Goal: Task Accomplishment & Management: Manage account settings

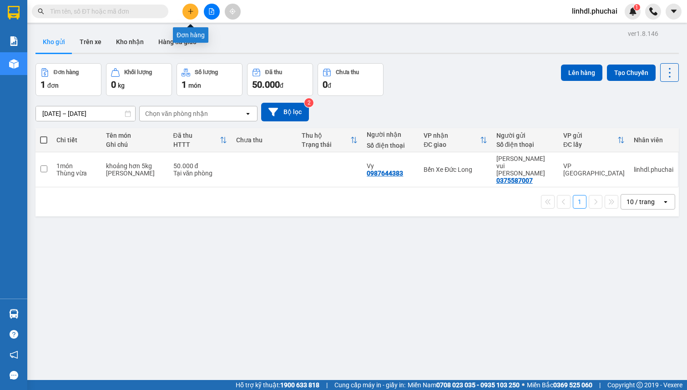
click at [194, 9] on button at bounding box center [190, 12] width 16 height 16
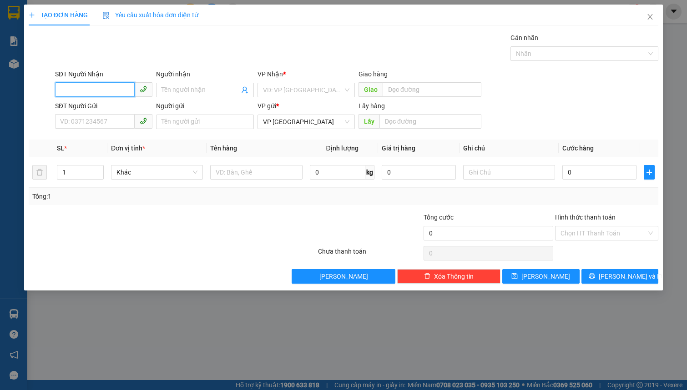
click at [85, 90] on input "SĐT Người Nhận" at bounding box center [95, 89] width 80 height 15
type input "0946457147"
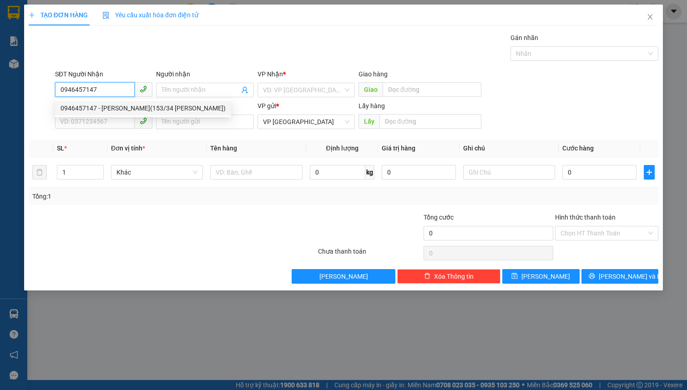
click at [105, 103] on div "0946457147 - [PERSON_NAME](153/34 [PERSON_NAME])" at bounding box center [142, 108] width 165 height 10
type input "[PERSON_NAME](153/34 [PERSON_NAME])"
type input "40.000"
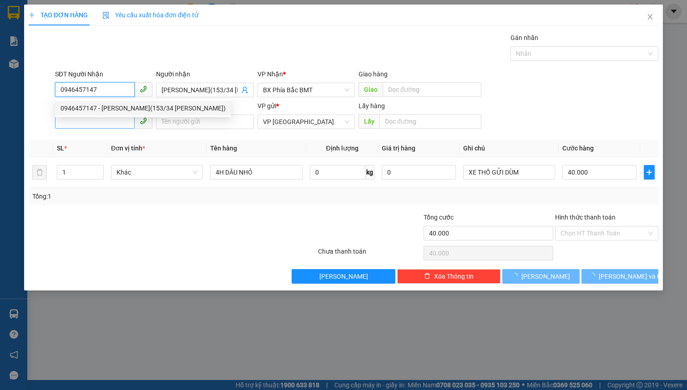
type input "0946457147"
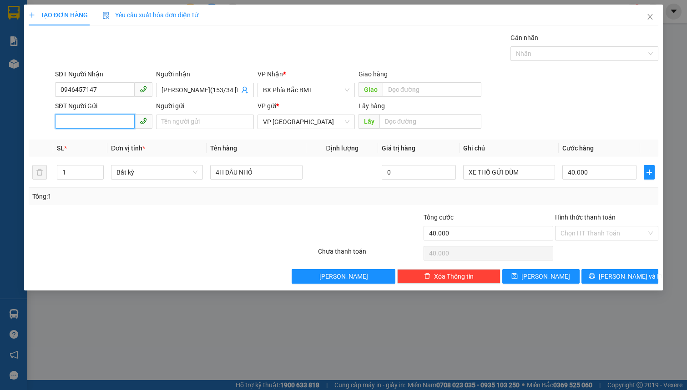
click at [89, 122] on input "SĐT Người Gửi" at bounding box center [95, 121] width 80 height 15
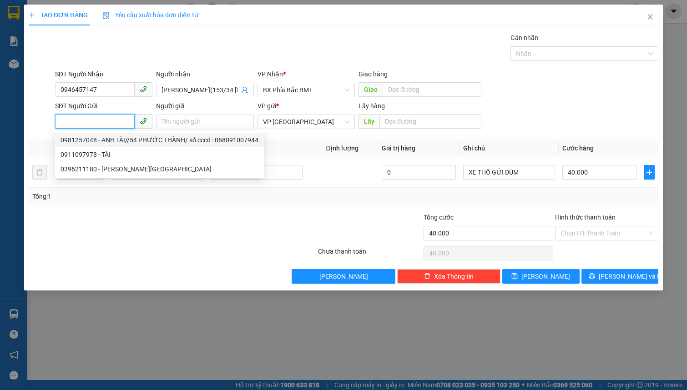
click at [137, 141] on div "0981257048 - ANH TÀI//54 PHƯỚC THÀNH/ số cccd : 068091007944" at bounding box center [159, 140] width 198 height 10
type input "0981257048"
type input "ANH TÀI//54 PHƯỚC THÀNH/ số cccd : 068091007944"
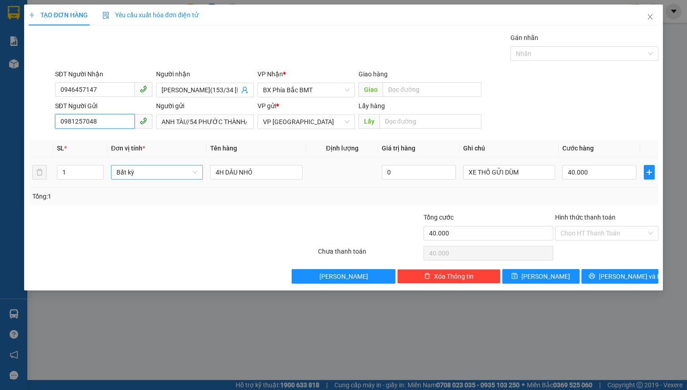
click at [162, 173] on span "Bất kỳ" at bounding box center [156, 172] width 81 height 14
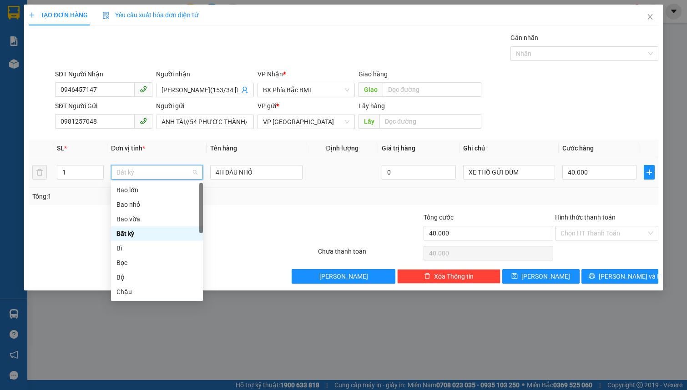
type input "k"
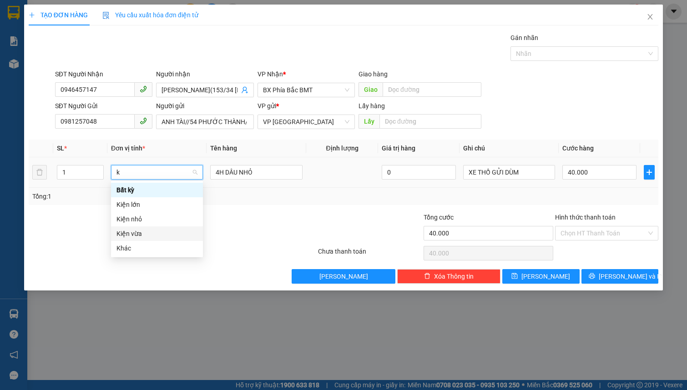
click at [150, 232] on div "Kiện vừa" at bounding box center [156, 234] width 81 height 10
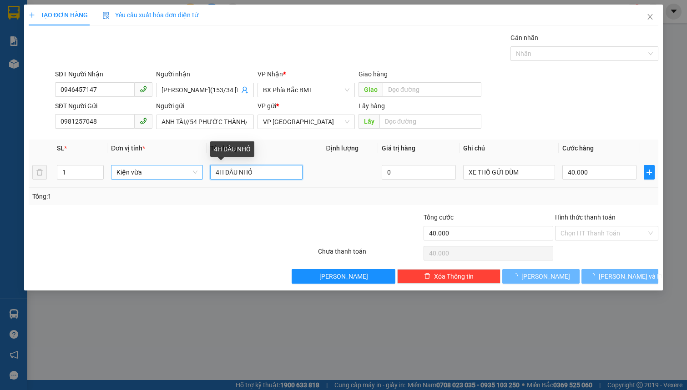
drag, startPoint x: 225, startPoint y: 170, endPoint x: 186, endPoint y: 164, distance: 40.0
click at [191, 170] on tr "1 Kiện vừa 4H DÂU NHỎ 0 XE THỒ GỬI DÙM 40.000" at bounding box center [343, 172] width 629 height 30
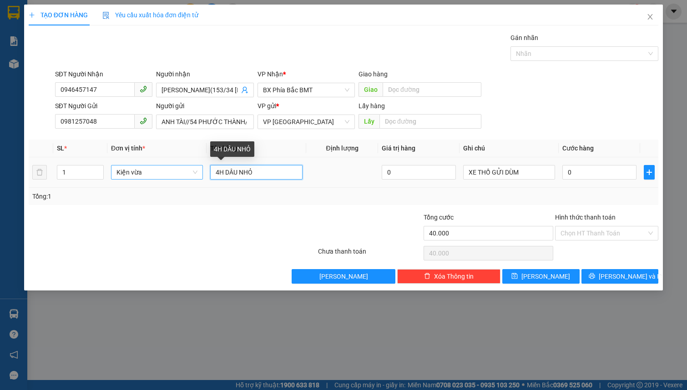
type input "0"
click at [228, 176] on input "4H DÂU NHỎ" at bounding box center [256, 172] width 92 height 15
click at [218, 171] on input "4H DÂU NHỎ" at bounding box center [256, 172] width 92 height 15
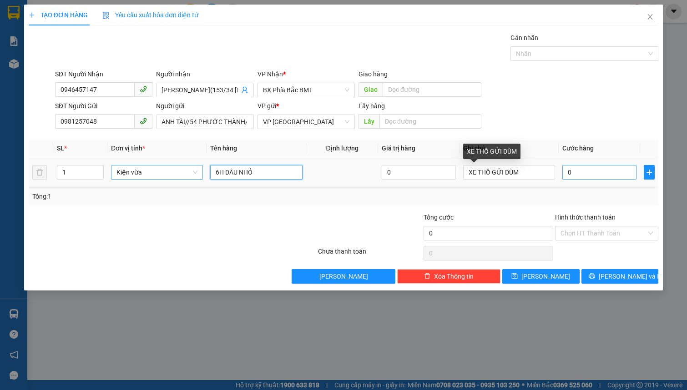
type input "6H DÂU NHỎ"
click at [577, 170] on input "0" at bounding box center [599, 172] width 74 height 15
type input "5"
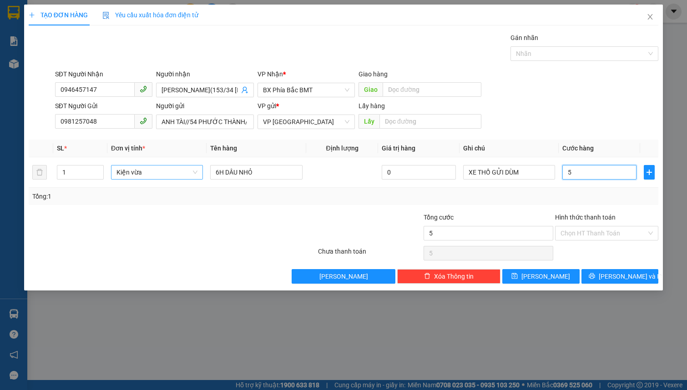
type input "50"
type input "500"
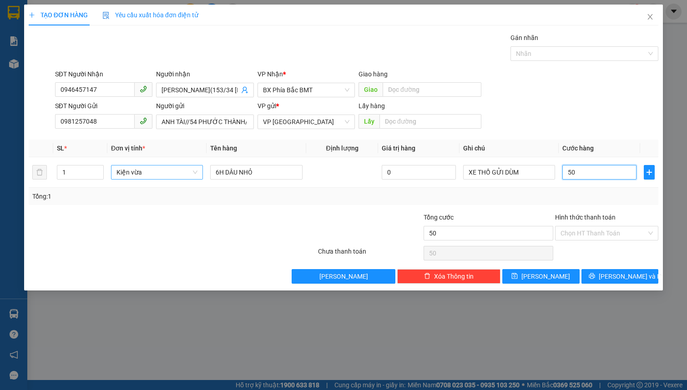
type input "500"
type input "5.000"
type input "50.000"
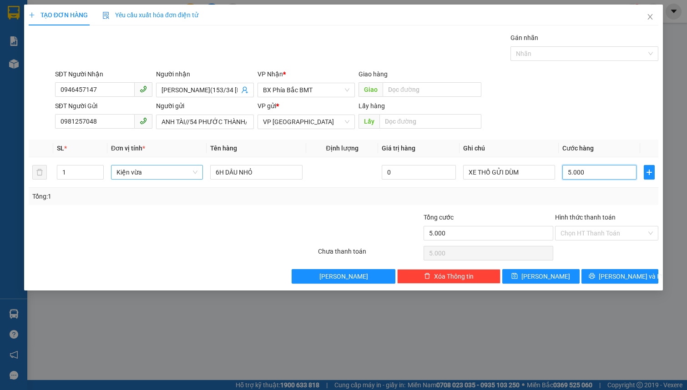
type input "50.000"
click at [605, 236] on input "Hình thức thanh toán" at bounding box center [603, 233] width 86 height 14
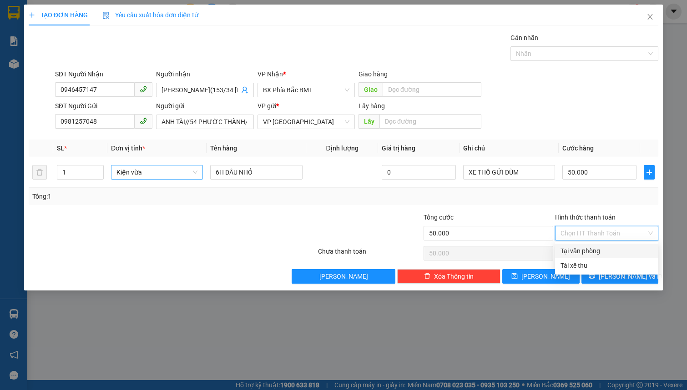
drag, startPoint x: 605, startPoint y: 249, endPoint x: 614, endPoint y: 276, distance: 28.9
click at [605, 250] on div "Tại văn phòng" at bounding box center [606, 251] width 92 height 10
type input "0"
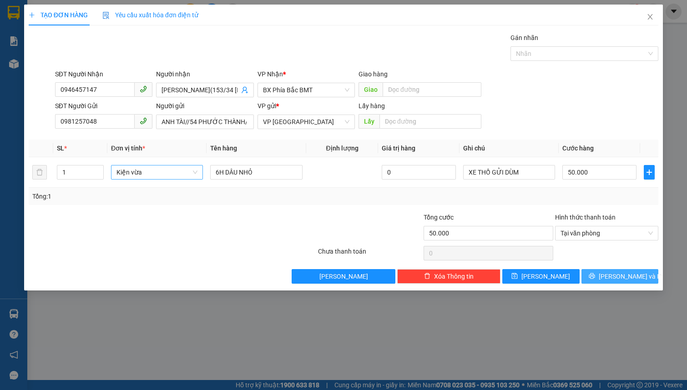
click at [615, 280] on span "[PERSON_NAME] và In" at bounding box center [630, 276] width 64 height 10
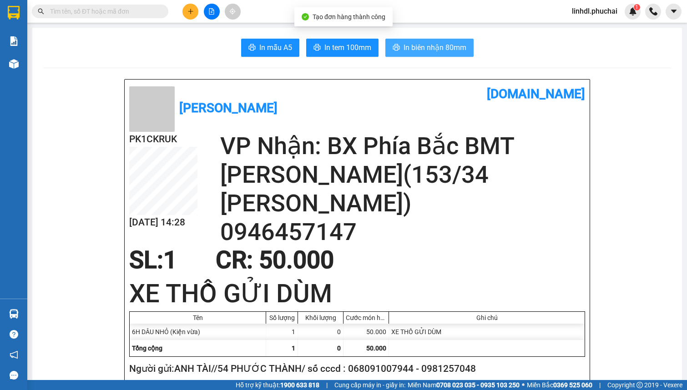
click at [451, 48] on span "In biên nhận 80mm" at bounding box center [434, 47] width 63 height 11
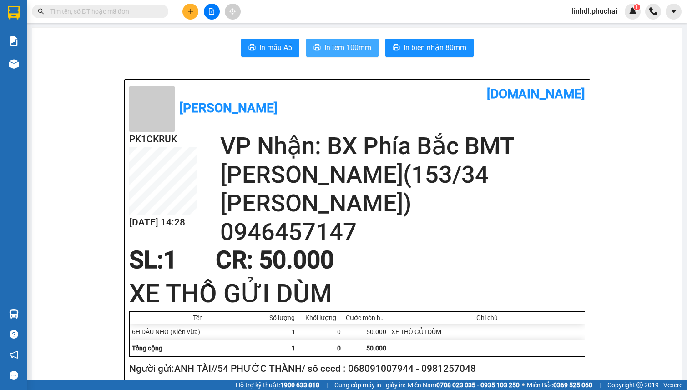
click at [335, 48] on span "In tem 100mm" at bounding box center [347, 47] width 47 height 11
click at [105, 10] on input "text" at bounding box center [103, 11] width 107 height 10
type input "d"
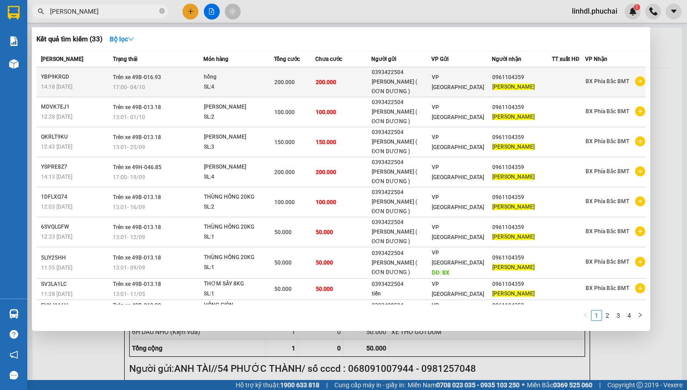
type input "[PERSON_NAME]"
click at [336, 83] on td "200.000" at bounding box center [342, 82] width 55 height 30
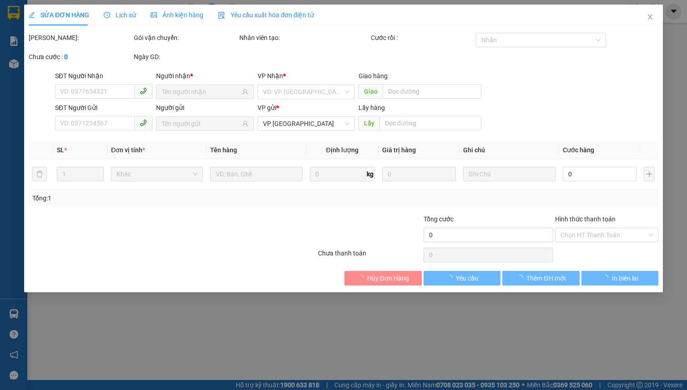
type input "0961104359"
type input "0393422504"
type input "200.000"
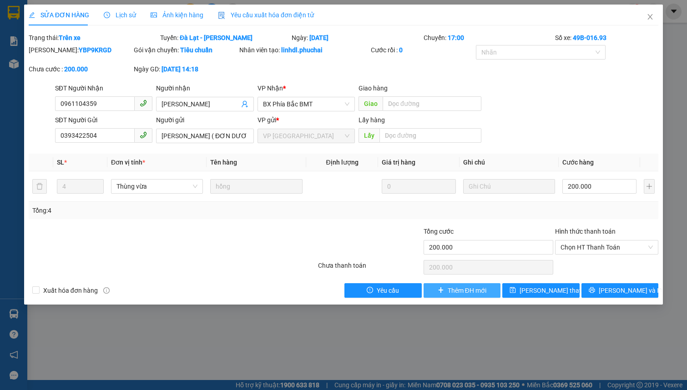
click at [448, 290] on span "Thêm ĐH mới" at bounding box center [466, 291] width 39 height 10
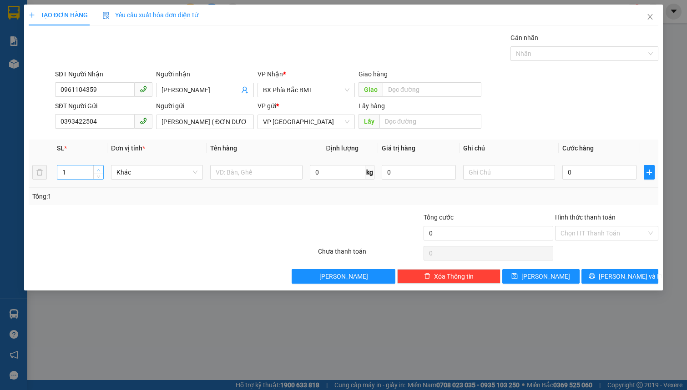
type input "2"
click at [100, 169] on icon "up" at bounding box center [98, 170] width 3 height 3
click at [136, 169] on span "Khác" at bounding box center [156, 172] width 81 height 14
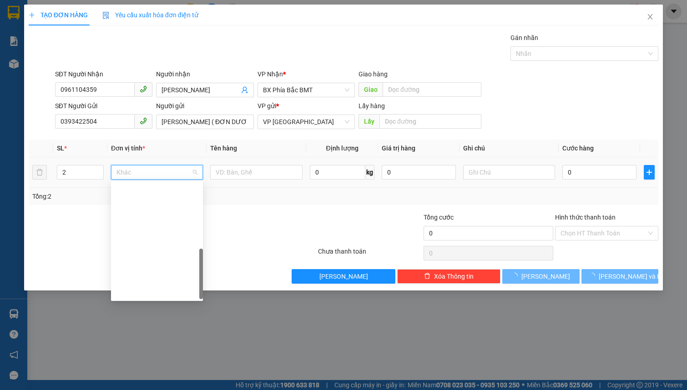
scroll to position [218, 0]
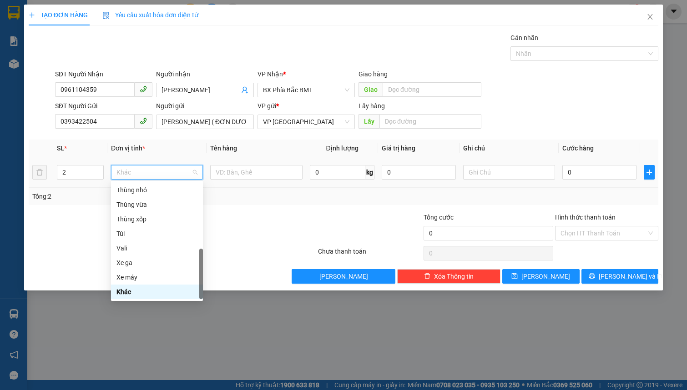
type input "t"
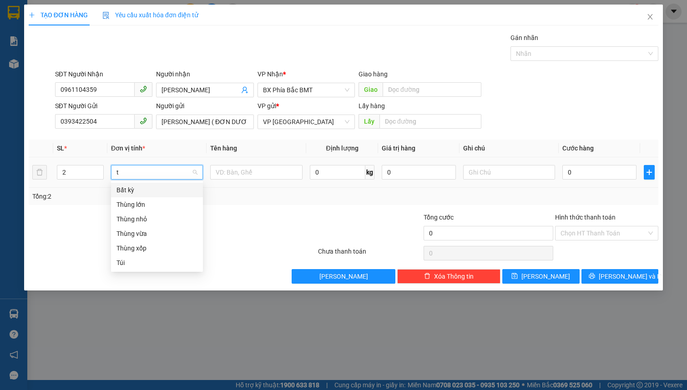
scroll to position [0, 0]
click at [163, 236] on div "Thùng vừa" at bounding box center [156, 234] width 81 height 10
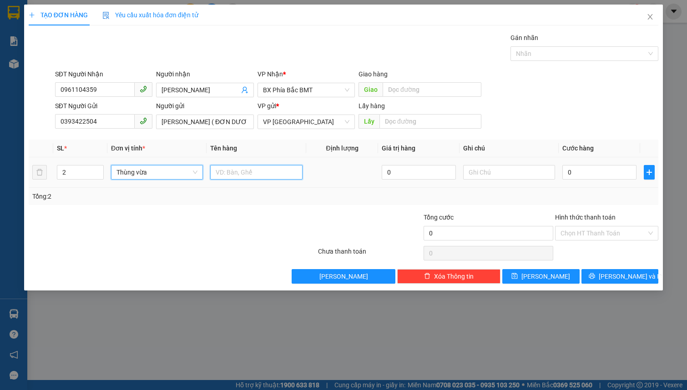
click at [246, 172] on input "text" at bounding box center [256, 172] width 92 height 15
type input "h"
type input "[PERSON_NAME]"
click at [579, 171] on input "0" at bounding box center [599, 172] width 74 height 15
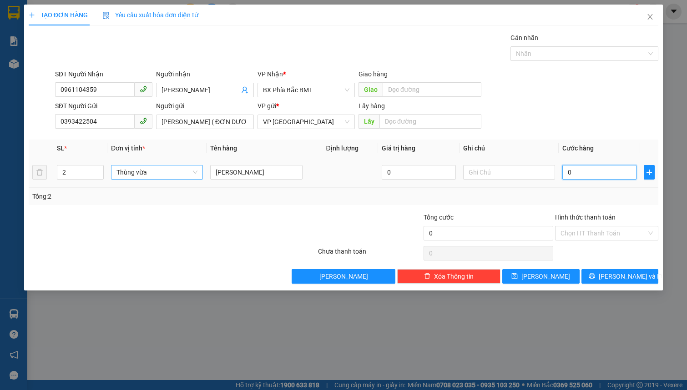
type input "1"
type input "10"
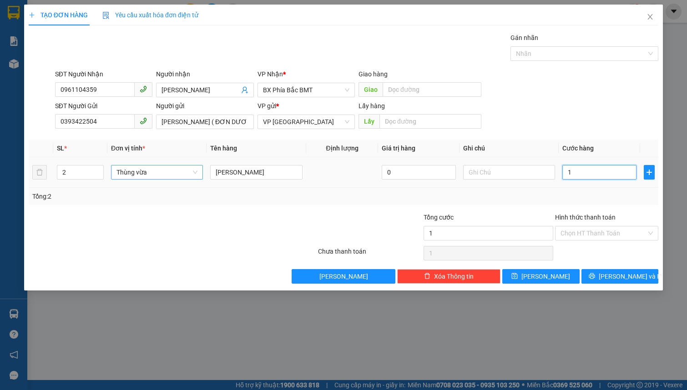
type input "10"
type input "100"
type input "1.000"
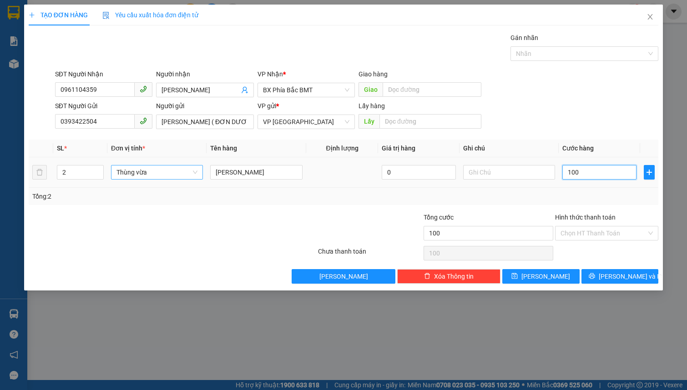
type input "1.000"
type input "10.000"
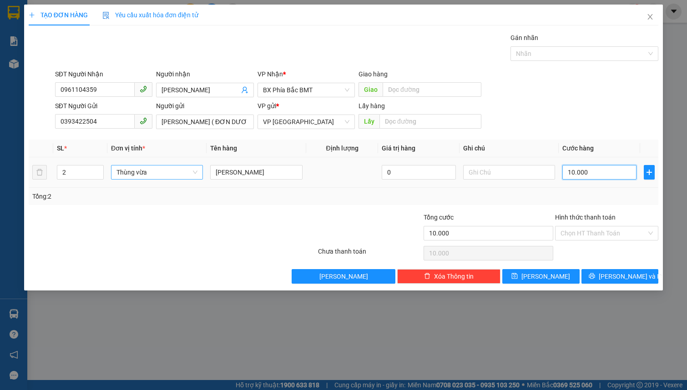
type input "100.000"
click at [607, 235] on input "Hình thức thanh toán" at bounding box center [603, 233] width 86 height 14
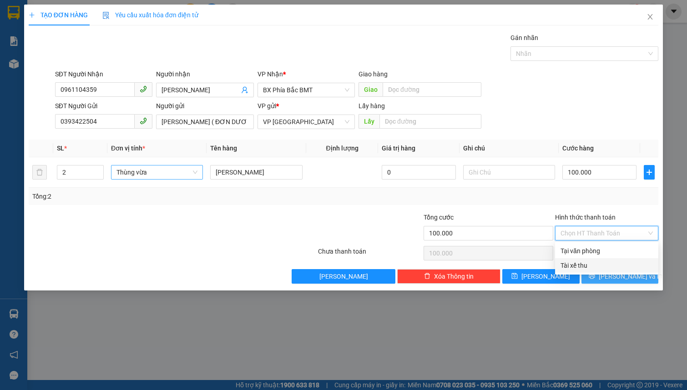
click at [622, 276] on span "[PERSON_NAME] và In" at bounding box center [630, 276] width 64 height 10
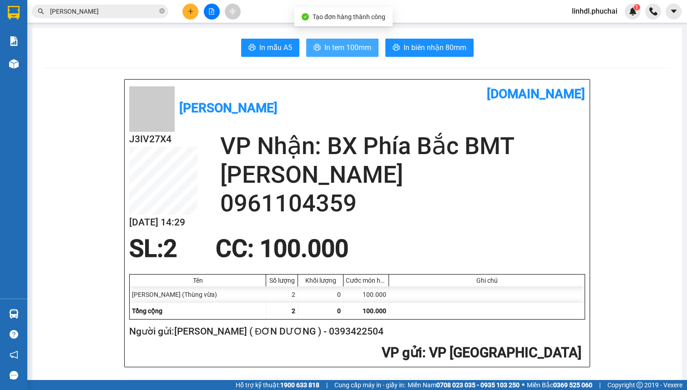
click at [329, 45] on span "In tem 100mm" at bounding box center [347, 47] width 47 height 11
click at [115, 15] on input "[PERSON_NAME]" at bounding box center [103, 11] width 107 height 10
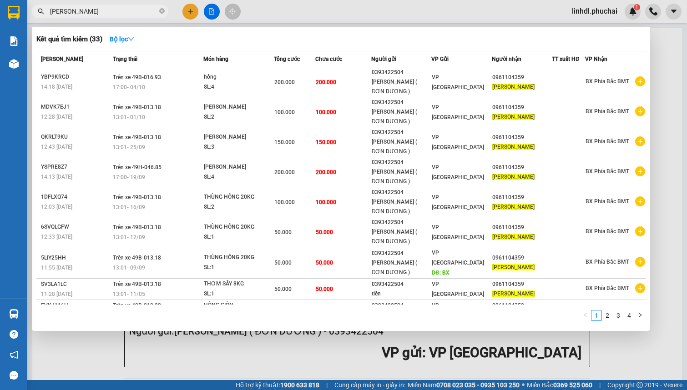
click at [115, 15] on input "[PERSON_NAME]" at bounding box center [103, 11] width 107 height 10
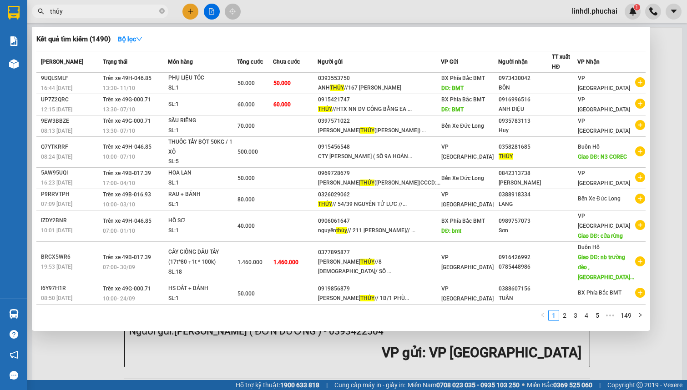
type input "thủy"
click at [80, 16] on span "thủy" at bounding box center [100, 12] width 136 height 14
click at [79, 13] on input "thủy" at bounding box center [103, 11] width 107 height 10
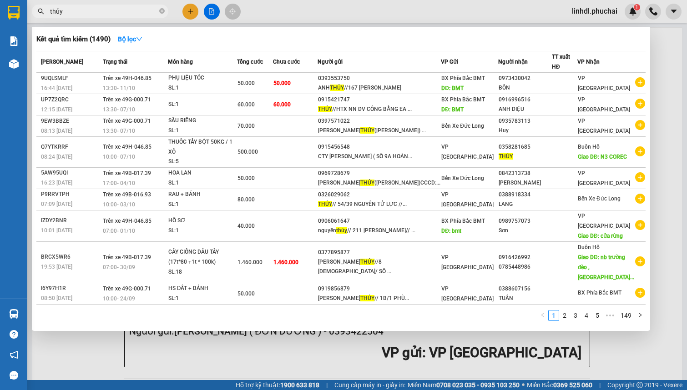
click at [79, 13] on input "thủy" at bounding box center [103, 11] width 107 height 10
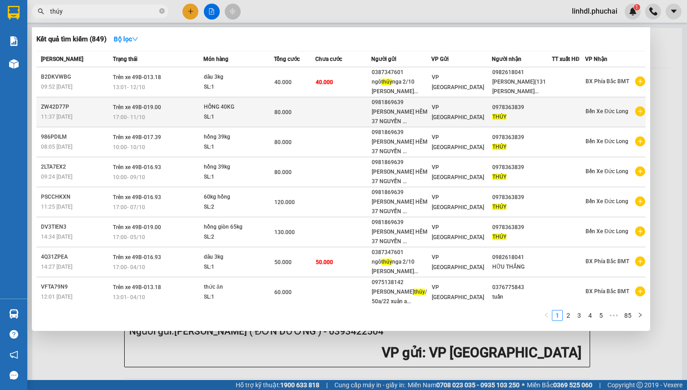
type input "thúy"
click at [168, 122] on div "17:00 [DATE]" at bounding box center [158, 117] width 90 height 10
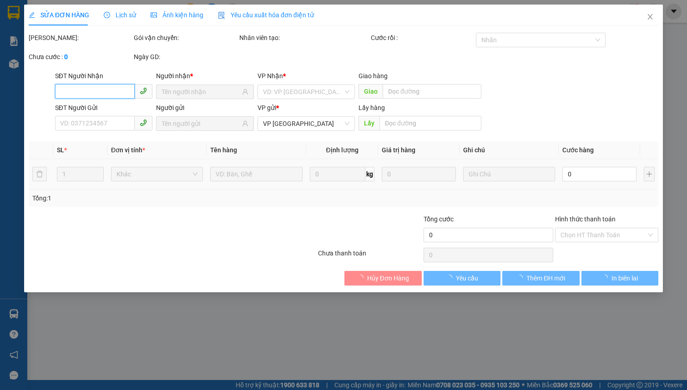
type input "0978363839"
type input "0981869639"
type input "80.000"
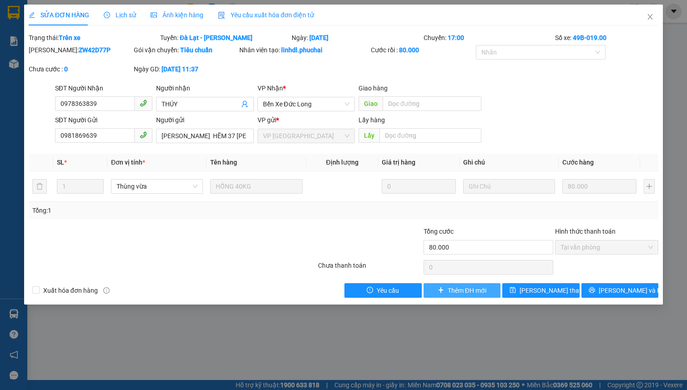
click at [461, 291] on span "Thêm ĐH mới" at bounding box center [466, 291] width 39 height 10
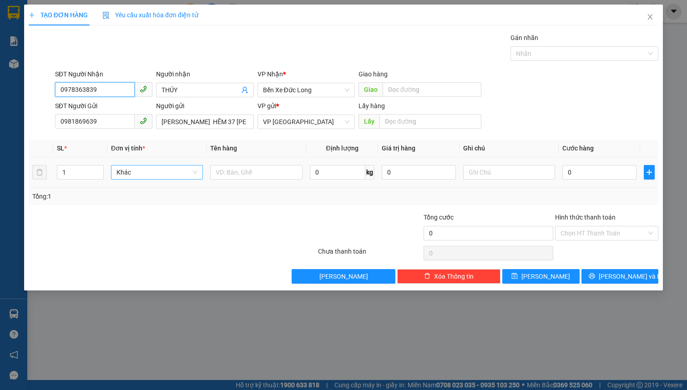
click at [172, 172] on span "Khác" at bounding box center [156, 172] width 81 height 14
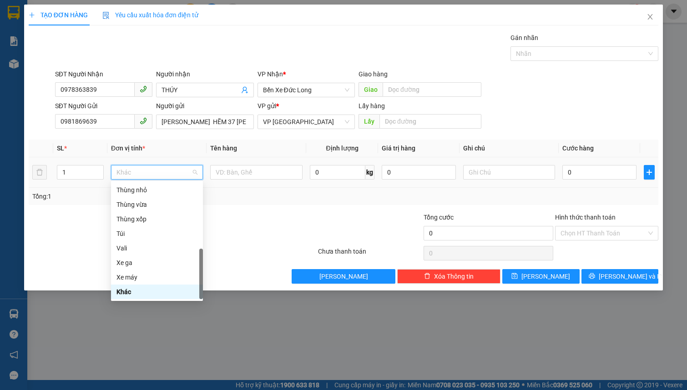
type input "t"
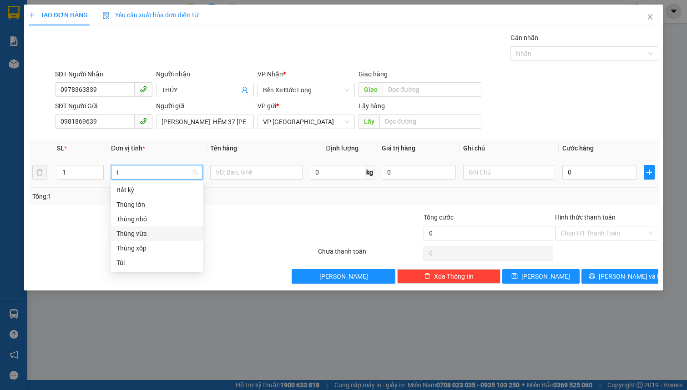
drag, startPoint x: 164, startPoint y: 237, endPoint x: 191, endPoint y: 200, distance: 46.6
click at [164, 238] on div "Thùng vừa" at bounding box center [156, 234] width 81 height 10
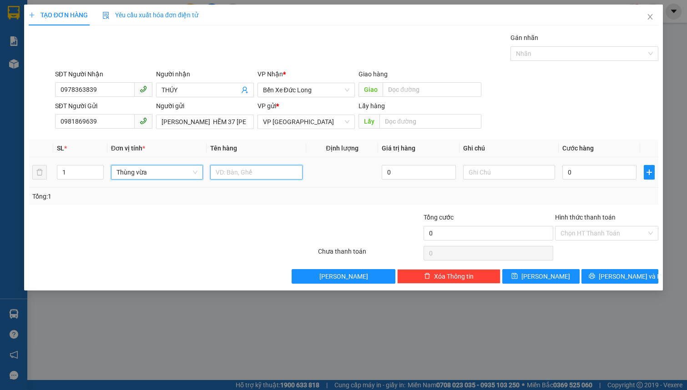
click at [219, 171] on input "text" at bounding box center [256, 172] width 92 height 15
type input "hòng 40kg"
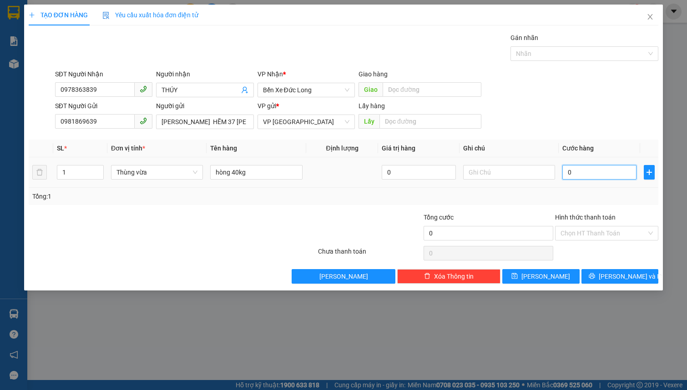
click at [583, 175] on input "0" at bounding box center [599, 172] width 74 height 15
type input "8"
type input "80"
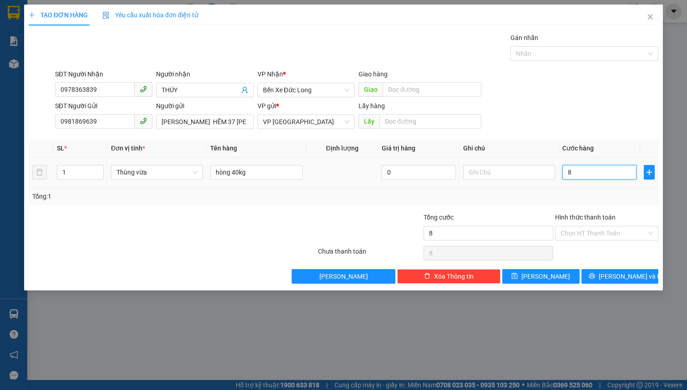
type input "80"
type input "800"
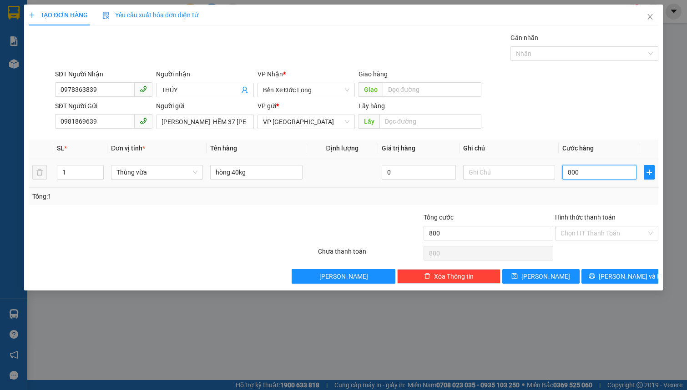
type input "8.000"
type input "80.000"
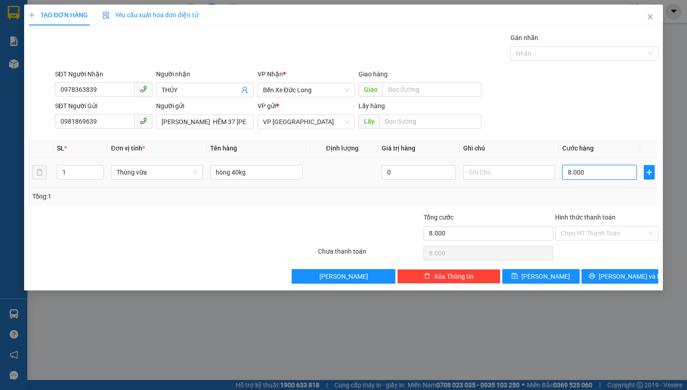
type input "80.000"
type input "800.000"
type input "80.000"
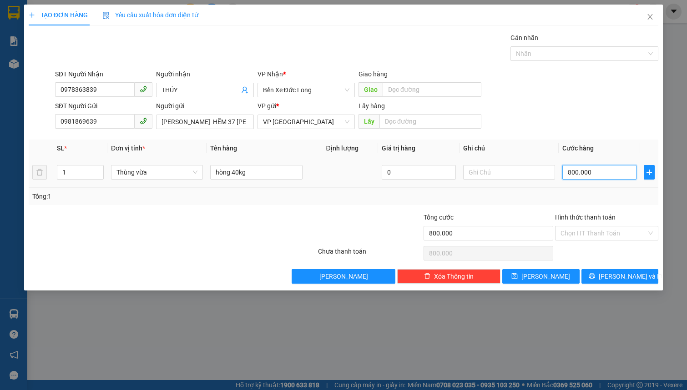
type input "80.000"
drag, startPoint x: 604, startPoint y: 231, endPoint x: 607, endPoint y: 241, distance: 9.6
click at [606, 231] on input "Hình thức thanh toán" at bounding box center [603, 233] width 86 height 14
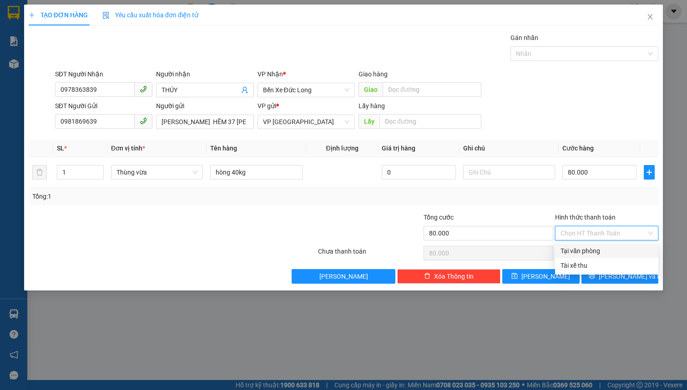
click at [603, 247] on div "Tại văn phòng" at bounding box center [606, 251] width 92 height 10
type input "0"
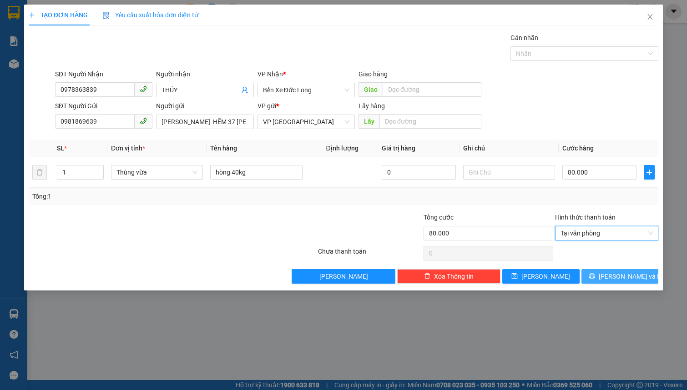
click at [595, 275] on icon "printer" at bounding box center [591, 276] width 6 height 6
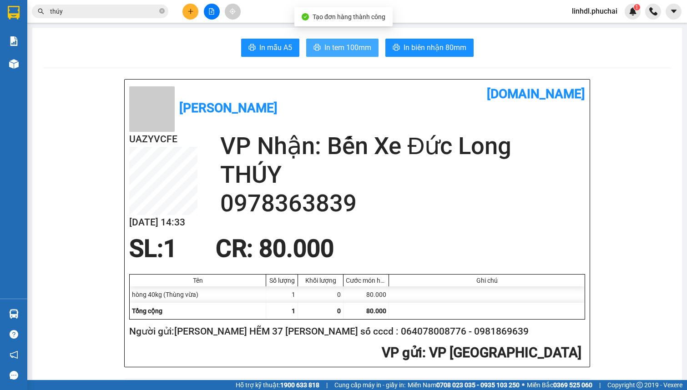
click at [359, 47] on span "In tem 100mm" at bounding box center [347, 47] width 47 height 11
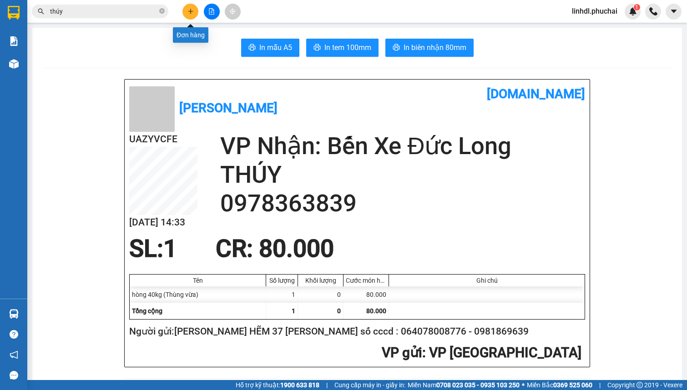
click at [190, 13] on icon "plus" at bounding box center [190, 11] width 6 height 6
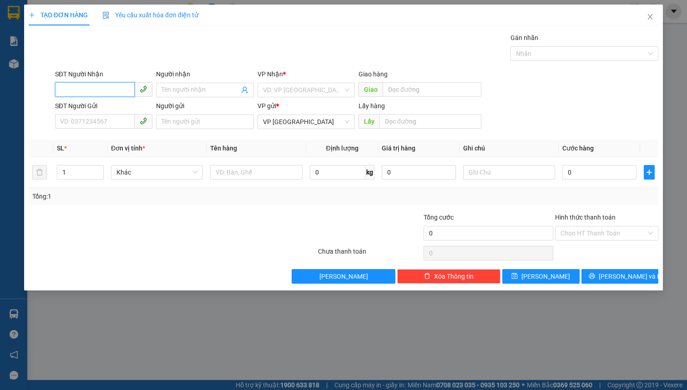
click at [82, 91] on input "SĐT Người Nhận" at bounding box center [95, 89] width 80 height 15
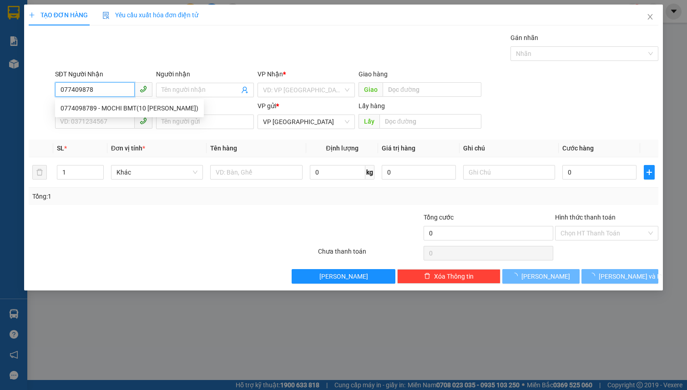
type input "0774098789"
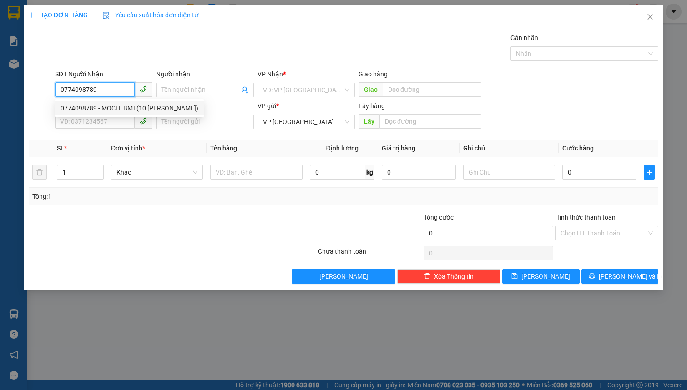
drag, startPoint x: 85, startPoint y: 109, endPoint x: 95, endPoint y: 120, distance: 15.4
click at [85, 109] on div "0774098789 - MOCHI BMT(10 [PERSON_NAME])" at bounding box center [129, 108] width 138 height 10
type input "MOCHI BMT(10 [PERSON_NAME])"
type input "50.000"
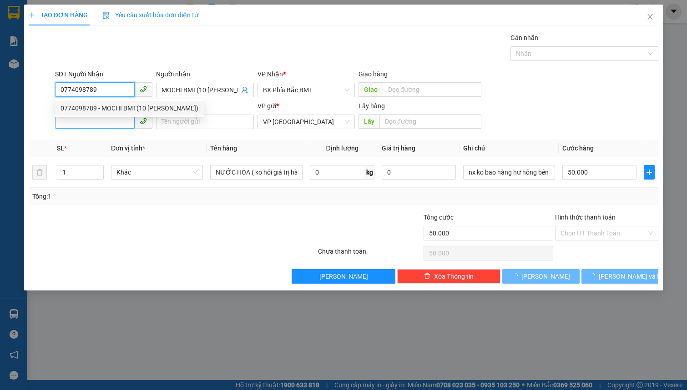
type input "0774098789"
click at [95, 124] on input "SĐT Người Gửi" at bounding box center [95, 121] width 80 height 15
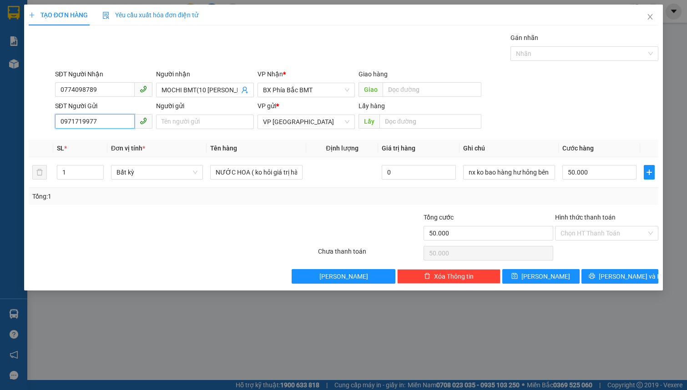
click at [116, 126] on input "0971719977" at bounding box center [95, 121] width 80 height 15
type input "0971719977"
click at [170, 124] on input "Người gửi" at bounding box center [204, 122] width 97 height 15
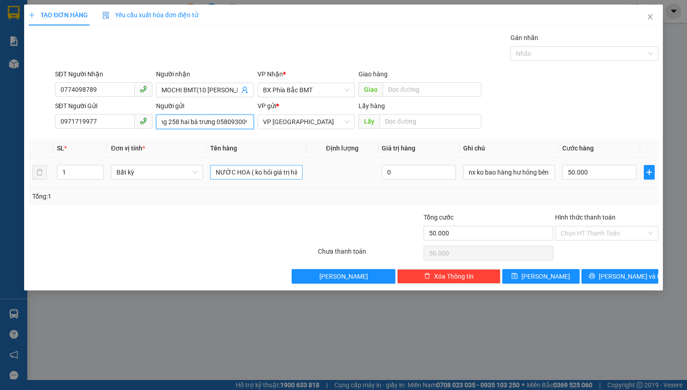
type input "[PERSON_NAME] láng 258 hai bà trưng 058093009944"
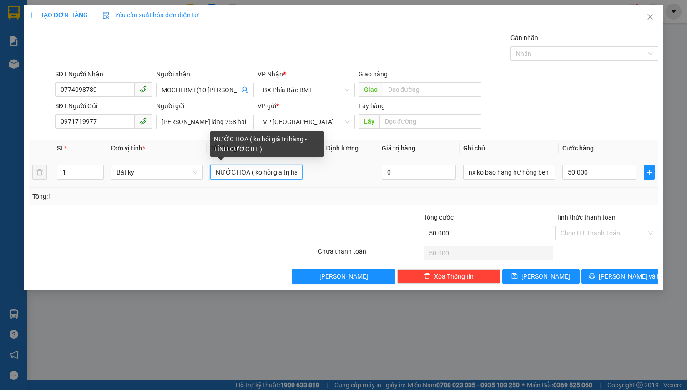
drag, startPoint x: 248, startPoint y: 175, endPoint x: 213, endPoint y: 176, distance: 35.0
click at [213, 176] on input "NƯỚC HOA ( ko hỏi giá trị hàng - TÍNH CƯỚC BT )" at bounding box center [256, 172] width 92 height 15
click at [279, 170] on input "dầu gội , mỹ phẩm ( ko hỏi giá trị hàng - TÍNH CƯỚC BT )" at bounding box center [256, 172] width 92 height 15
click at [289, 174] on input "dầu gội , mỹ phẩm ( ko hỏi giá trị hàng - TÍNH CƯỚC BT )" at bounding box center [256, 172] width 92 height 15
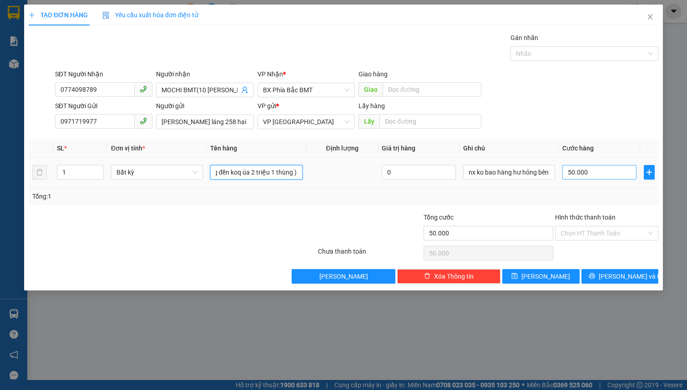
type input "dầu gội , mỹ phẩm ( ko hỏi giá trị hàng - TÍNH CƯỚC BT , đã báo rõ mất hàng đền…"
click at [605, 168] on input "50.000" at bounding box center [599, 172] width 74 height 15
type input "4"
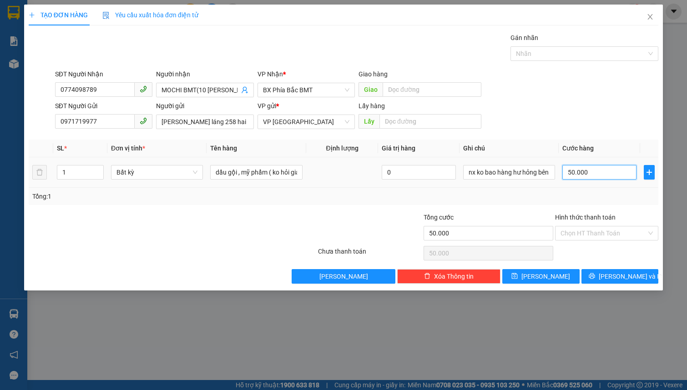
type input "4"
type input "40"
type input "400"
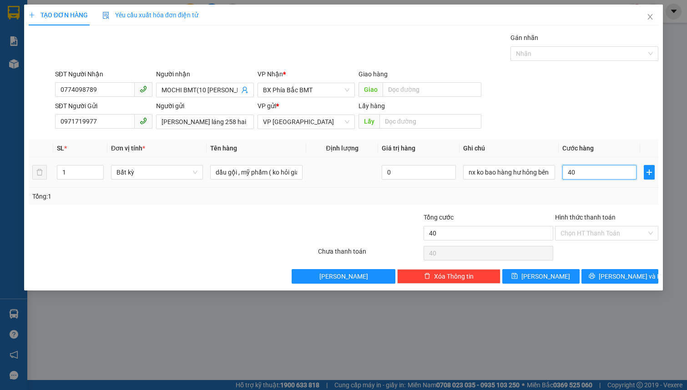
type input "400"
type input "4.000"
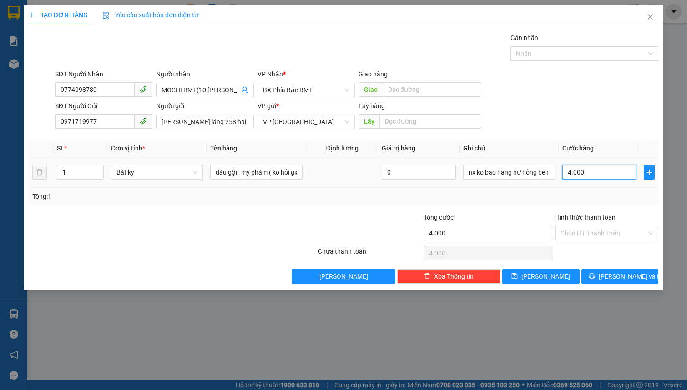
type input "40.000"
type input "400.000"
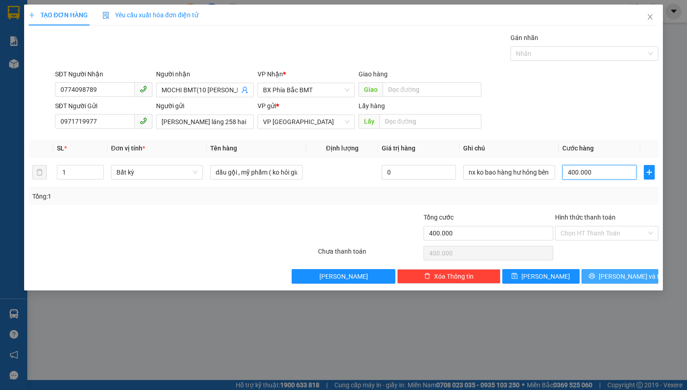
type input "400.000"
click at [639, 271] on button "[PERSON_NAME] và In" at bounding box center [619, 276] width 77 height 15
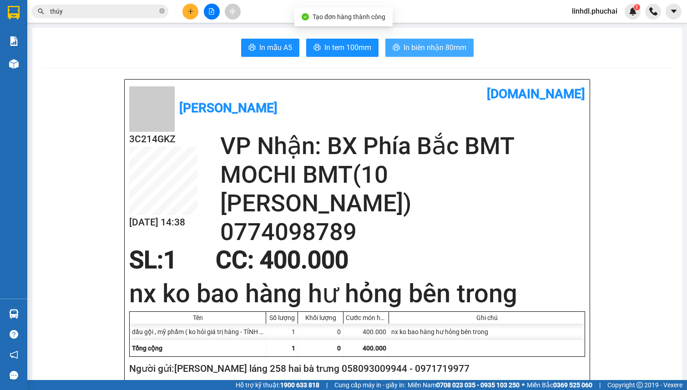
click at [453, 50] on span "In biên nhận 80mm" at bounding box center [434, 47] width 63 height 11
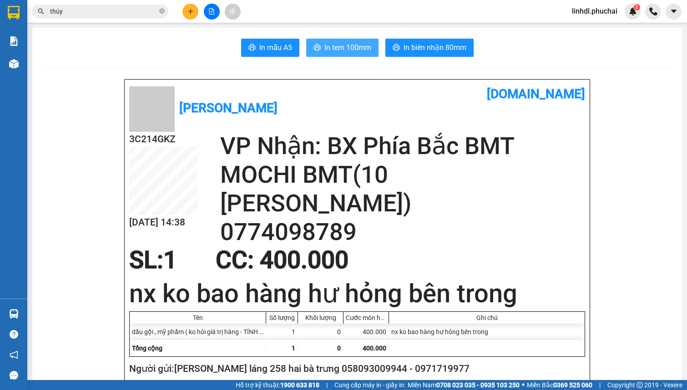
click at [346, 49] on span "In tem 100mm" at bounding box center [347, 47] width 47 height 11
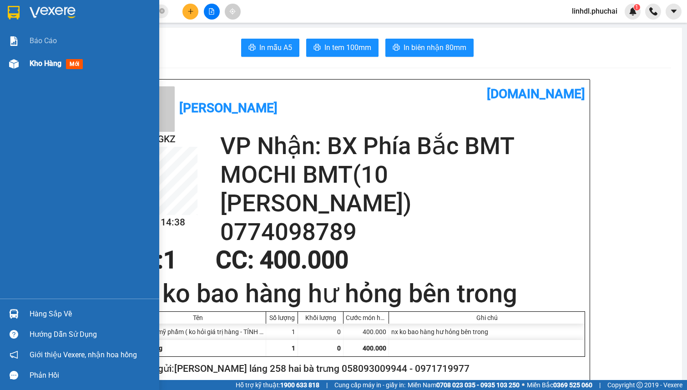
click at [50, 66] on span "Kho hàng" at bounding box center [46, 63] width 32 height 9
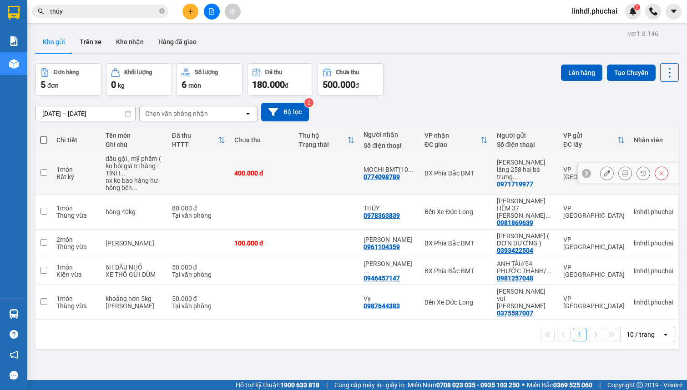
click at [603, 175] on icon at bounding box center [606, 173] width 6 height 6
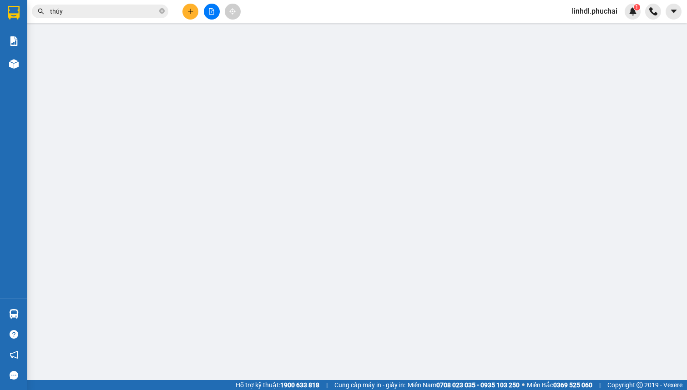
type input "0774098789"
type input "0971719977"
type input "400.000"
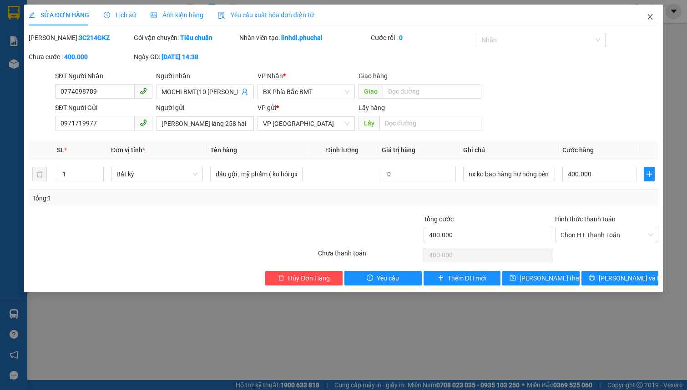
click at [650, 18] on icon "close" at bounding box center [649, 16] width 5 height 5
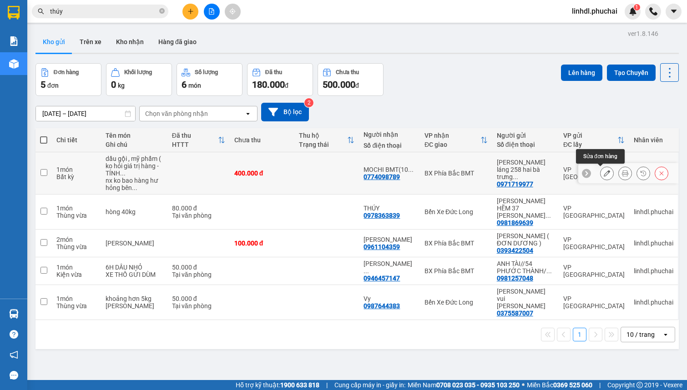
click at [600, 173] on button at bounding box center [606, 173] width 13 height 16
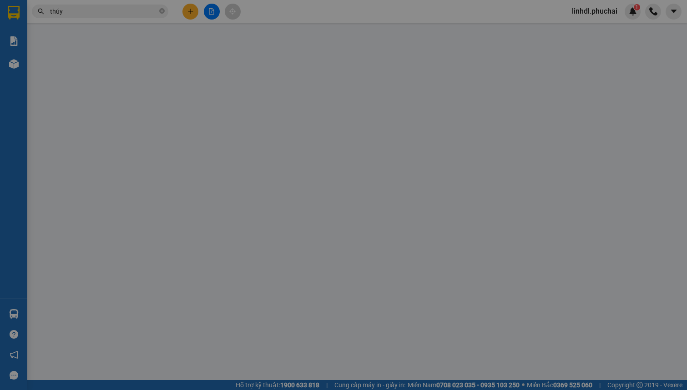
type input "0774098789"
type input "0971719977"
type input "400.000"
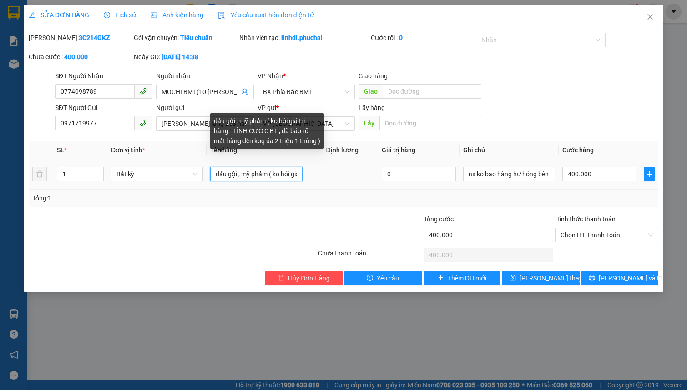
click at [277, 169] on input "dầu gội , mỹ phẩm ( ko hỏi giá trị hàng - TÍNH CƯỚC BT , đã báo rõ mất hàng đền…" at bounding box center [256, 174] width 92 height 15
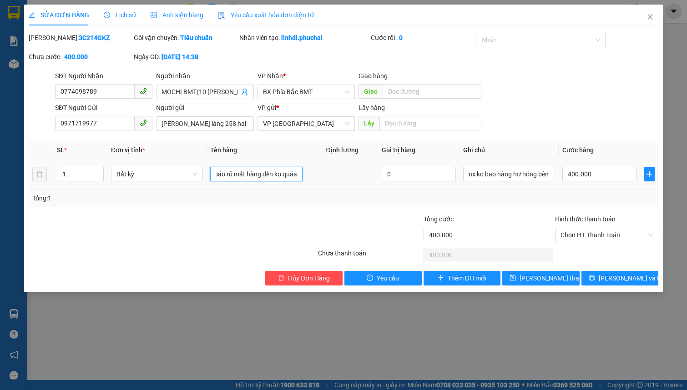
scroll to position [0, 173]
type input "dầu gội , mỹ phẩm ( ko hỏi giá trị hàng - TÍNH CƯỚC BT , đã báo rõ mất hàng đền…"
click at [541, 277] on span "[PERSON_NAME] thay đổi" at bounding box center [555, 278] width 73 height 10
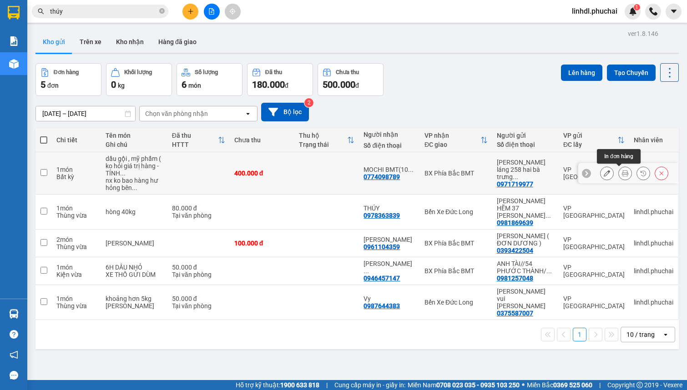
click at [618, 173] on button at bounding box center [624, 173] width 13 height 16
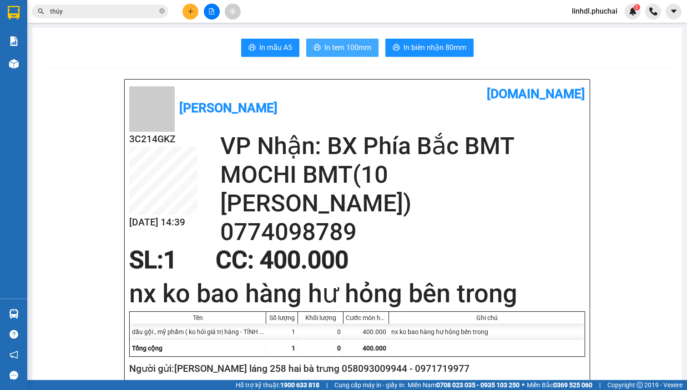
click at [353, 44] on span "In tem 100mm" at bounding box center [347, 47] width 47 height 11
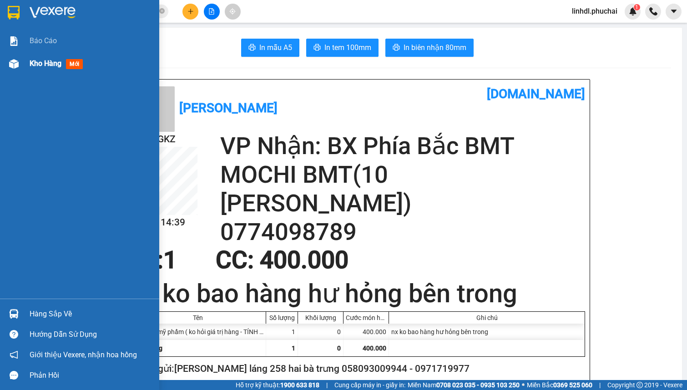
click at [36, 68] on span "Kho hàng" at bounding box center [46, 63] width 32 height 9
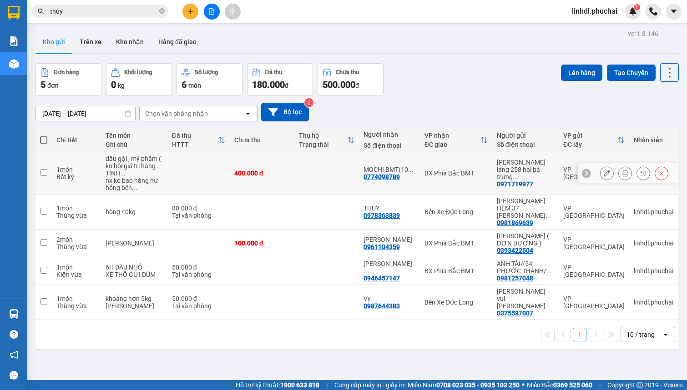
click at [603, 175] on icon at bounding box center [606, 173] width 6 height 6
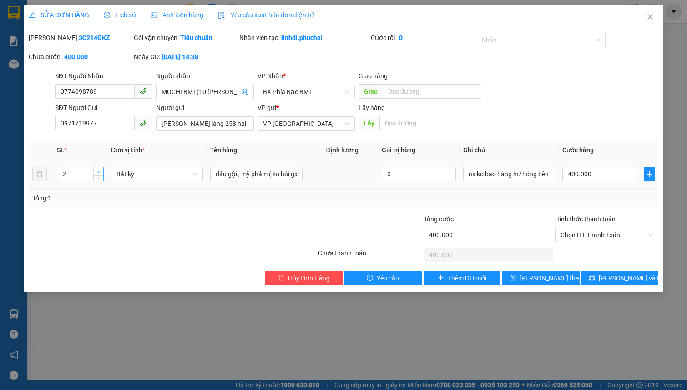
click at [99, 170] on icon "up" at bounding box center [98, 171] width 3 height 3
type input "6"
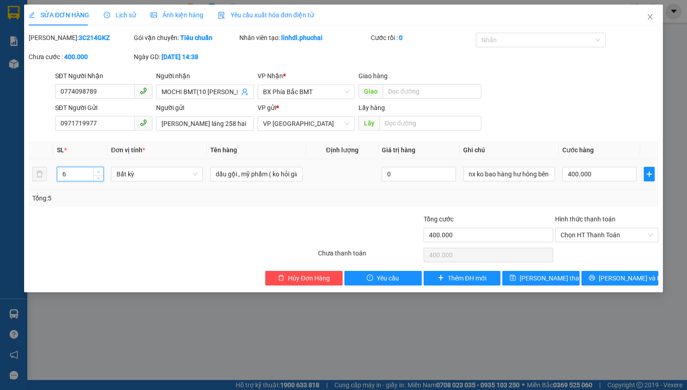
click at [99, 170] on icon "up" at bounding box center [98, 171] width 3 height 3
click at [532, 278] on span "[PERSON_NAME] thay đổi" at bounding box center [555, 278] width 73 height 10
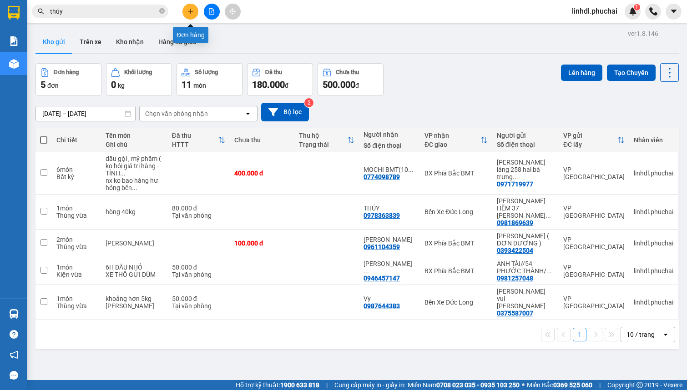
click at [185, 11] on button at bounding box center [190, 12] width 16 height 16
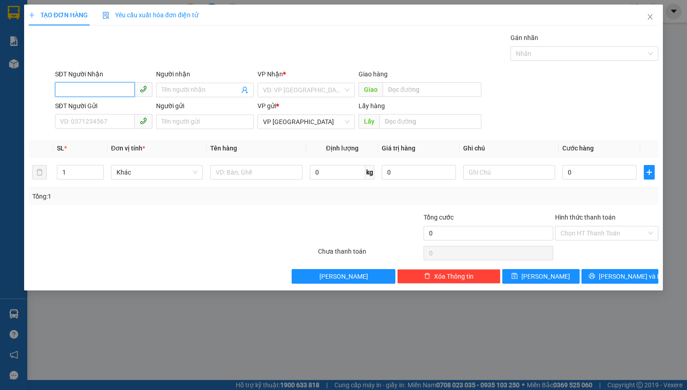
click at [133, 86] on input "SĐT Người Nhận" at bounding box center [95, 89] width 80 height 15
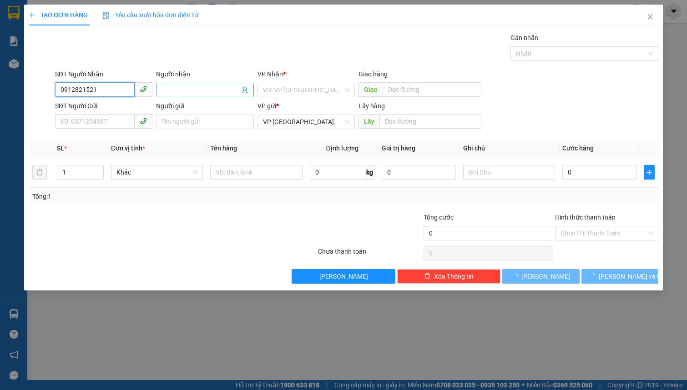
type input "0912821521"
click at [175, 91] on input "Người nhận" at bounding box center [199, 90] width 77 height 10
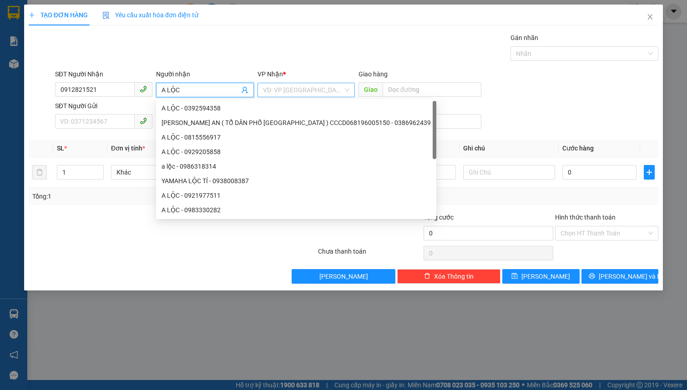
type input "A LỘC"
click at [283, 89] on input "search" at bounding box center [303, 90] width 80 height 14
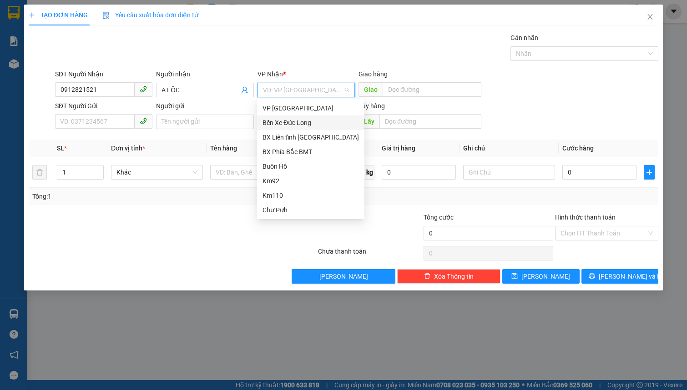
click at [311, 127] on div "Bến Xe Đức Long" at bounding box center [310, 123] width 96 height 10
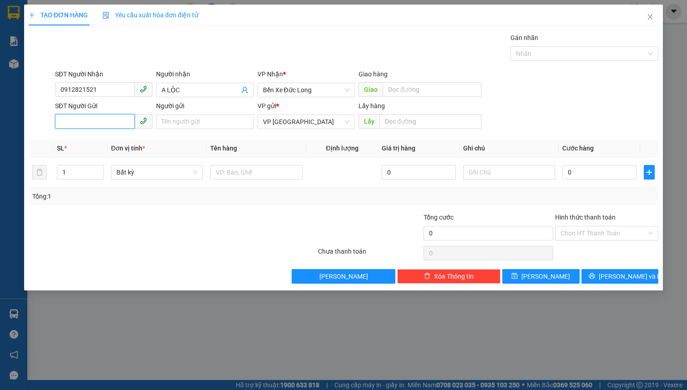
click at [92, 122] on input "SĐT Người Gửi" at bounding box center [95, 121] width 80 height 15
click at [109, 120] on input "0935066706" at bounding box center [95, 121] width 80 height 15
type input "0935066706"
click at [173, 122] on input "Người gửi" at bounding box center [204, 122] width 97 height 15
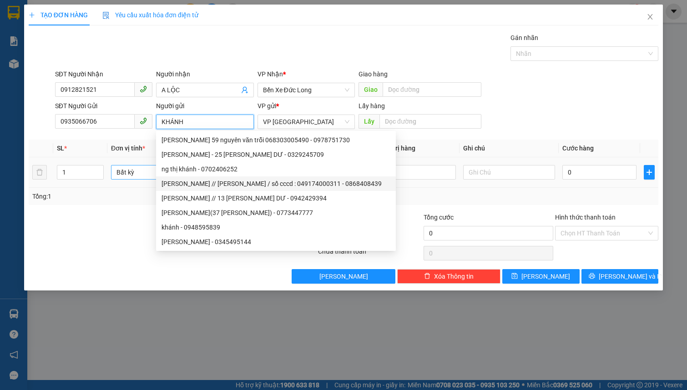
click at [148, 176] on span "Bất kỳ" at bounding box center [156, 172] width 81 height 14
type input "KHÁNH"
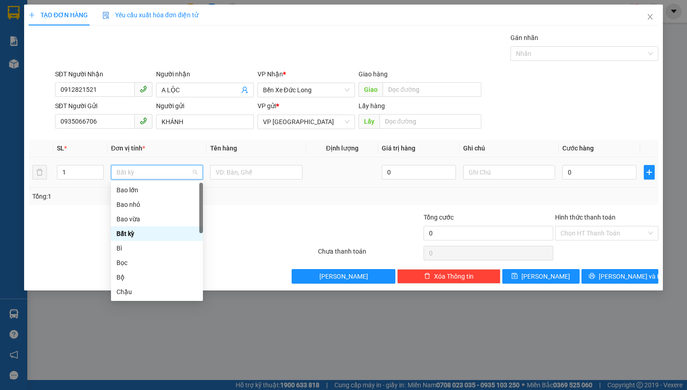
type input "T"
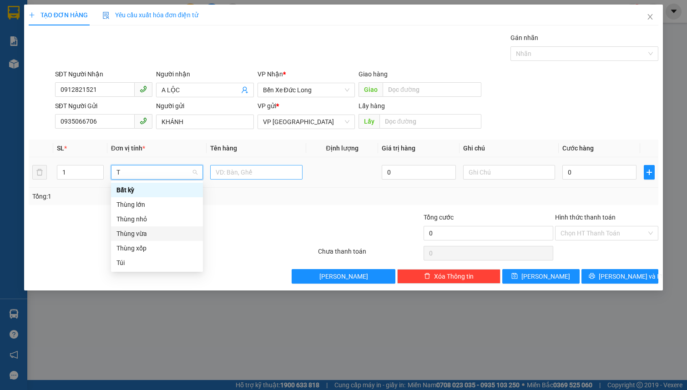
drag, startPoint x: 134, startPoint y: 234, endPoint x: 257, endPoint y: 175, distance: 136.9
click at [134, 235] on div "Thùng vừa" at bounding box center [156, 234] width 81 height 10
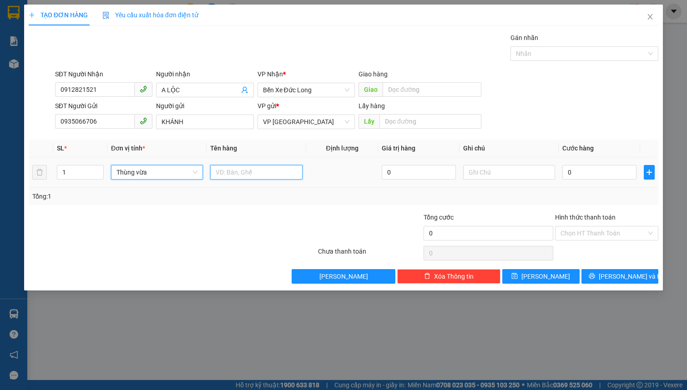
click at [257, 166] on input "text" at bounding box center [256, 172] width 92 height 15
type input "10KG HỒNG"
click at [568, 172] on input "0" at bounding box center [599, 172] width 74 height 15
type input "5"
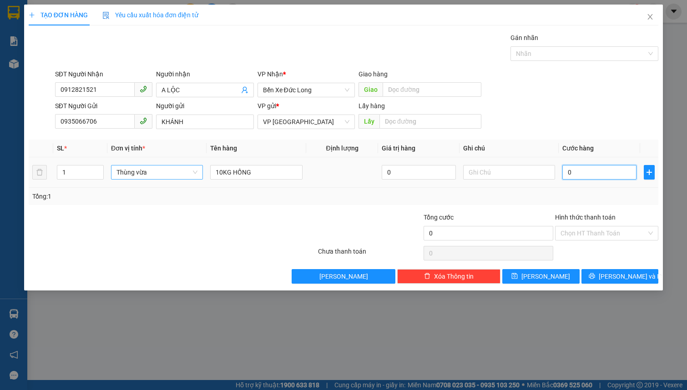
type input "5"
type input "50"
type input "500"
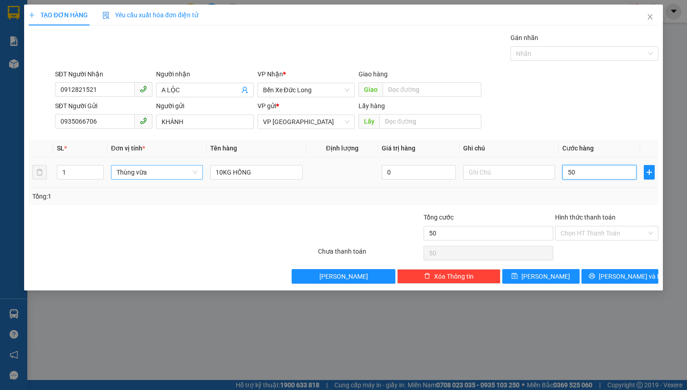
type input "500"
type input "5.000"
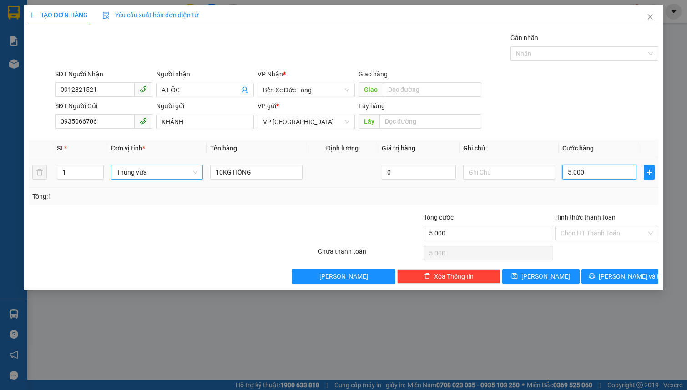
type input "50.000"
click at [590, 234] on input "Hình thức thanh toán" at bounding box center [603, 233] width 86 height 14
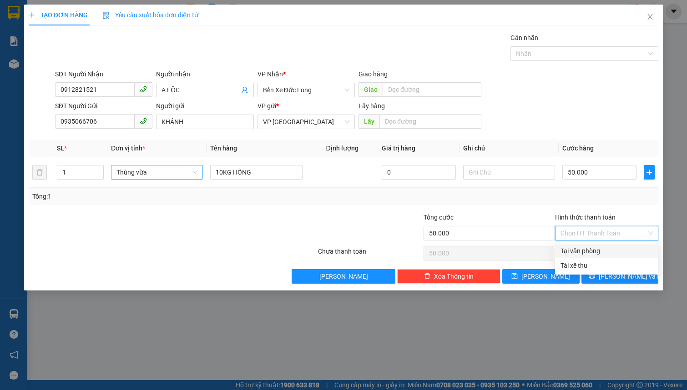
click at [588, 248] on div "Tại văn phòng" at bounding box center [606, 251] width 92 height 10
type input "0"
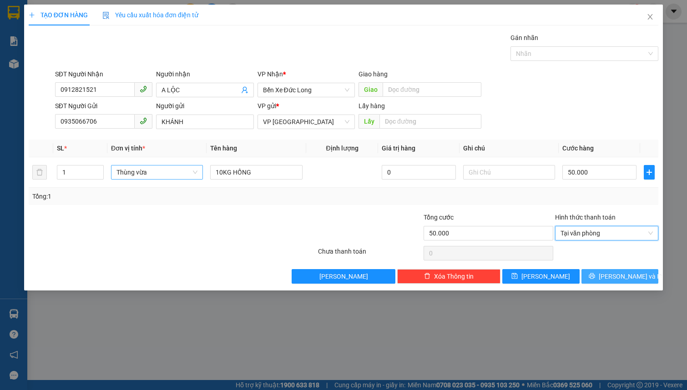
click at [597, 275] on button "[PERSON_NAME] và In" at bounding box center [619, 276] width 77 height 15
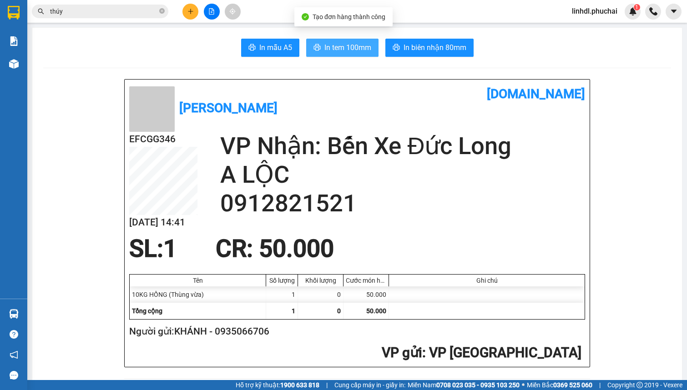
click at [327, 52] on span "In tem 100mm" at bounding box center [347, 47] width 47 height 11
click at [116, 7] on input "thúy" at bounding box center [103, 11] width 107 height 10
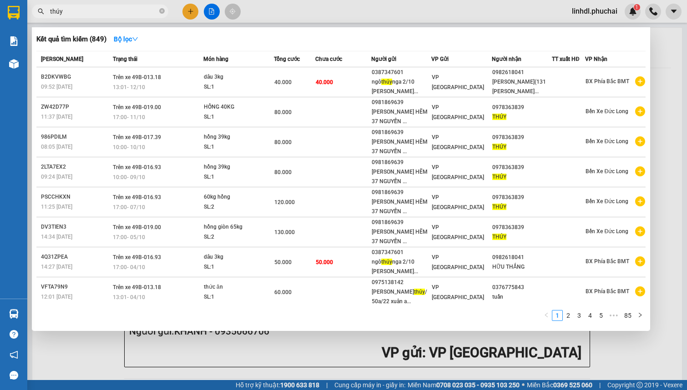
click at [114, 7] on input "thúy" at bounding box center [103, 11] width 107 height 10
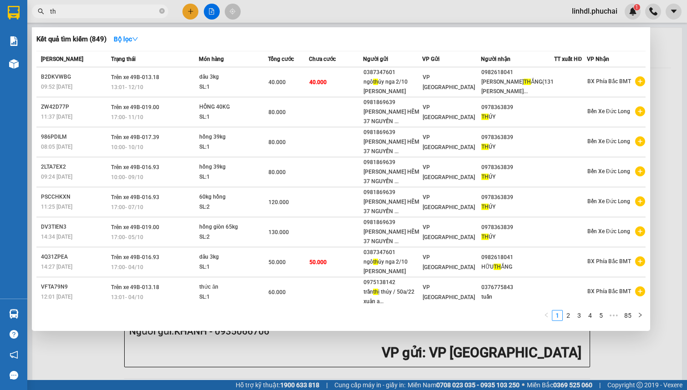
type input "t"
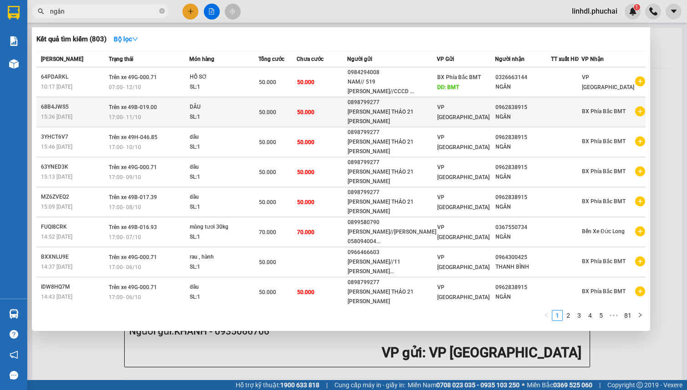
type input "ngân"
click at [316, 116] on td "50.000" at bounding box center [321, 112] width 50 height 30
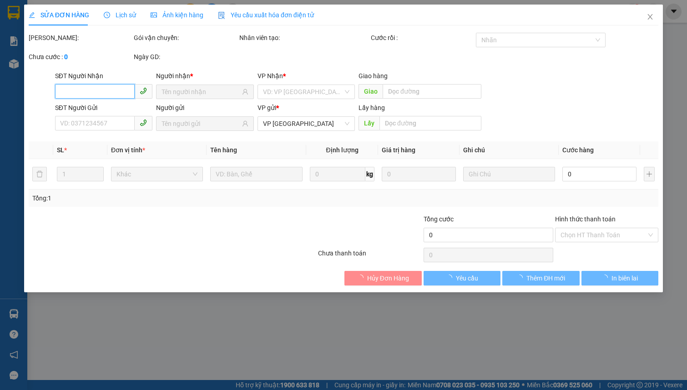
type input "0962838915"
type input "0898799277"
type input "50.000"
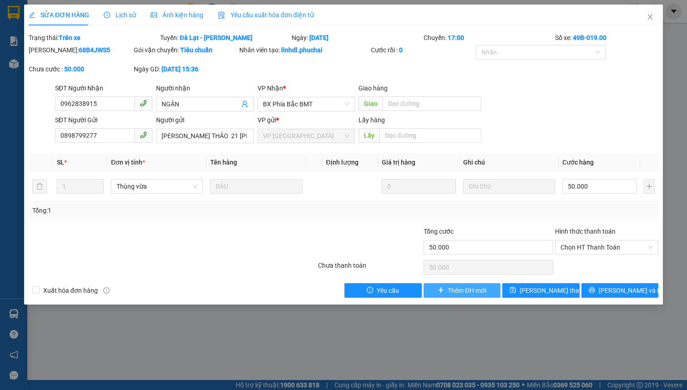
click at [454, 290] on span "Thêm ĐH mới" at bounding box center [466, 291] width 39 height 10
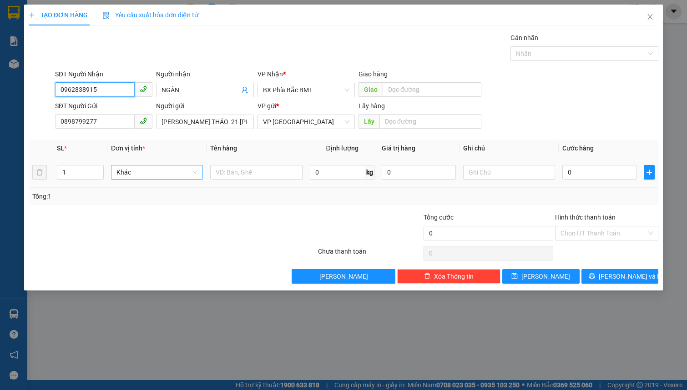
click at [154, 177] on span "Khác" at bounding box center [156, 172] width 81 height 14
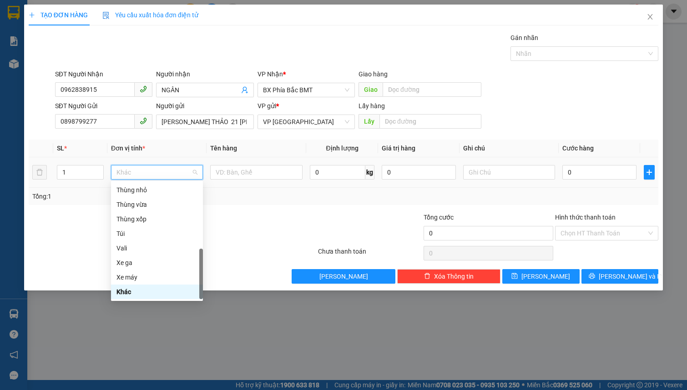
type input "t"
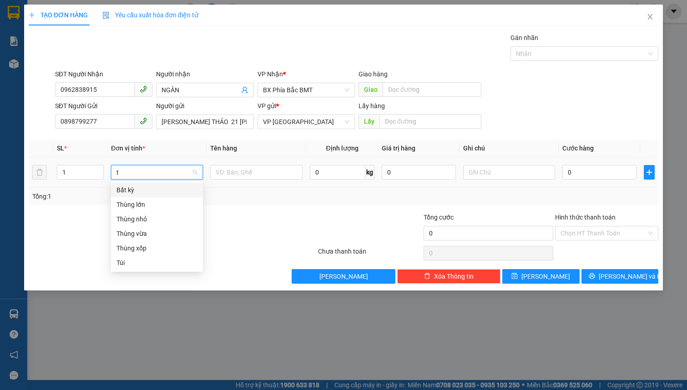
scroll to position [0, 0]
click at [157, 232] on div "Thùng vừa" at bounding box center [156, 234] width 81 height 10
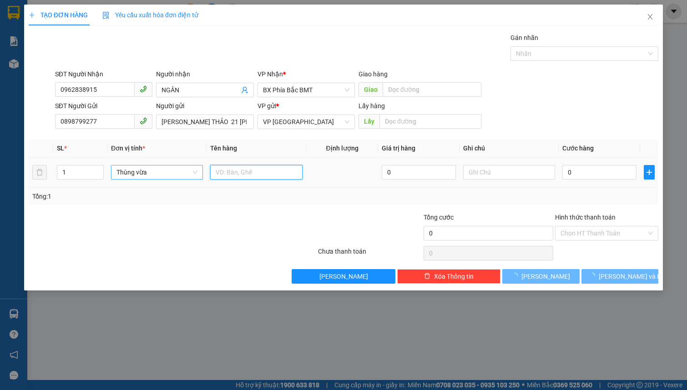
click at [229, 172] on input "text" at bounding box center [256, 172] width 92 height 15
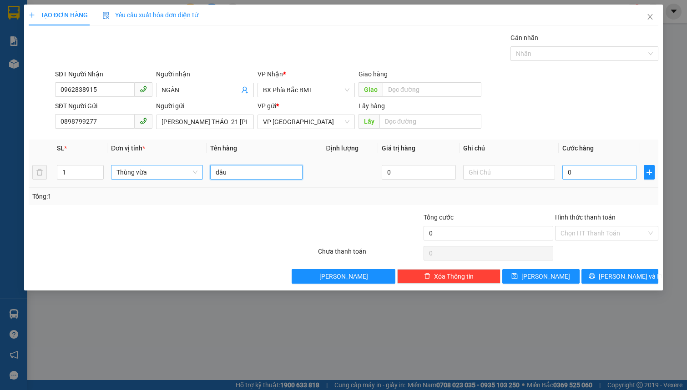
type input "dâu"
click at [585, 167] on input "0" at bounding box center [599, 172] width 74 height 15
type input "5"
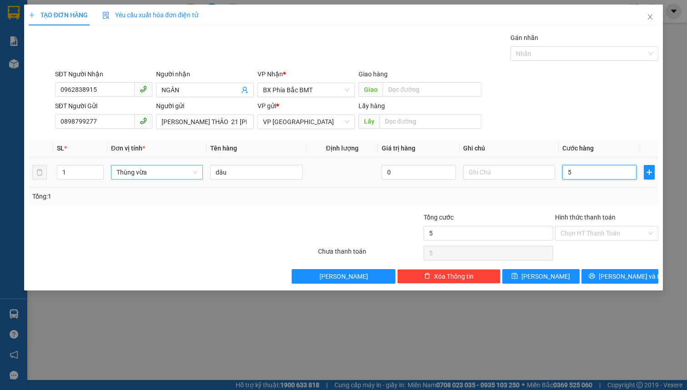
type input "50"
type input "500"
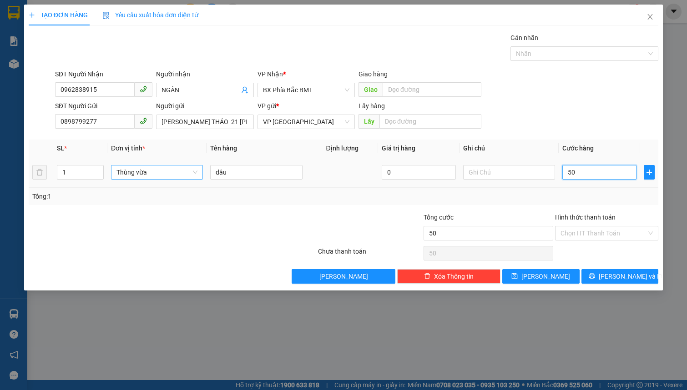
type input "500"
type input "5.000"
type input "5.000.000"
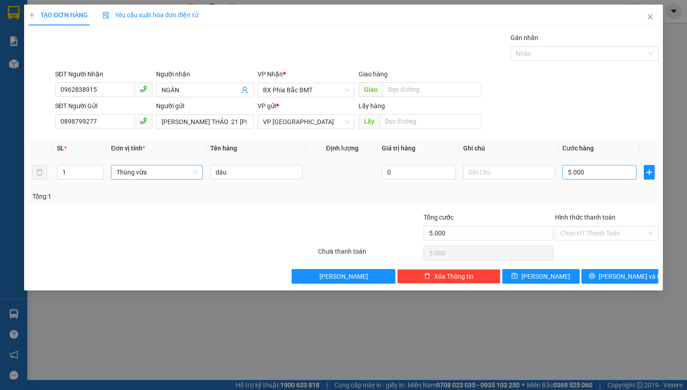
type input "5.000.000"
click at [592, 172] on input "5.000.000" at bounding box center [599, 172] width 74 height 15
type input "5"
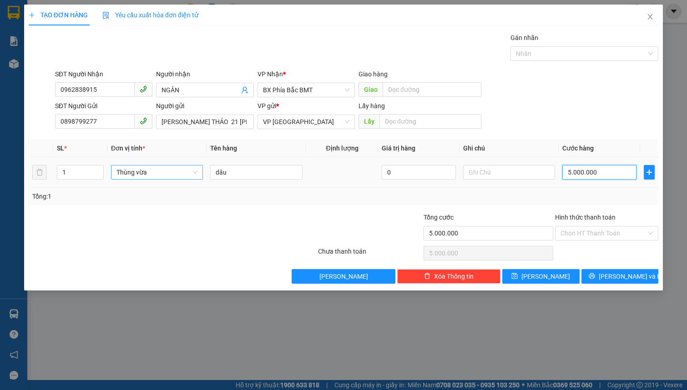
type input "5"
type input "50"
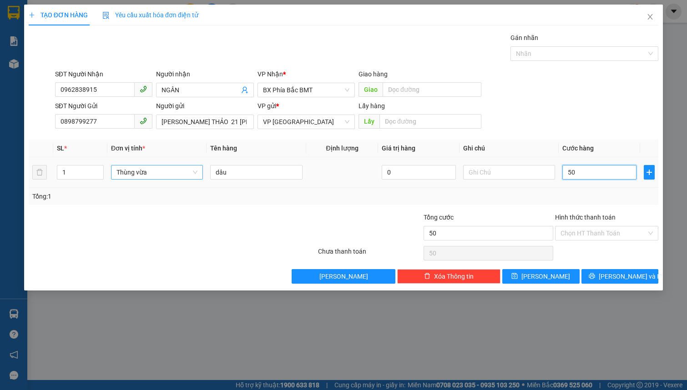
type input "500"
type input "5.000"
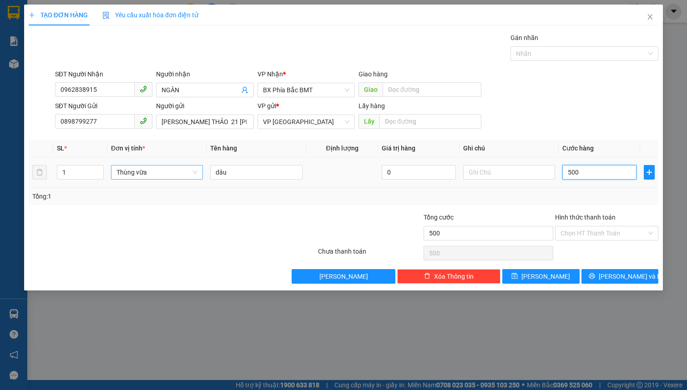
type input "5.000"
type input "50.000"
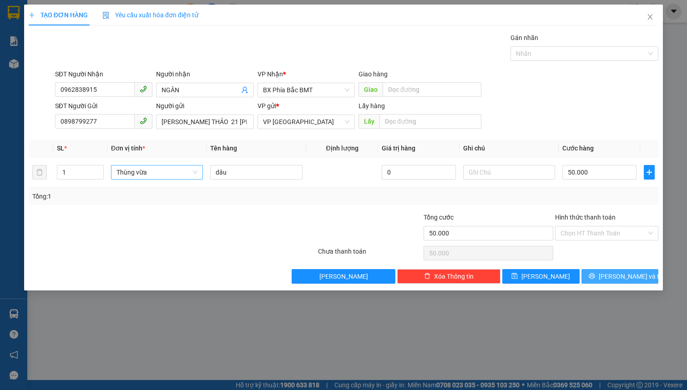
click at [605, 272] on button "[PERSON_NAME] và In" at bounding box center [619, 276] width 77 height 15
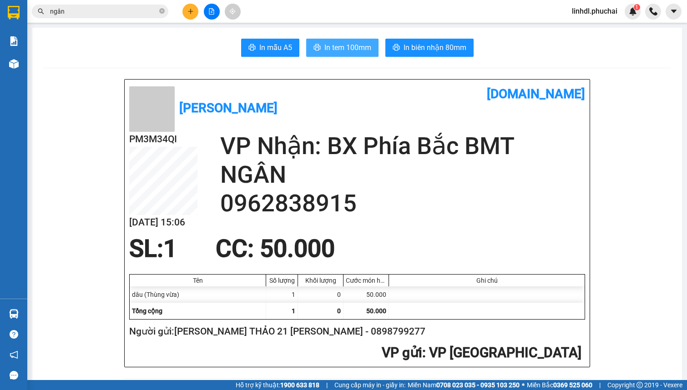
click at [347, 45] on span "In tem 100mm" at bounding box center [347, 47] width 47 height 11
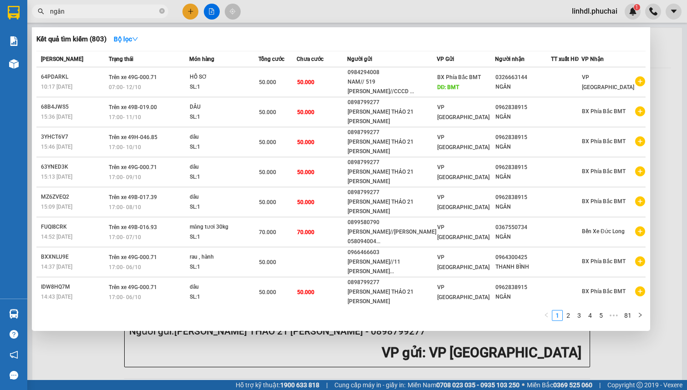
click at [120, 6] on input "ngân" at bounding box center [103, 11] width 107 height 10
type input "n"
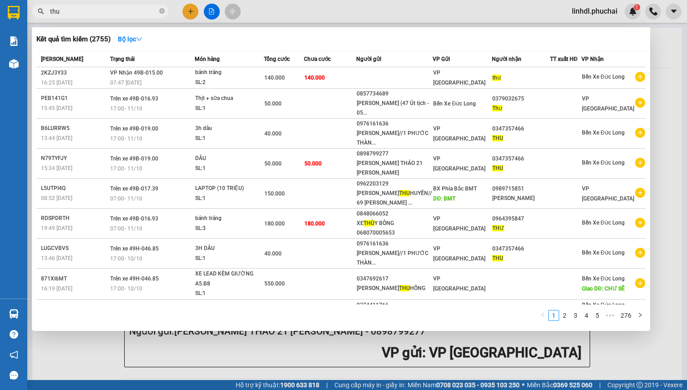
type input "thu"
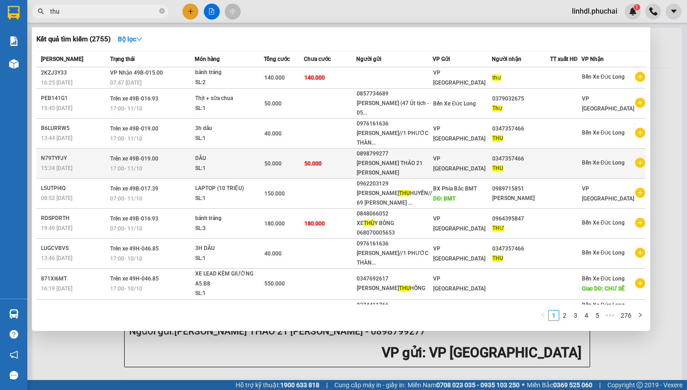
click at [349, 166] on td "50.000" at bounding box center [330, 164] width 53 height 30
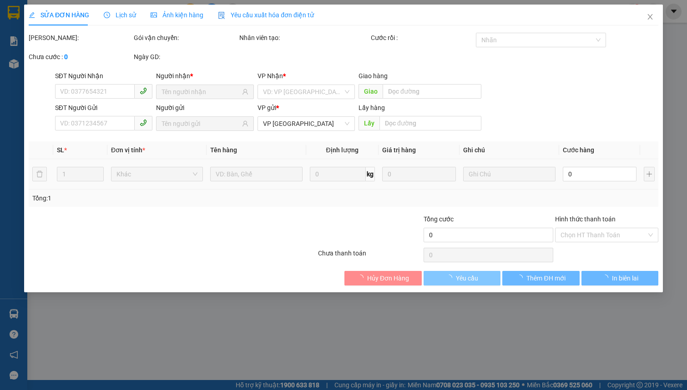
type input "0347357466"
type input "0898799277"
type input "50.000"
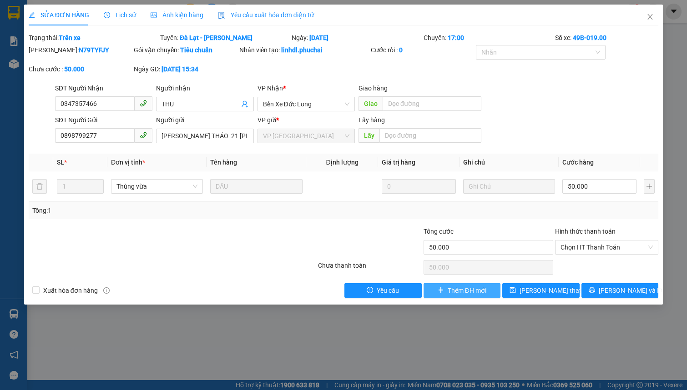
click at [481, 290] on span "Thêm ĐH mới" at bounding box center [466, 291] width 39 height 10
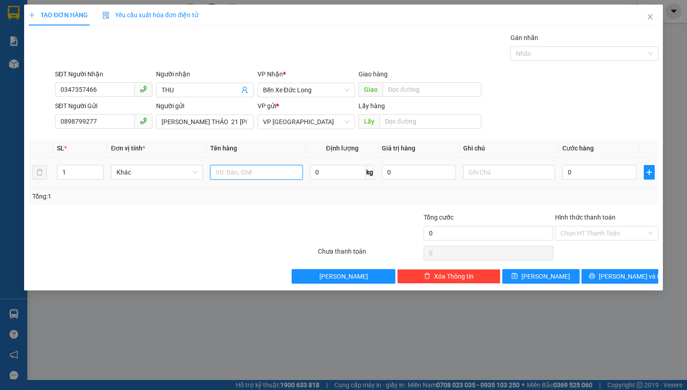
click at [259, 176] on input "text" at bounding box center [256, 172] width 92 height 15
click at [160, 170] on span "Khác" at bounding box center [156, 172] width 81 height 14
type input "dâu"
type input "t"
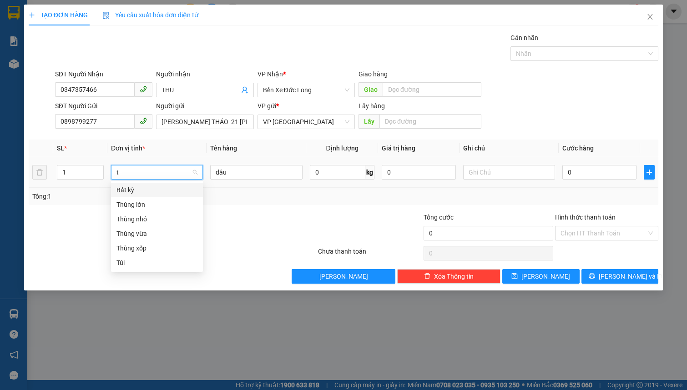
scroll to position [0, 0]
click at [156, 233] on div "Thùng vừa" at bounding box center [156, 234] width 81 height 10
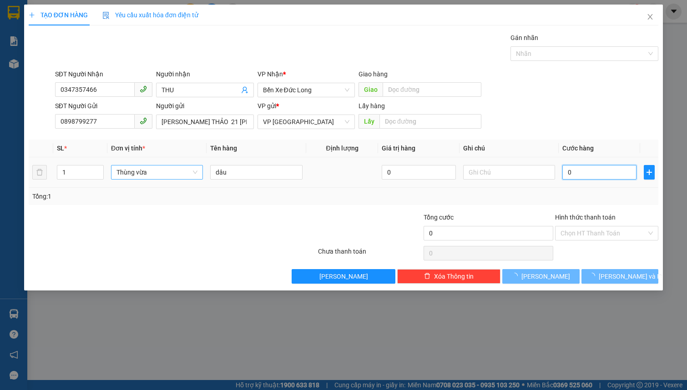
click at [588, 172] on input "0" at bounding box center [599, 172] width 74 height 15
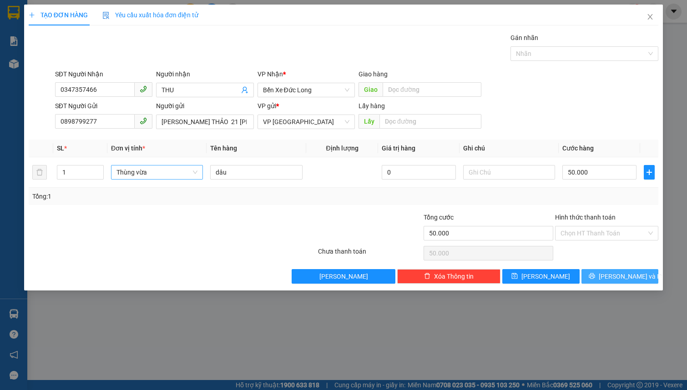
click at [620, 271] on span "[PERSON_NAME] và In" at bounding box center [630, 276] width 64 height 10
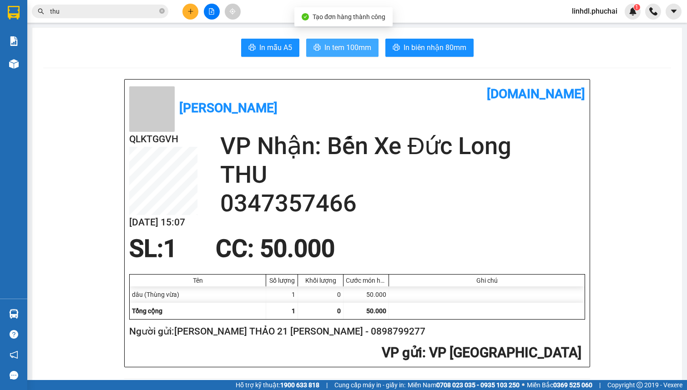
click at [355, 47] on span "In tem 100mm" at bounding box center [347, 47] width 47 height 11
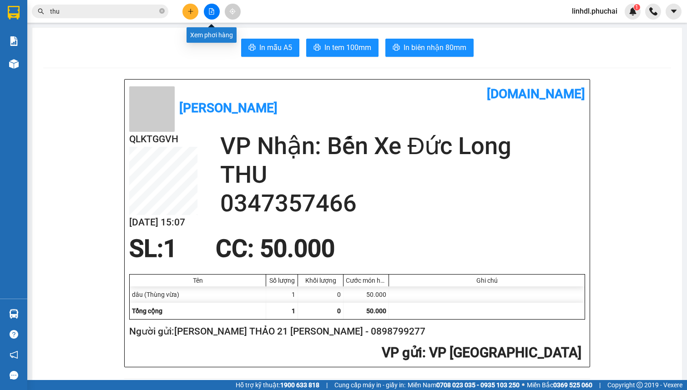
click at [191, 14] on icon "plus" at bounding box center [190, 11] width 6 height 6
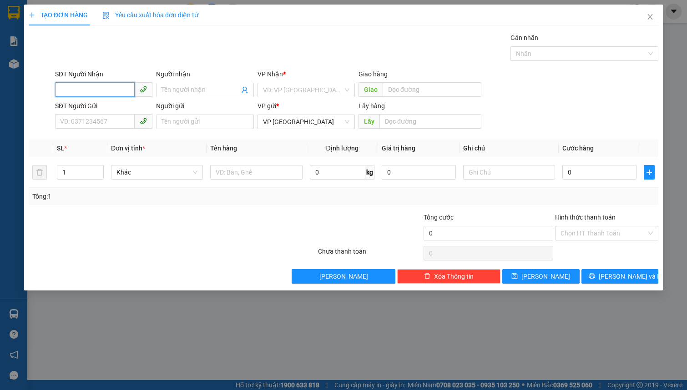
click at [84, 91] on input "SĐT Người Nhận" at bounding box center [95, 89] width 80 height 15
click at [110, 109] on div "0939227579 - cô vỹ" at bounding box center [103, 108] width 86 height 10
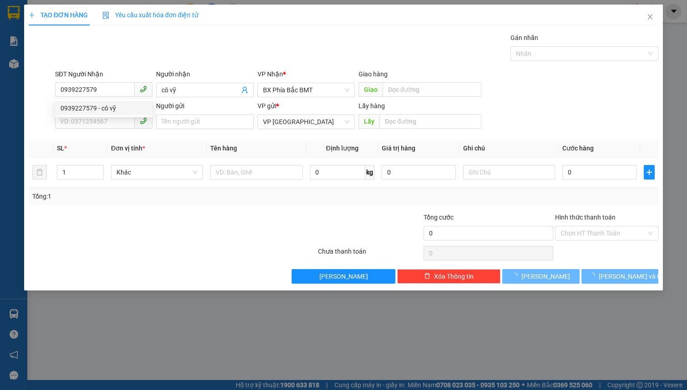
click at [97, 116] on div "0939227579 0939227579 - cô vỹ" at bounding box center [103, 108] width 97 height 18
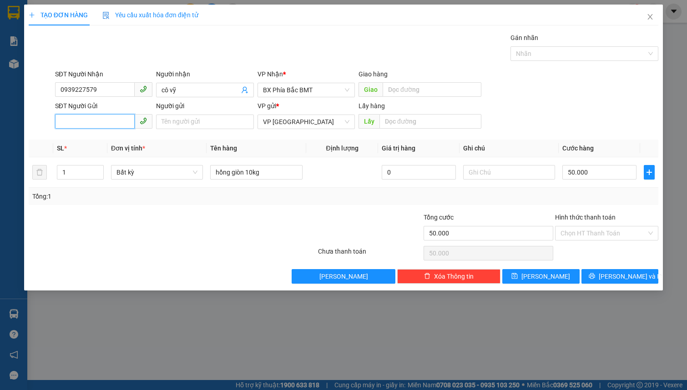
click at [90, 120] on input "SĐT Người Gửi" at bounding box center [95, 121] width 80 height 15
click at [112, 139] on div "0983482222 - [PERSON_NAME] / số 4 [PERSON_NAME] / cccd 042076000693" at bounding box center [170, 140] width 221 height 10
drag, startPoint x: 100, startPoint y: 169, endPoint x: 127, endPoint y: 169, distance: 26.8
click at [100, 169] on span "up" at bounding box center [98, 169] width 5 height 5
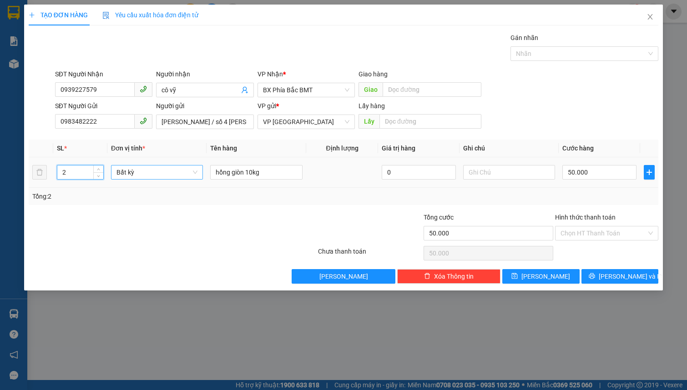
click at [132, 169] on span "Bất kỳ" at bounding box center [156, 172] width 81 height 14
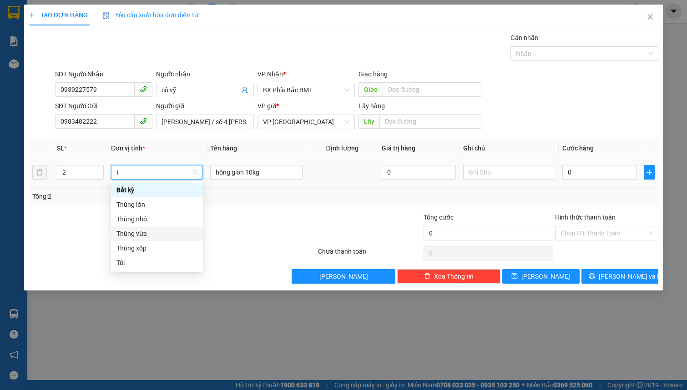
click at [162, 231] on div "Thùng vừa" at bounding box center [156, 234] width 81 height 10
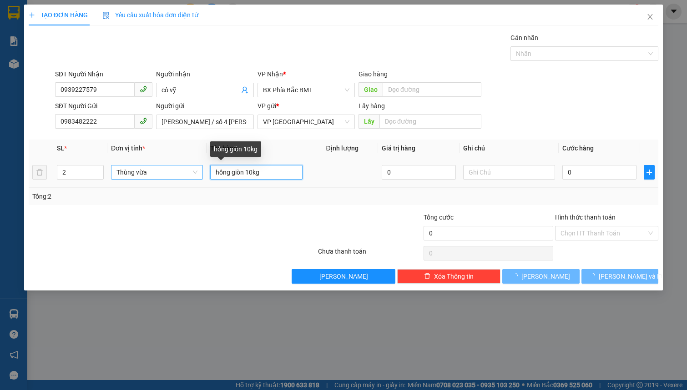
click at [272, 175] on input "hồng giòn 10kg" at bounding box center [256, 172] width 92 height 15
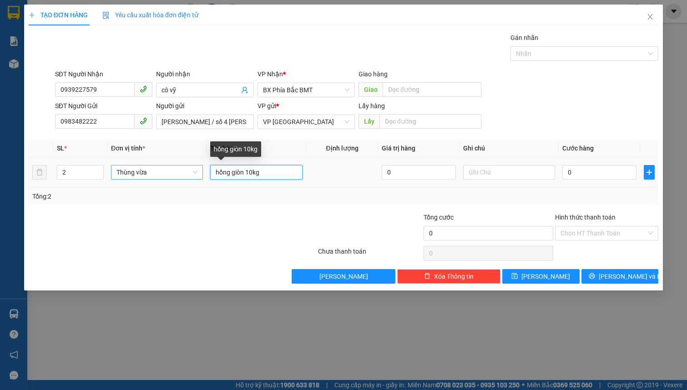
click at [272, 175] on input "hồng giòn 10kg" at bounding box center [256, 172] width 92 height 15
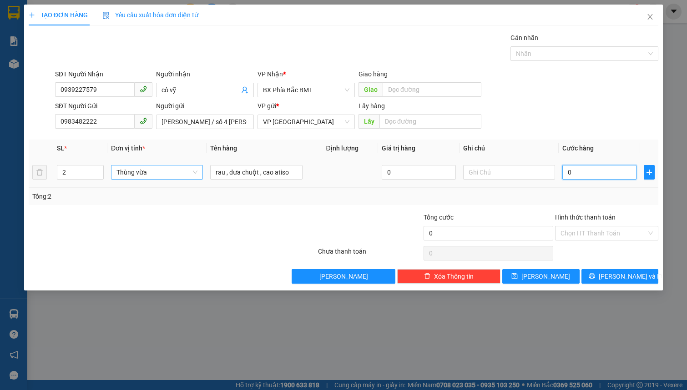
click at [613, 171] on input "0" at bounding box center [599, 172] width 74 height 15
click at [599, 228] on input "Hình thức thanh toán" at bounding box center [603, 233] width 86 height 14
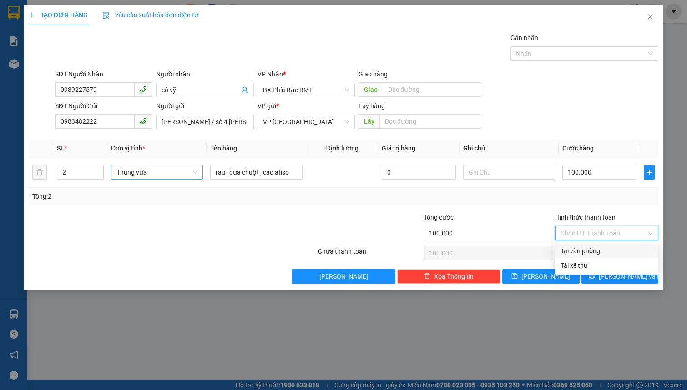
click at [597, 253] on div "Tại văn phòng" at bounding box center [606, 251] width 92 height 10
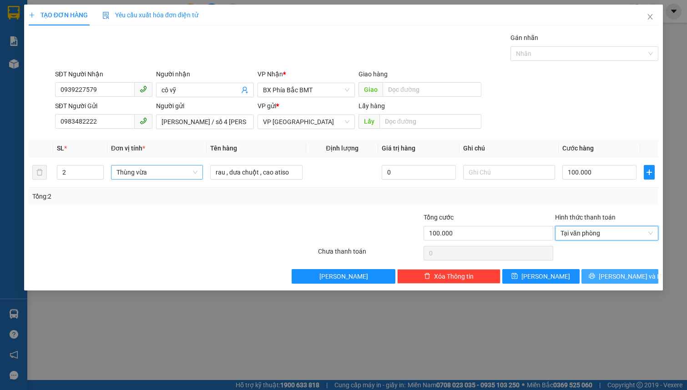
click at [595, 277] on icon "printer" at bounding box center [591, 276] width 6 height 6
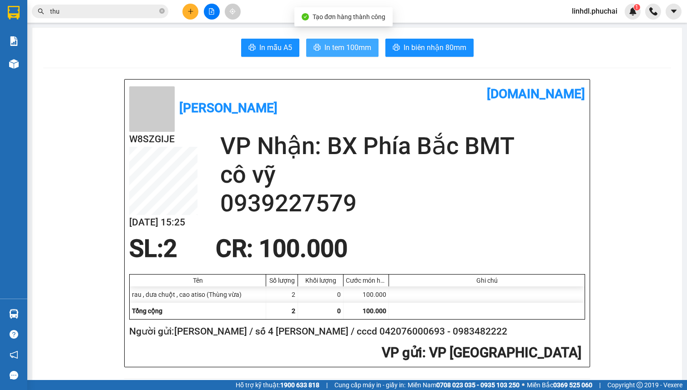
click at [333, 49] on span "In tem 100mm" at bounding box center [347, 47] width 47 height 11
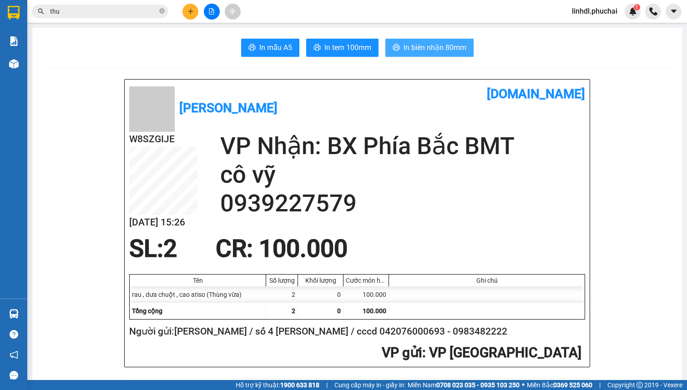
click at [442, 45] on span "In biên nhận 80mm" at bounding box center [434, 47] width 63 height 11
click at [192, 9] on icon "plus" at bounding box center [190, 11] width 6 height 6
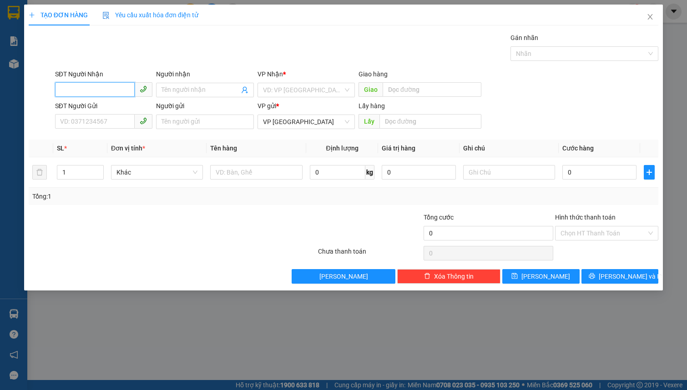
click at [89, 90] on input "SĐT Người Nhận" at bounding box center [95, 89] width 80 height 15
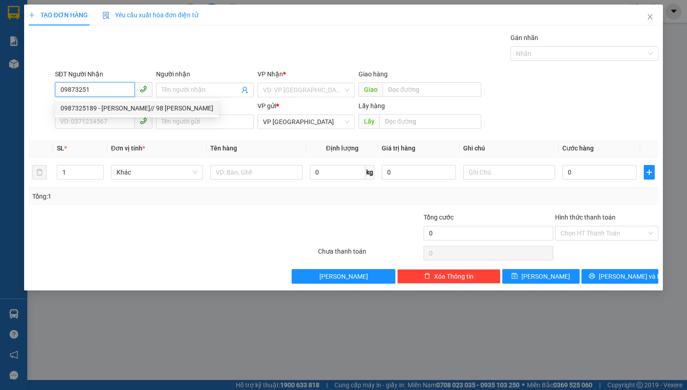
click at [100, 106] on div "0987325189 - [PERSON_NAME]// 98 [PERSON_NAME]" at bounding box center [136, 108] width 153 height 10
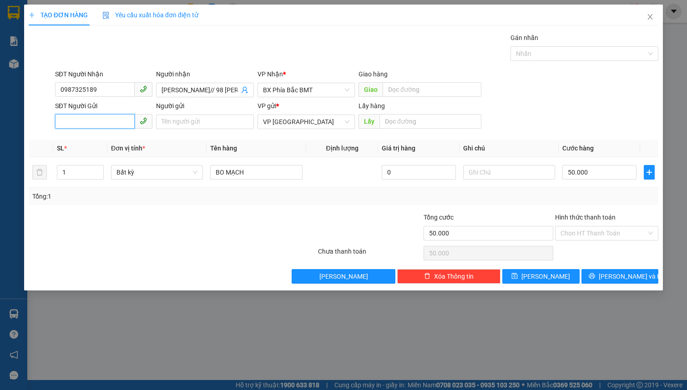
click at [97, 125] on input "SĐT Người Gửi" at bounding box center [95, 121] width 80 height 15
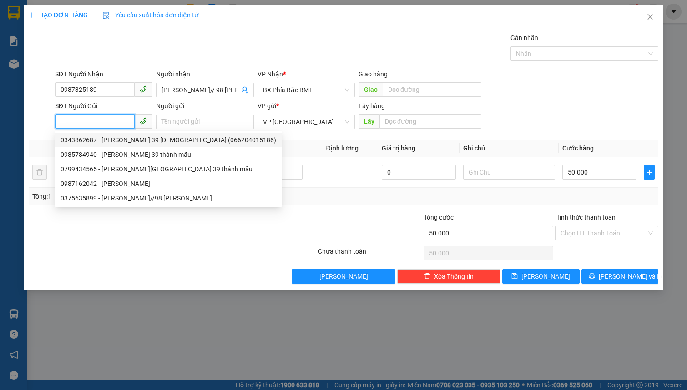
click at [107, 121] on input "SĐT Người Gửi" at bounding box center [95, 121] width 80 height 15
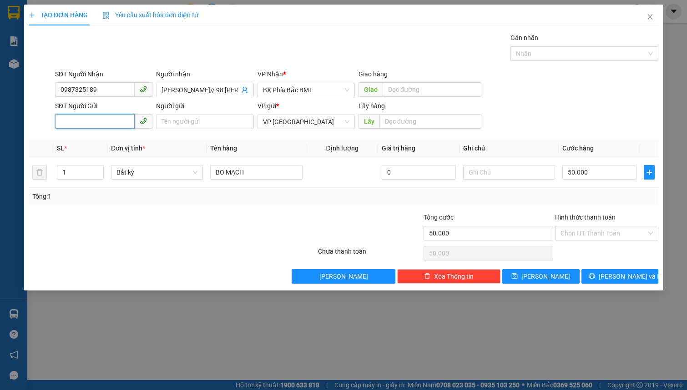
click at [107, 121] on input "SĐT Người Gửi" at bounding box center [95, 121] width 80 height 15
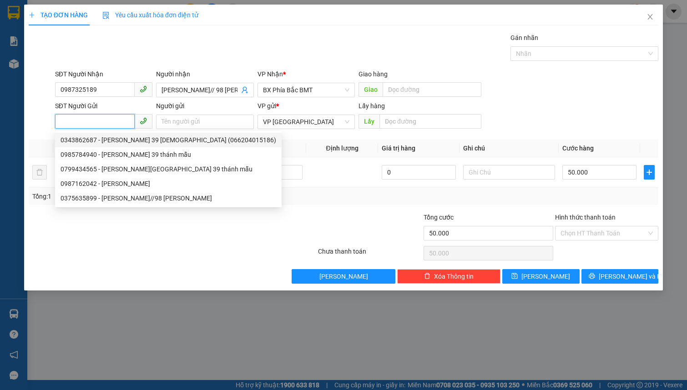
click at [99, 140] on div "0343862687 - [PERSON_NAME] 39 [DEMOGRAPHIC_DATA] (066204015186)" at bounding box center [168, 140] width 216 height 10
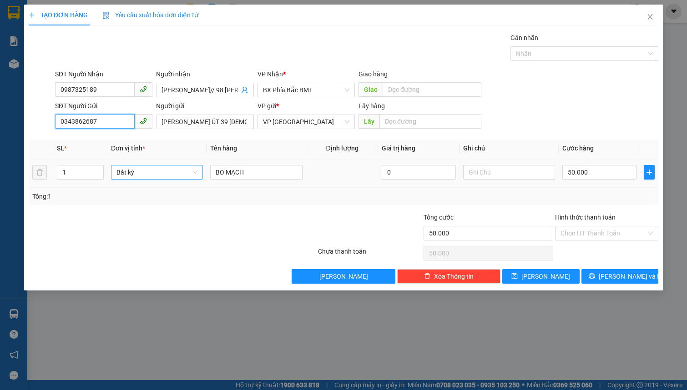
click at [146, 173] on span "Bất kỳ" at bounding box center [156, 172] width 81 height 14
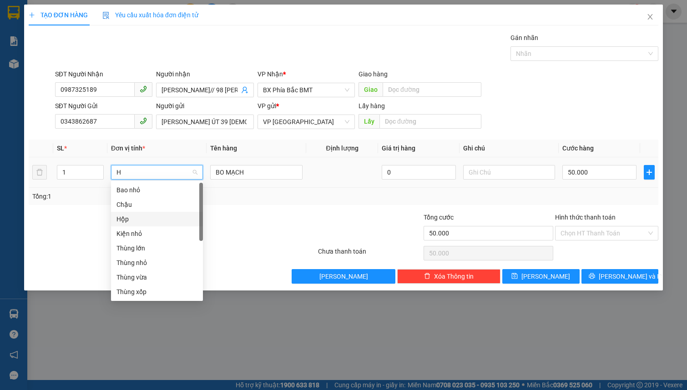
click at [162, 222] on div "Hộp" at bounding box center [156, 219] width 81 height 10
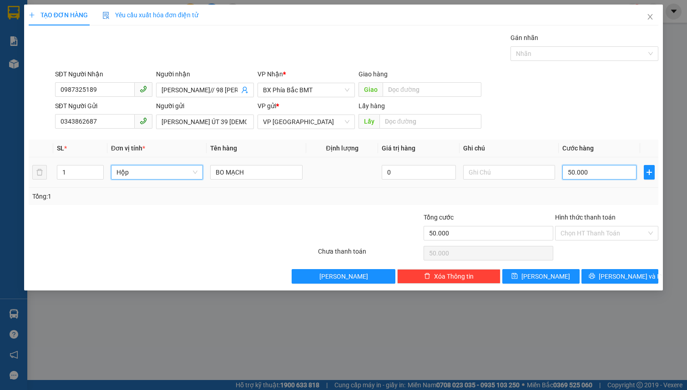
click at [590, 167] on input "50.000" at bounding box center [599, 172] width 74 height 15
click at [625, 235] on input "Hình thức thanh toán" at bounding box center [603, 233] width 86 height 14
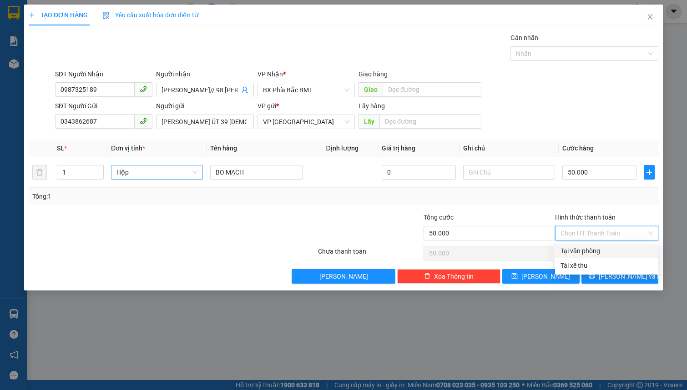
click at [603, 250] on div "Tại văn phòng" at bounding box center [606, 251] width 92 height 10
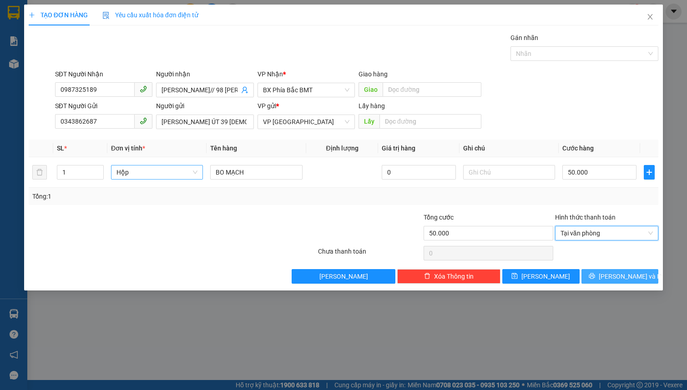
click at [595, 276] on icon "printer" at bounding box center [591, 276] width 6 height 6
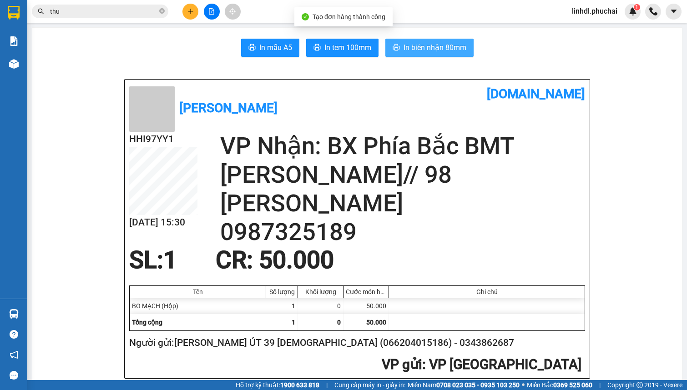
click at [411, 50] on span "In biên nhận 80mm" at bounding box center [434, 47] width 63 height 11
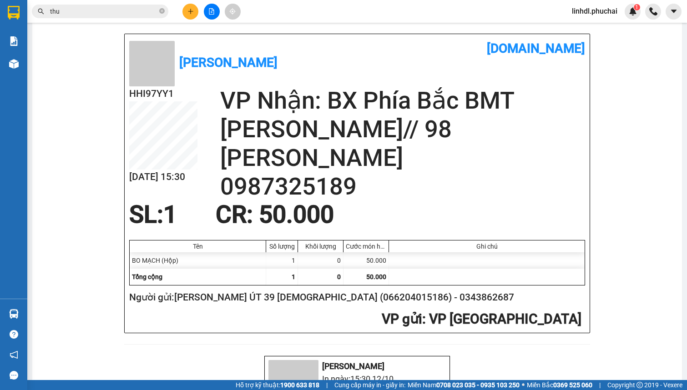
scroll to position [41, 0]
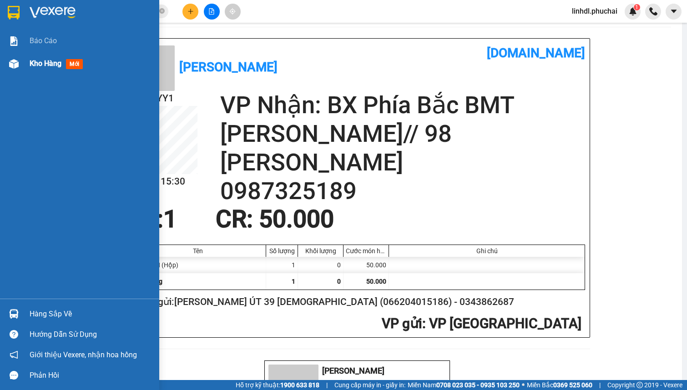
click at [42, 61] on span "Kho hàng" at bounding box center [46, 63] width 32 height 9
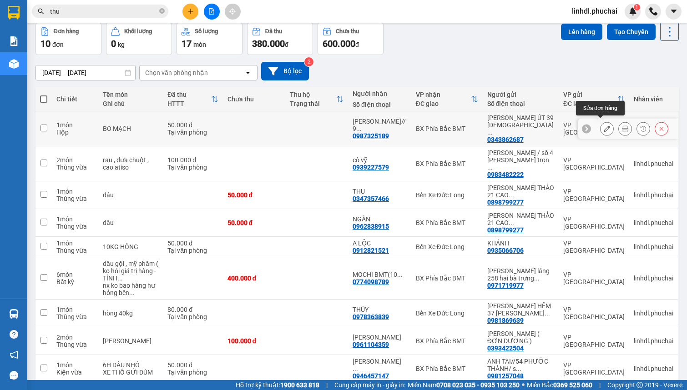
click at [603, 125] on icon at bounding box center [606, 128] width 6 height 6
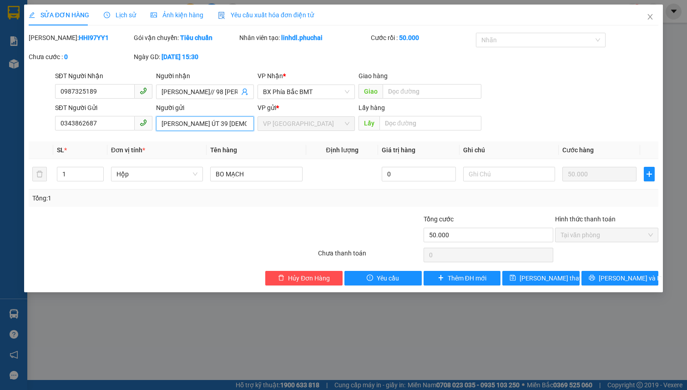
click at [193, 126] on input "[PERSON_NAME] ÚT 39 [DEMOGRAPHIC_DATA] (066204015186)" at bounding box center [204, 123] width 97 height 15
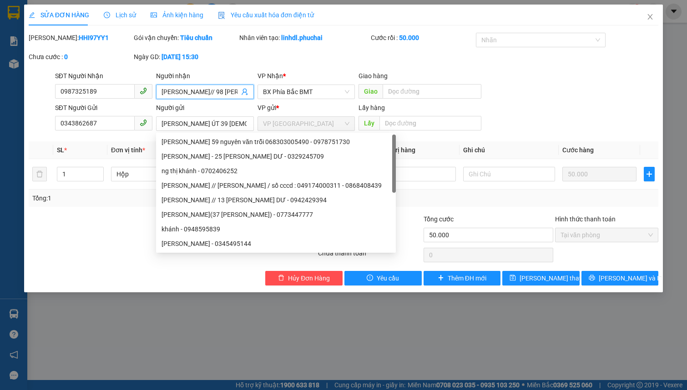
click at [201, 89] on input "[PERSON_NAME]// 98 [PERSON_NAME]" at bounding box center [199, 92] width 77 height 10
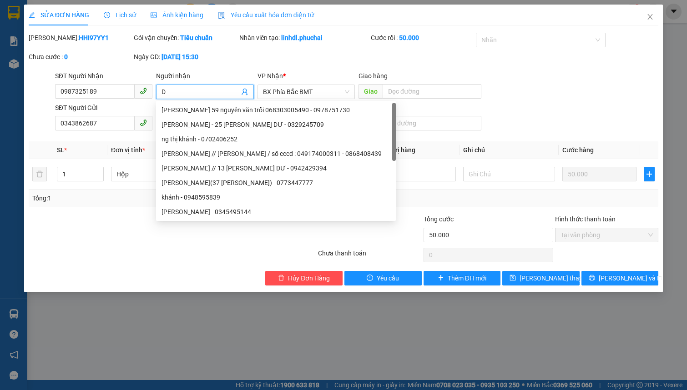
scroll to position [0, 0]
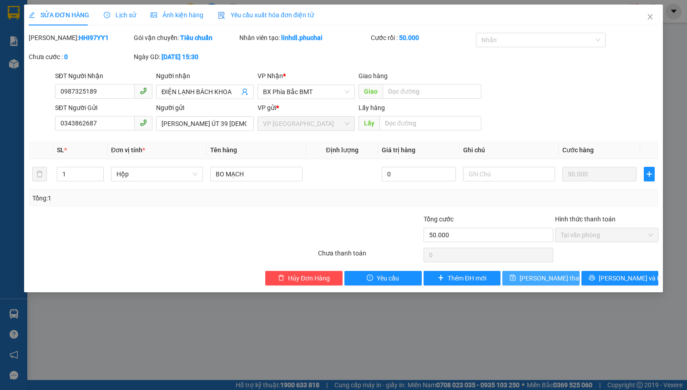
click at [548, 277] on span "[PERSON_NAME] thay đổi" at bounding box center [555, 278] width 73 height 10
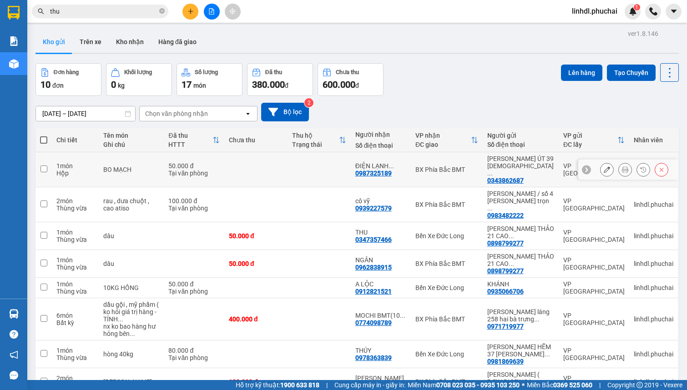
click at [622, 166] on icon at bounding box center [625, 169] width 6 height 6
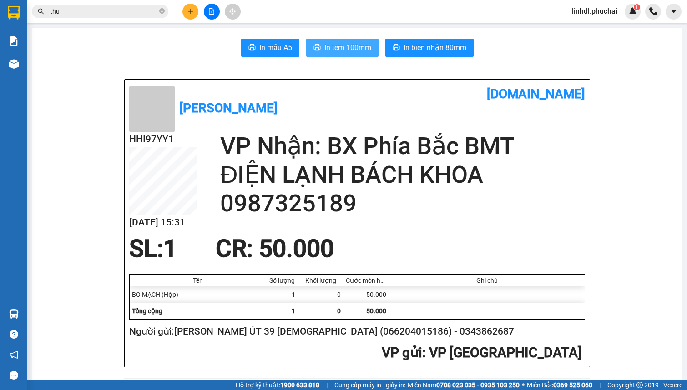
click at [358, 45] on span "In tem 100mm" at bounding box center [347, 47] width 47 height 11
click at [527, 277] on div "Ghi chú" at bounding box center [486, 280] width 191 height 7
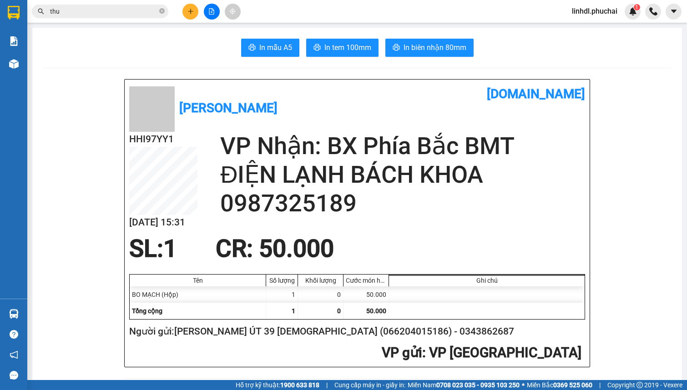
click at [516, 319] on div "Tên Số lượng Khối lượng Cước món hàng Ghi chú BO MẠCH (Hộp) 1 0 50.000 Tổng cộn…" at bounding box center [357, 297] width 455 height 45
click at [195, 8] on button at bounding box center [190, 12] width 16 height 16
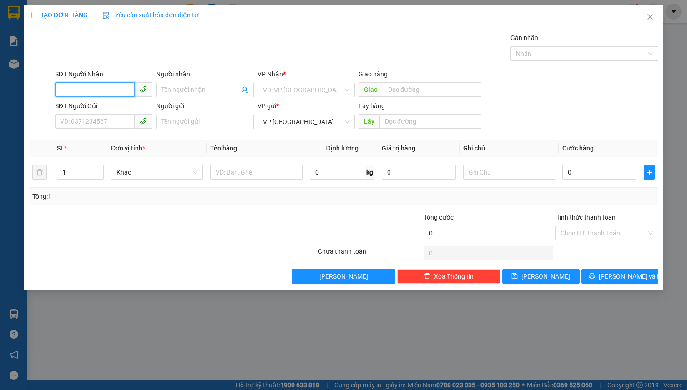
click at [132, 89] on input "SĐT Người Nhận" at bounding box center [95, 89] width 80 height 15
click at [179, 91] on input "Người nhận" at bounding box center [199, 90] width 77 height 10
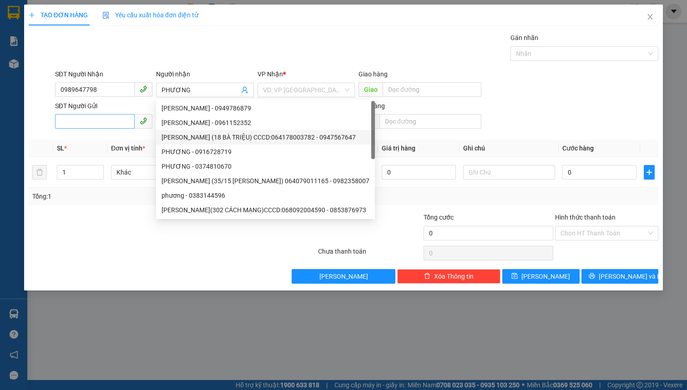
click at [111, 126] on input "SĐT Người Gửi" at bounding box center [95, 121] width 80 height 15
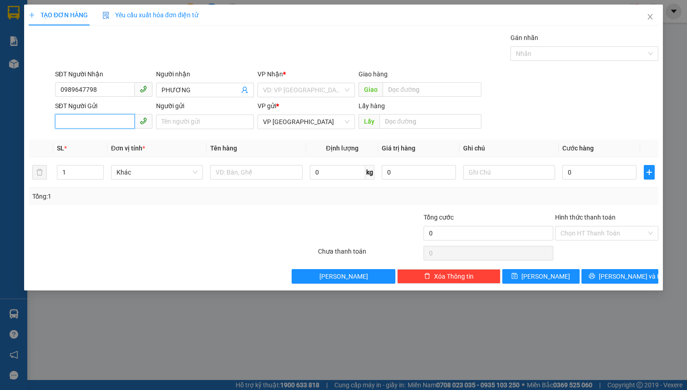
click at [120, 126] on input "SĐT Người Gửi" at bounding box center [95, 121] width 80 height 15
click at [125, 141] on div "0984751299" at bounding box center [103, 140] width 86 height 10
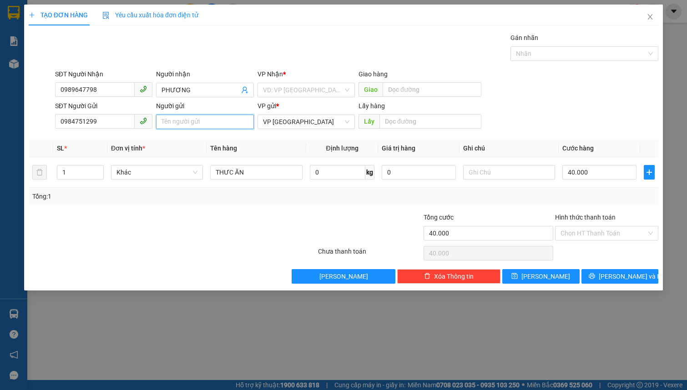
click at [194, 120] on input "Người gửi" at bounding box center [204, 122] width 97 height 15
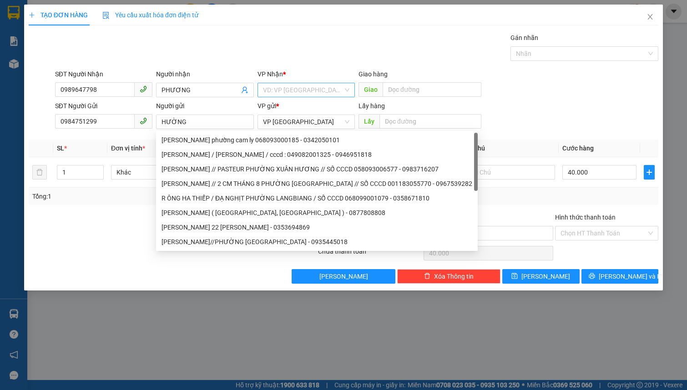
click at [273, 92] on input "search" at bounding box center [303, 90] width 80 height 14
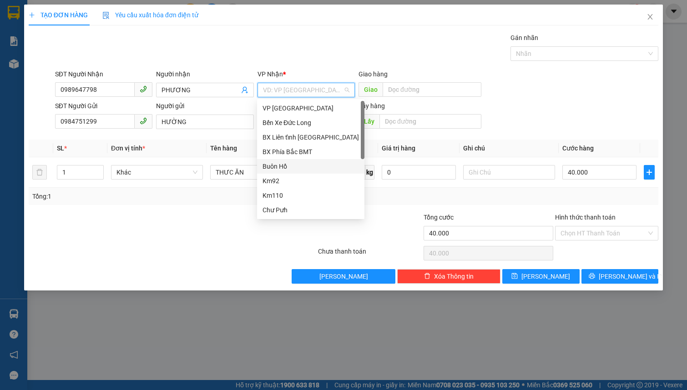
scroll to position [14, 0]
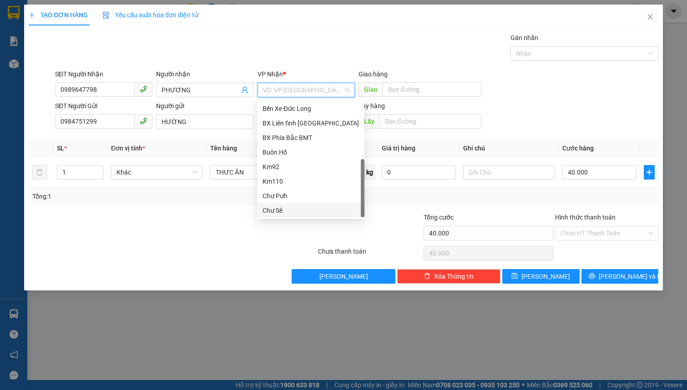
drag, startPoint x: 309, startPoint y: 206, endPoint x: 358, endPoint y: 162, distance: 66.3
click at [310, 206] on div "Chư Sê" at bounding box center [310, 211] width 96 height 10
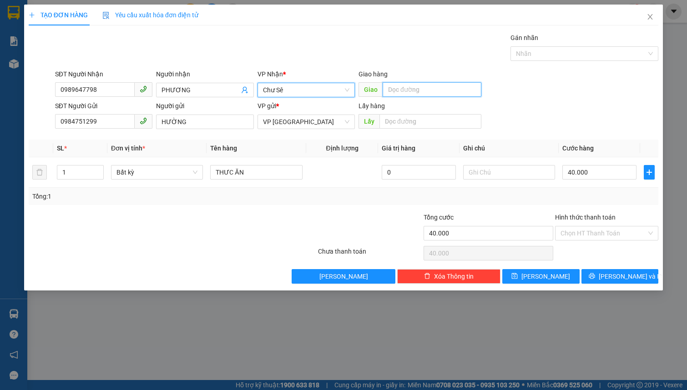
click at [411, 95] on input "text" at bounding box center [431, 89] width 99 height 15
click at [144, 174] on span "Bất kỳ" at bounding box center [156, 172] width 81 height 14
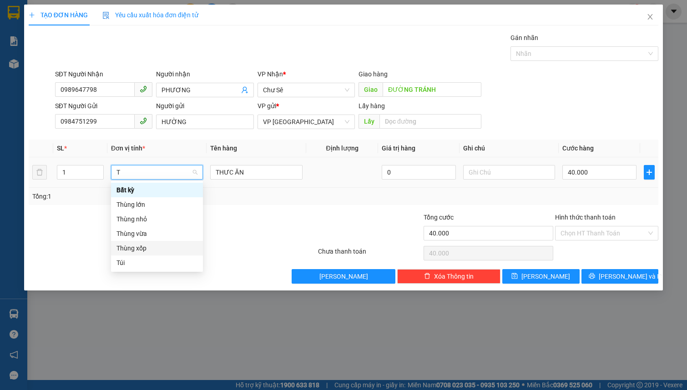
drag, startPoint x: 148, startPoint y: 248, endPoint x: 211, endPoint y: 217, distance: 70.4
click at [153, 244] on div "Thùng xốp" at bounding box center [156, 248] width 81 height 10
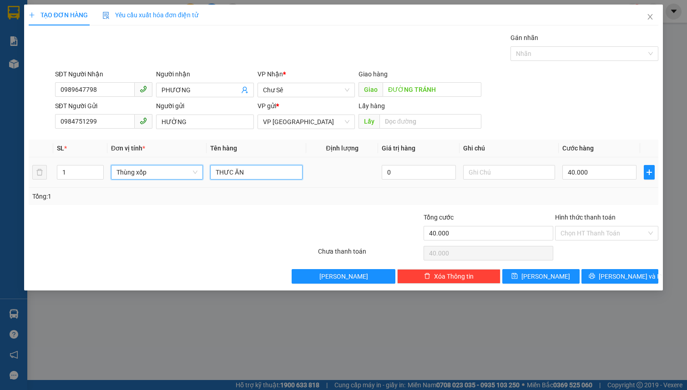
click at [285, 175] on input "THƯC ĂN" at bounding box center [256, 172] width 92 height 15
click at [581, 171] on input "0" at bounding box center [599, 172] width 74 height 15
click at [590, 237] on input "Hình thức thanh toán" at bounding box center [603, 233] width 86 height 14
click at [620, 275] on span "[PERSON_NAME] và In" at bounding box center [630, 276] width 64 height 10
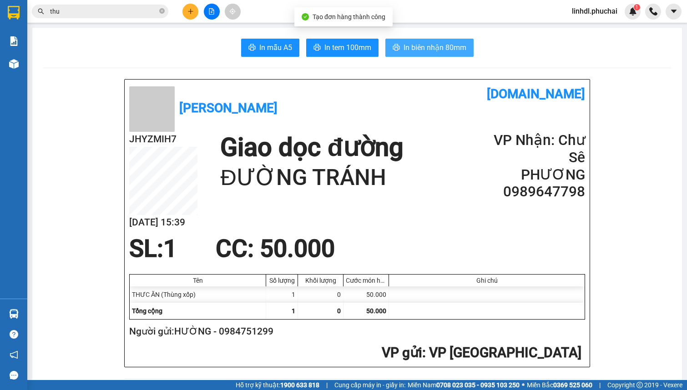
click at [446, 48] on span "In biên nhận 80mm" at bounding box center [434, 47] width 63 height 11
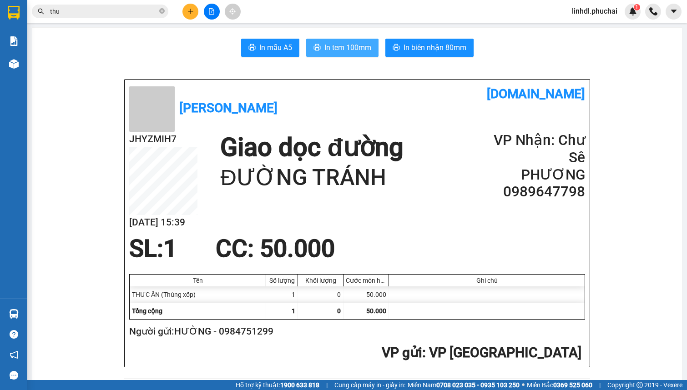
click at [326, 51] on span "In tem 100mm" at bounding box center [347, 47] width 47 height 11
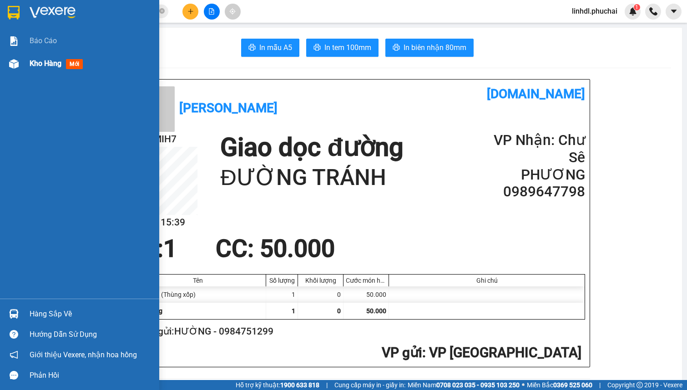
click at [30, 67] on span "Kho hàng" at bounding box center [46, 63] width 32 height 9
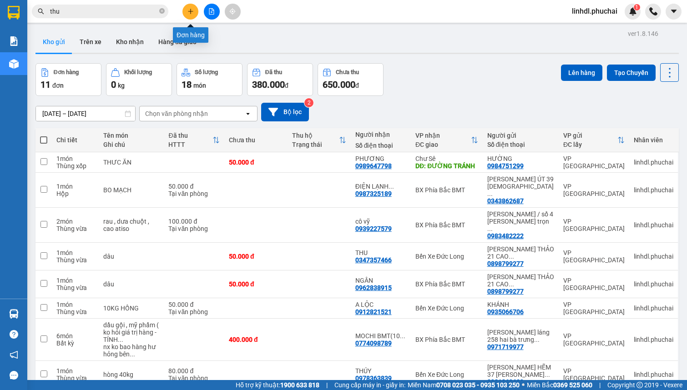
click at [193, 11] on icon "plus" at bounding box center [190, 11] width 6 height 6
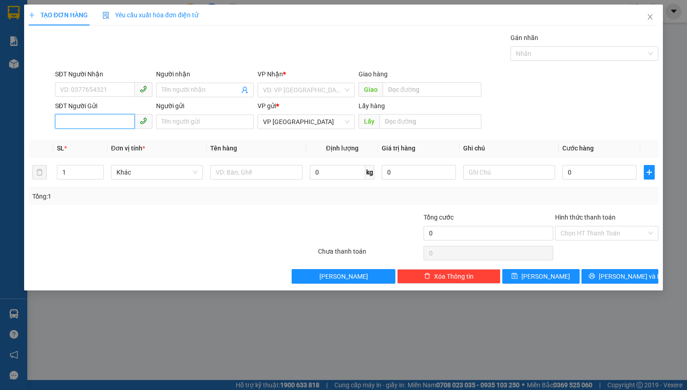
click at [84, 122] on input "SĐT Người Gửi" at bounding box center [95, 121] width 80 height 15
paste input "0937866994"
drag, startPoint x: 299, startPoint y: 90, endPoint x: 307, endPoint y: 105, distance: 16.5
click at [300, 90] on input "search" at bounding box center [303, 90] width 80 height 14
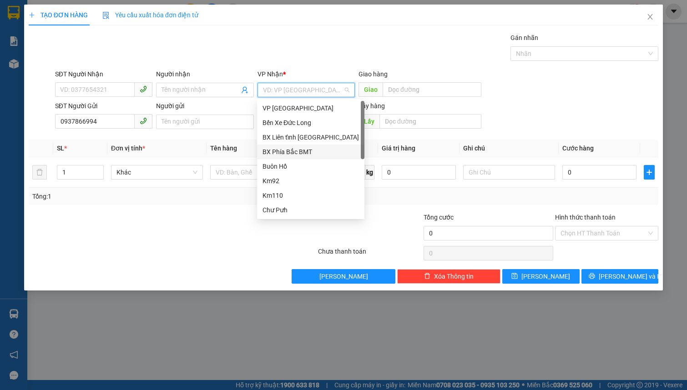
drag, startPoint x: 307, startPoint y: 149, endPoint x: 361, endPoint y: 141, distance: 54.7
click at [306, 150] on div "BX Phía Bắc BMT" at bounding box center [310, 152] width 96 height 10
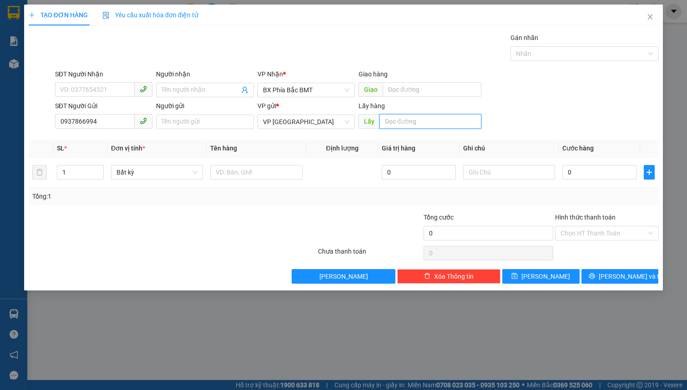
drag, startPoint x: 402, startPoint y: 126, endPoint x: 396, endPoint y: 130, distance: 7.3
click at [401, 125] on input "text" at bounding box center [430, 121] width 102 height 15
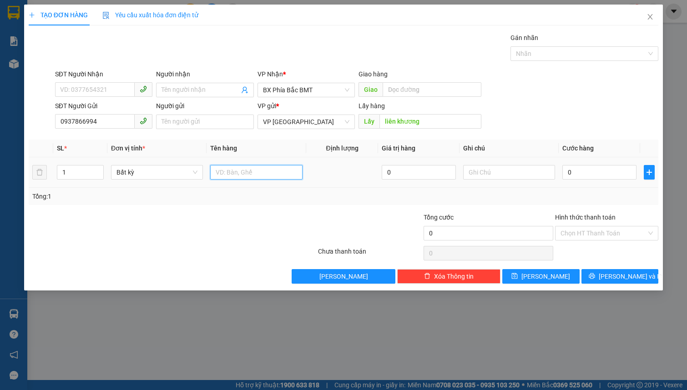
click at [242, 170] on input "text" at bounding box center [256, 172] width 92 height 15
click at [266, 173] on input "1 thùng thuốc" at bounding box center [256, 172] width 92 height 15
click at [601, 273] on button "[PERSON_NAME] và In" at bounding box center [619, 276] width 77 height 15
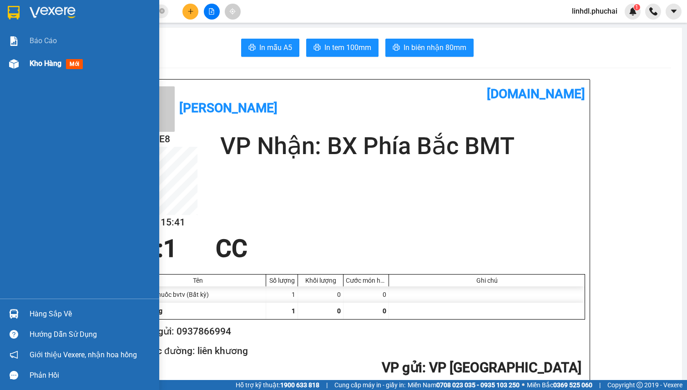
click at [32, 68] on span "Kho hàng" at bounding box center [46, 63] width 32 height 9
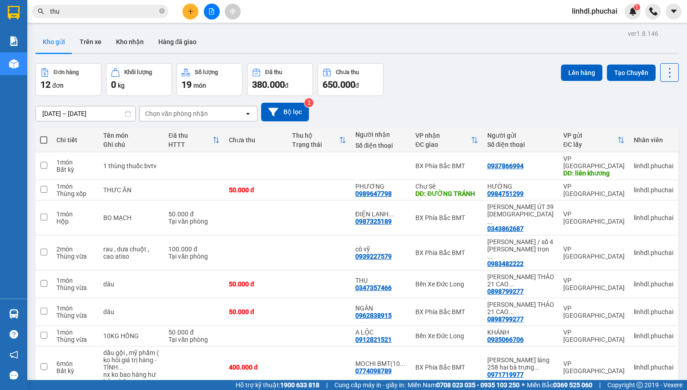
click at [84, 14] on input "thu" at bounding box center [103, 11] width 107 height 10
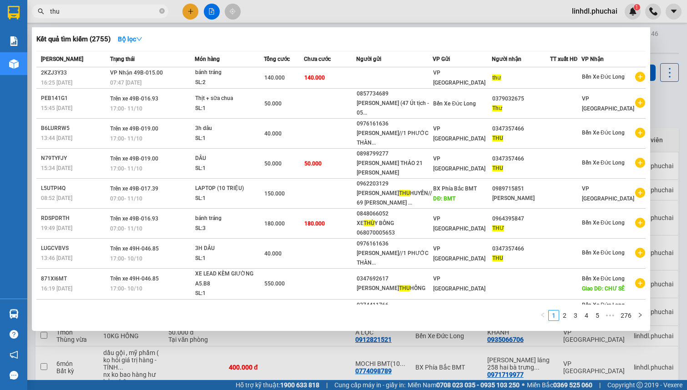
click at [84, 14] on input "thu" at bounding box center [103, 11] width 107 height 10
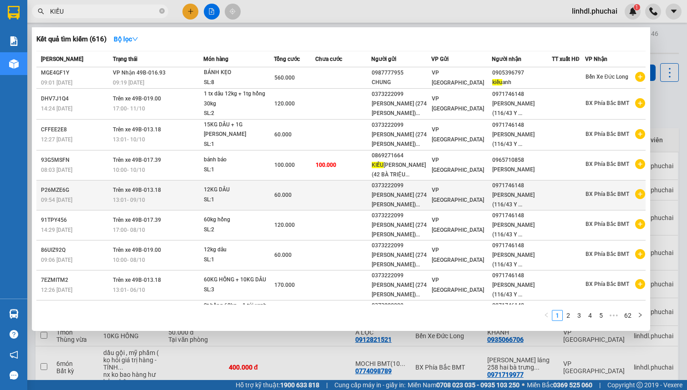
click at [383, 202] on div "[PERSON_NAME] (274 [PERSON_NAME])..." at bounding box center [400, 200] width 59 height 19
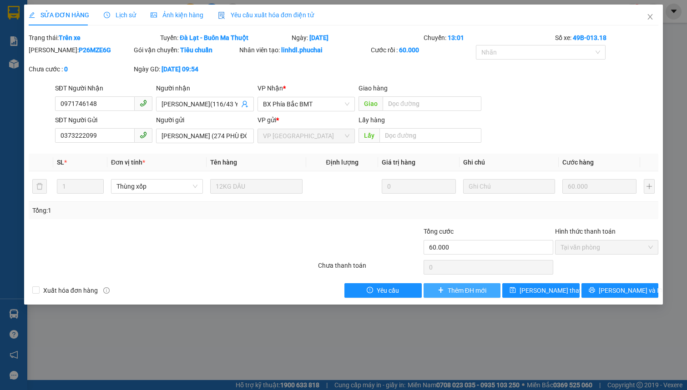
click at [466, 288] on span "Thêm ĐH mới" at bounding box center [466, 291] width 39 height 10
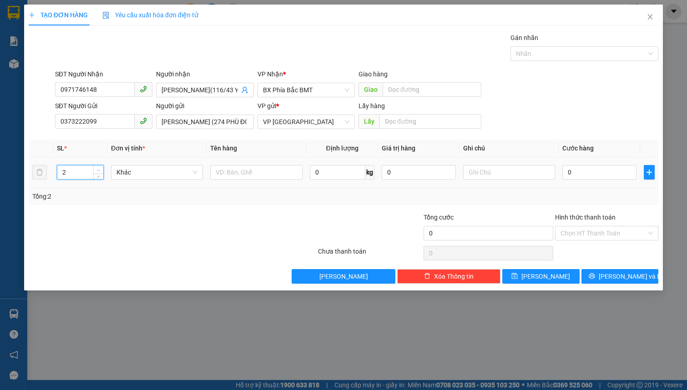
click at [100, 169] on span "up" at bounding box center [98, 169] width 5 height 5
click at [141, 172] on span "Khác" at bounding box center [156, 172] width 81 height 14
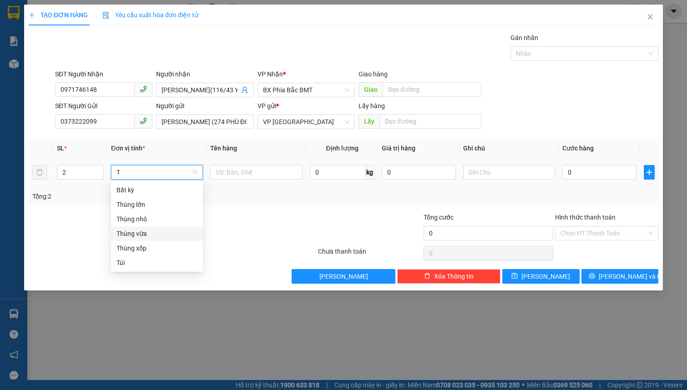
click at [165, 236] on div "Thùng vừa" at bounding box center [156, 234] width 81 height 10
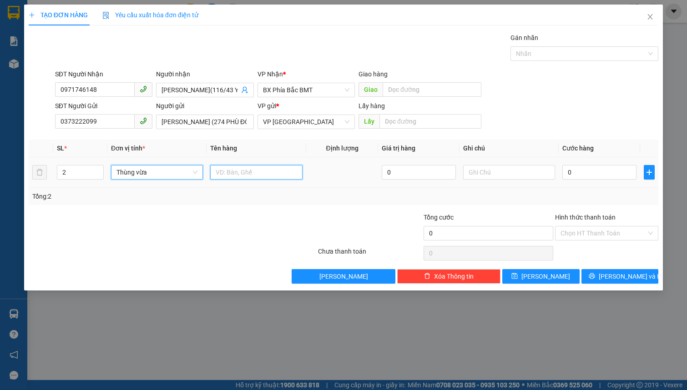
click at [226, 171] on input "text" at bounding box center [256, 172] width 92 height 15
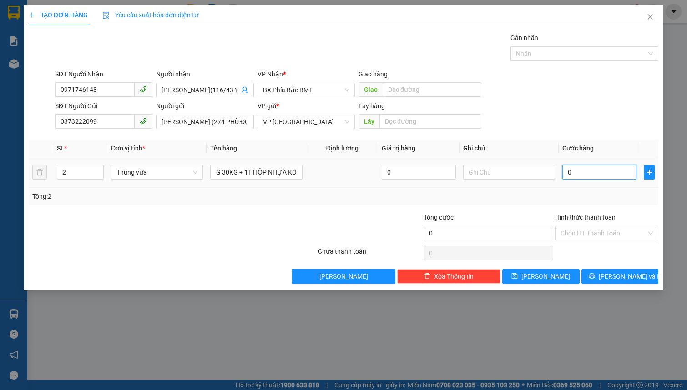
click at [595, 175] on input "0" at bounding box center [599, 172] width 74 height 15
click at [600, 236] on input "Hình thức thanh toán" at bounding box center [603, 233] width 86 height 14
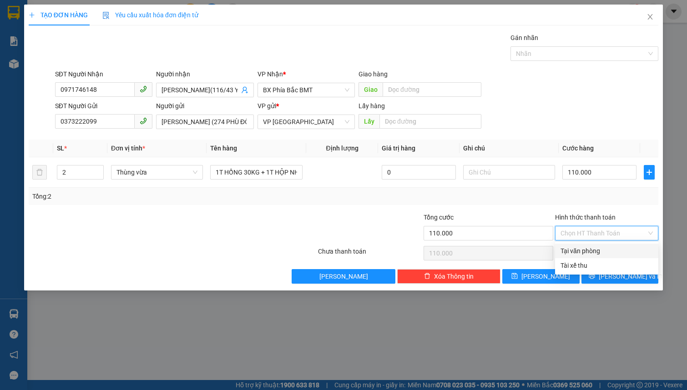
click at [605, 251] on div "Tại văn phòng" at bounding box center [606, 251] width 92 height 10
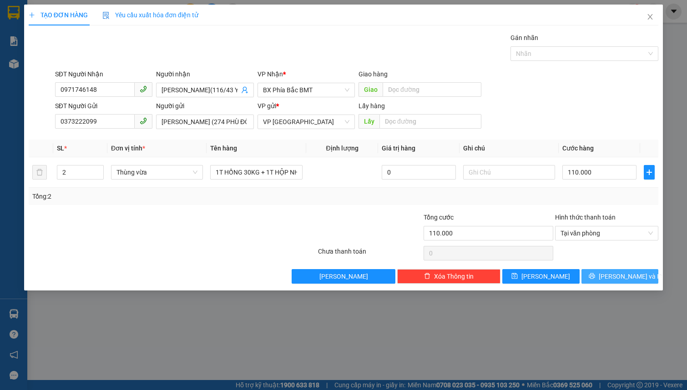
click at [614, 277] on span "[PERSON_NAME] và In" at bounding box center [630, 276] width 64 height 10
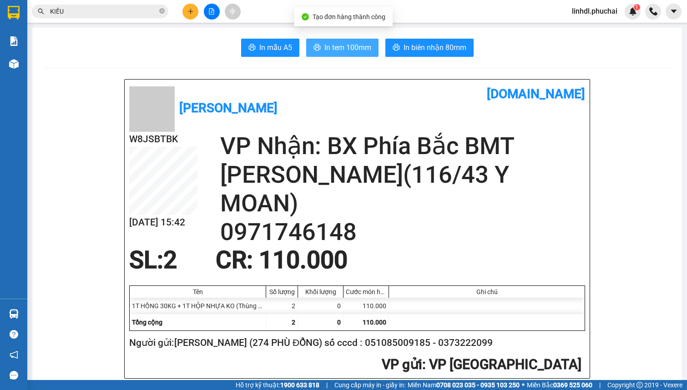
click at [347, 45] on span "In tem 100mm" at bounding box center [347, 47] width 47 height 11
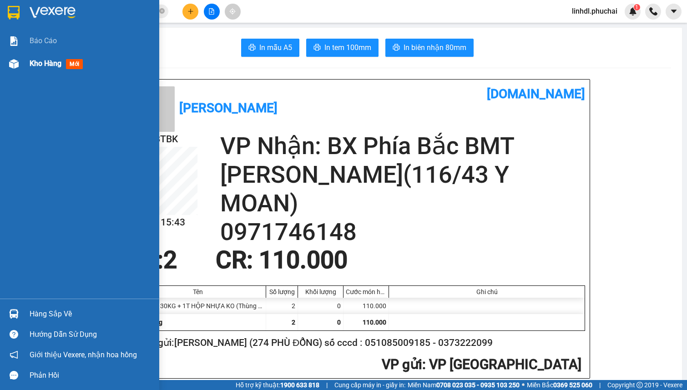
click at [20, 64] on div at bounding box center [14, 64] width 16 height 16
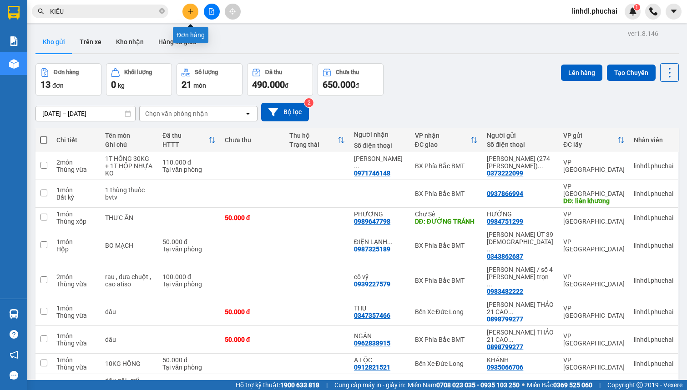
click at [188, 9] on icon "plus" at bounding box center [190, 11] width 6 height 6
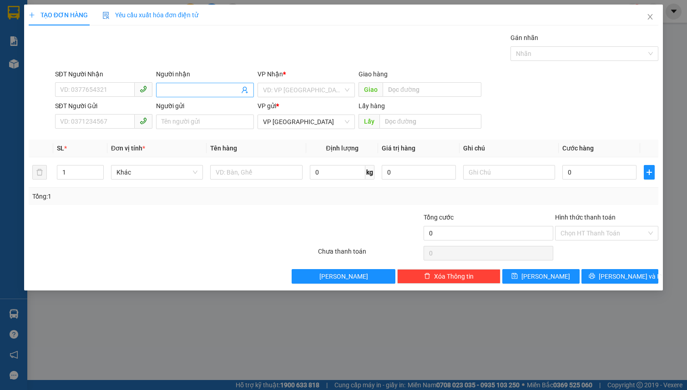
click at [176, 90] on input "Người nhận" at bounding box center [199, 90] width 77 height 10
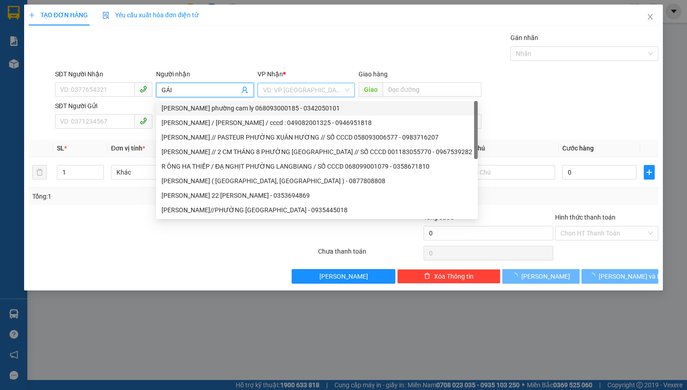
click at [321, 88] on input "search" at bounding box center [303, 90] width 80 height 14
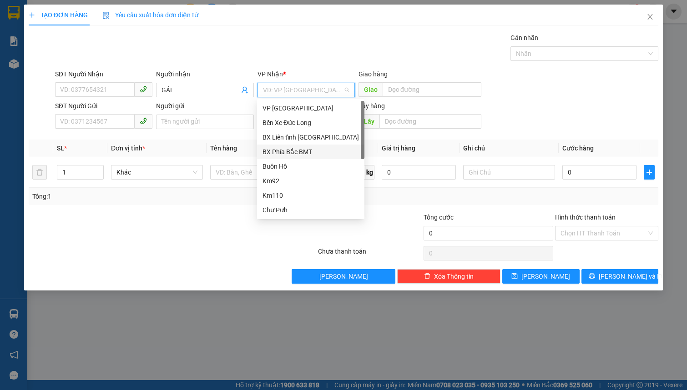
click at [289, 153] on div "BX Phía Bắc BMT" at bounding box center [310, 152] width 96 height 10
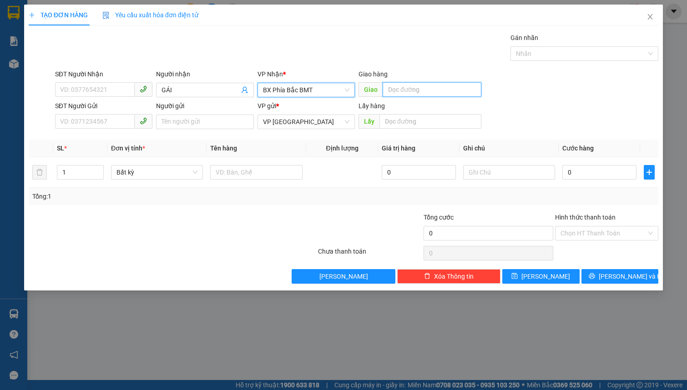
click at [402, 93] on input "text" at bounding box center [431, 89] width 99 height 15
click at [149, 175] on span "Bất kỳ" at bounding box center [156, 172] width 81 height 14
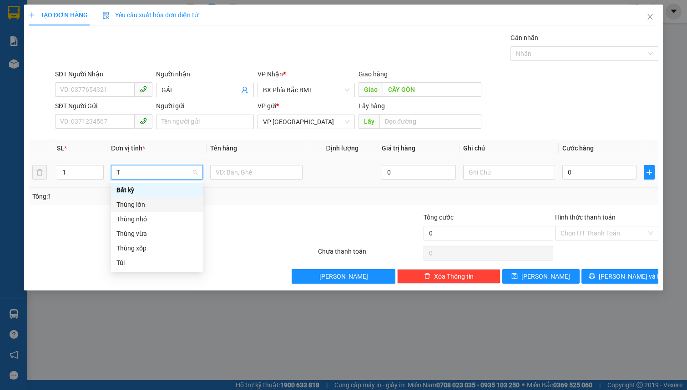
drag, startPoint x: 158, startPoint y: 206, endPoint x: 163, endPoint y: 201, distance: 7.1
click at [158, 206] on div "Thùng lớn" at bounding box center [156, 205] width 81 height 10
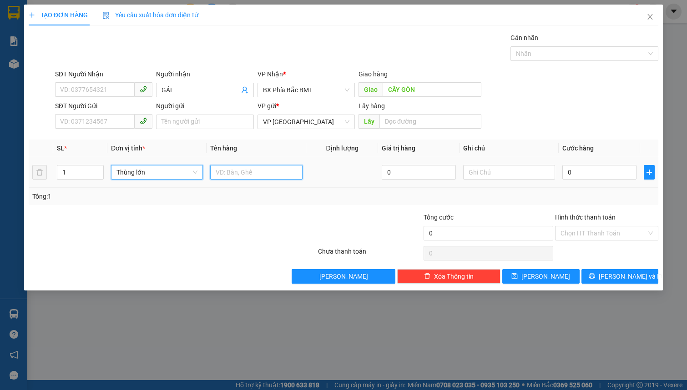
click at [226, 175] on input "text" at bounding box center [256, 172] width 92 height 15
click at [587, 171] on input "0" at bounding box center [599, 172] width 74 height 15
drag, startPoint x: 615, startPoint y: 275, endPoint x: 424, endPoint y: 107, distance: 253.8
click at [615, 274] on span "[PERSON_NAME] và In" at bounding box center [630, 276] width 64 height 10
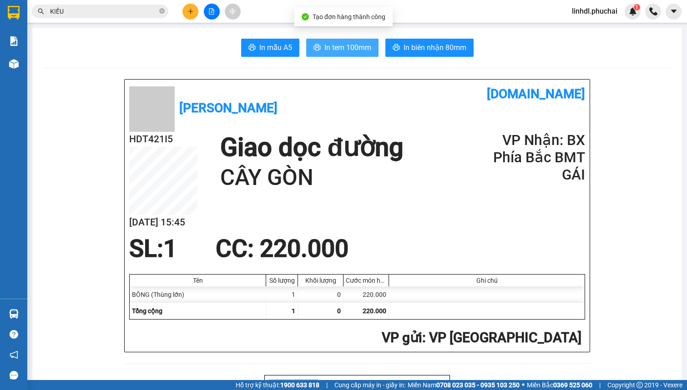
click at [352, 52] on span "In tem 100mm" at bounding box center [347, 47] width 47 height 11
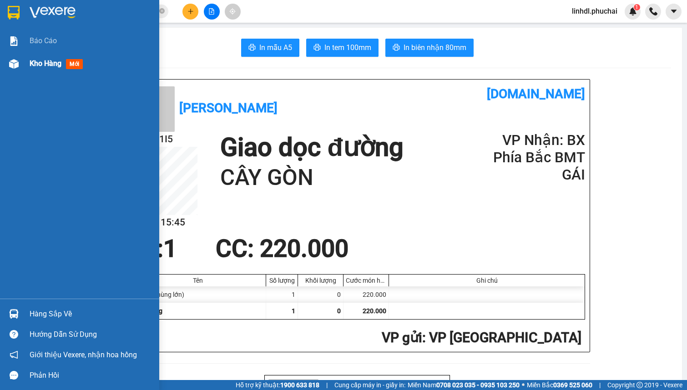
click at [36, 64] on span "Kho hàng" at bounding box center [46, 63] width 32 height 9
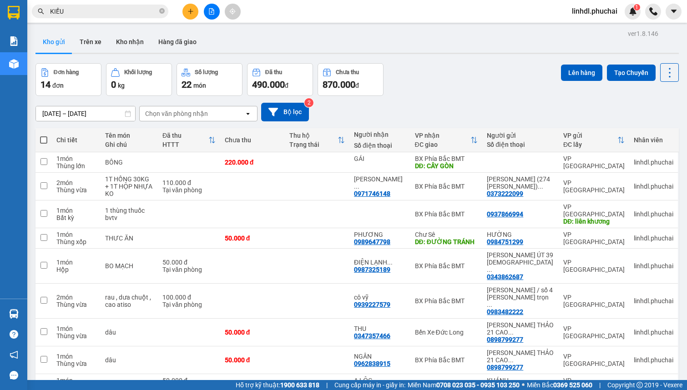
click at [210, 14] on icon "file-add" at bounding box center [211, 11] width 5 height 6
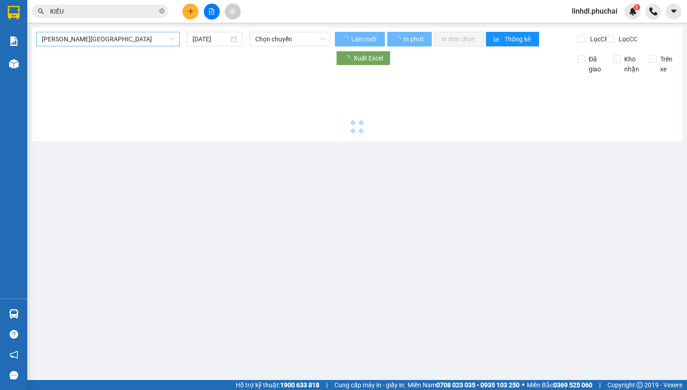
click at [139, 39] on span "[PERSON_NAME][GEOGRAPHIC_DATA]" at bounding box center [108, 39] width 132 height 14
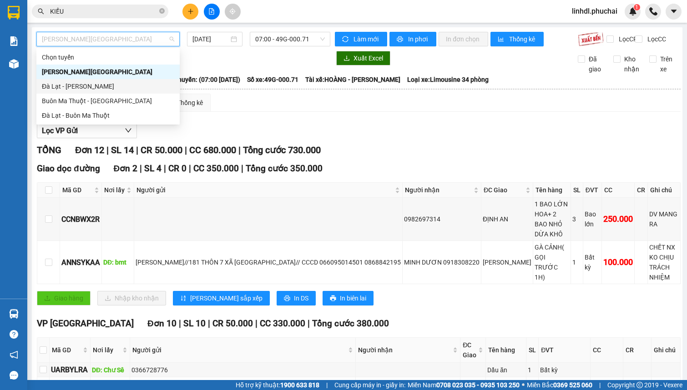
click at [57, 85] on div "Đà Lạt - [PERSON_NAME]" at bounding box center [108, 86] width 132 height 10
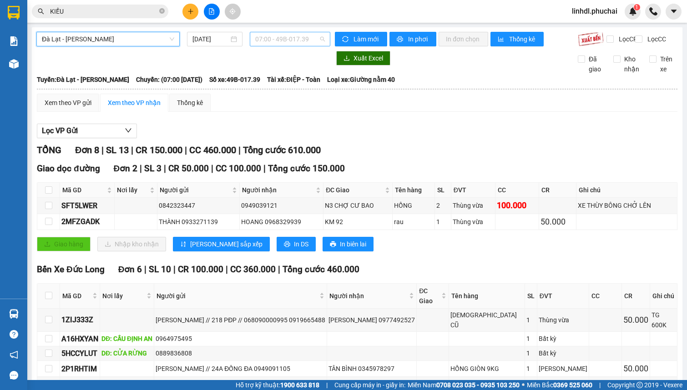
click at [293, 39] on span "07:00 - 49B-017.39" at bounding box center [290, 39] width 70 height 14
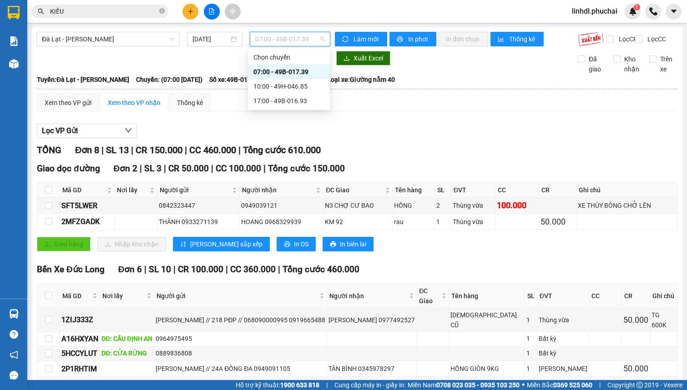
click at [291, 70] on div "07:00 - 49B-017.39" at bounding box center [288, 72] width 71 height 10
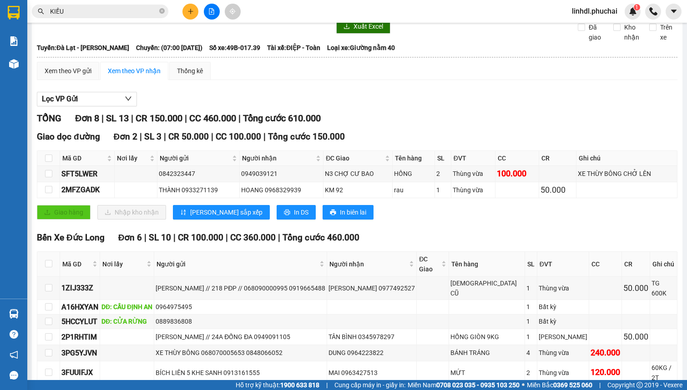
scroll to position [65, 0]
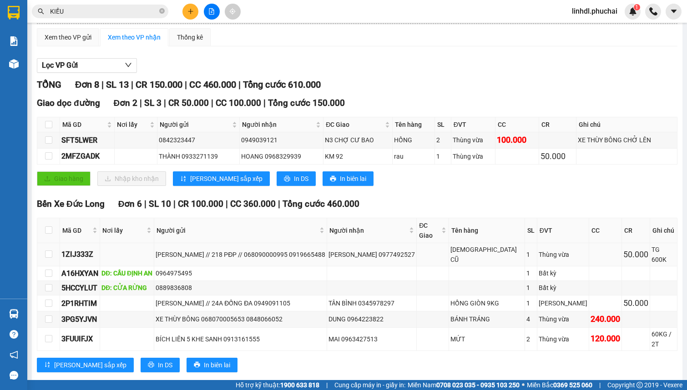
click at [252, 250] on div "[PERSON_NAME] // 218 PĐP // 068090000995 0919665488" at bounding box center [240, 255] width 170 height 10
copy div "[PERSON_NAME] // 218 PĐP // 068090000995 0919665488"
click at [231, 314] on div "XE THÙY BÔNG 068070005653 0848066052" at bounding box center [240, 319] width 170 height 10
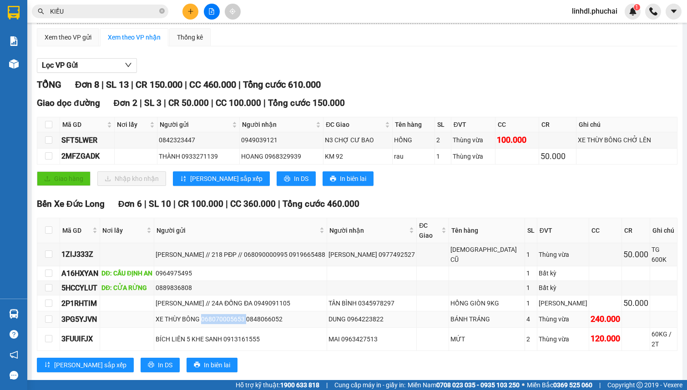
click at [231, 314] on div "XE THÙY BÔNG 068070005653 0848066052" at bounding box center [240, 319] width 170 height 10
drag, startPoint x: 231, startPoint y: 308, endPoint x: 213, endPoint y: 323, distance: 24.2
click at [213, 334] on div "BÍCH LIÊN 5 KHE SANH 0913161555" at bounding box center [240, 339] width 170 height 10
click at [216, 314] on div "XE THÙY BÔNG 068070005653 0848066052" at bounding box center [240, 319] width 170 height 10
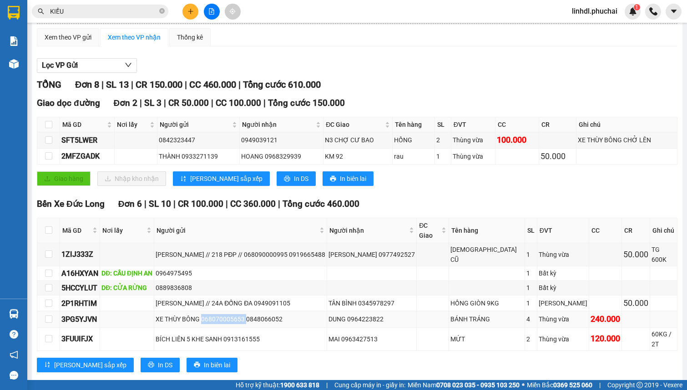
click at [216, 314] on div "XE THÙY BÔNG 068070005653 0848066052" at bounding box center [240, 319] width 170 height 10
copy div "XE THÙY BÔNG 068070005653 0848066052"
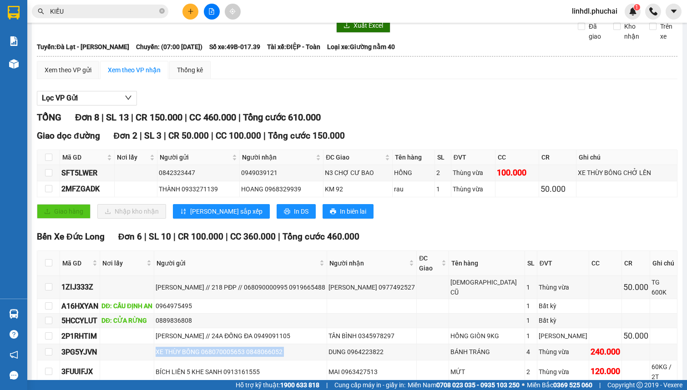
scroll to position [0, 0]
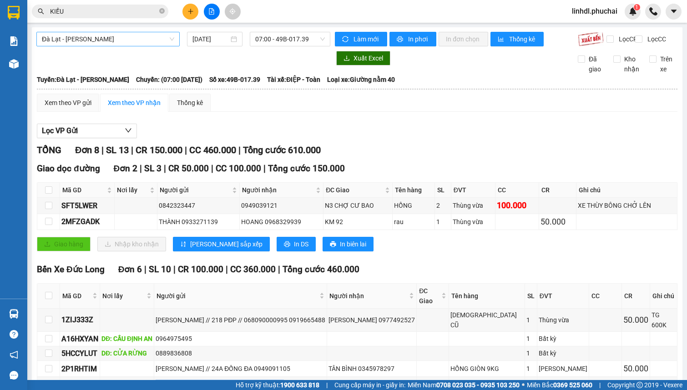
click at [146, 40] on span "Đà Lạt - [PERSON_NAME]" at bounding box center [108, 39] width 132 height 14
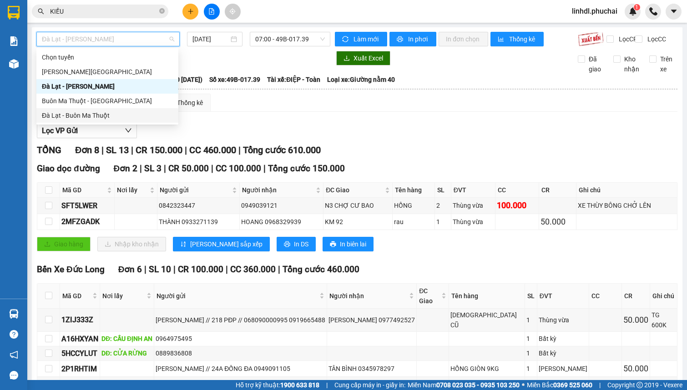
click at [148, 110] on div "Đà Lạt - Buôn Ma Thuột" at bounding box center [107, 115] width 131 height 10
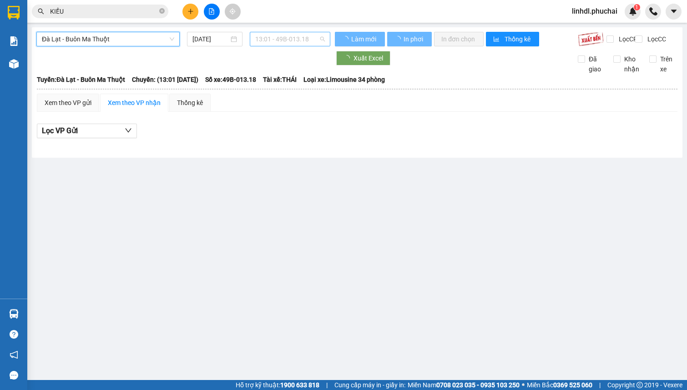
click at [287, 42] on span "13:01 - 49B-013.18" at bounding box center [290, 39] width 70 height 14
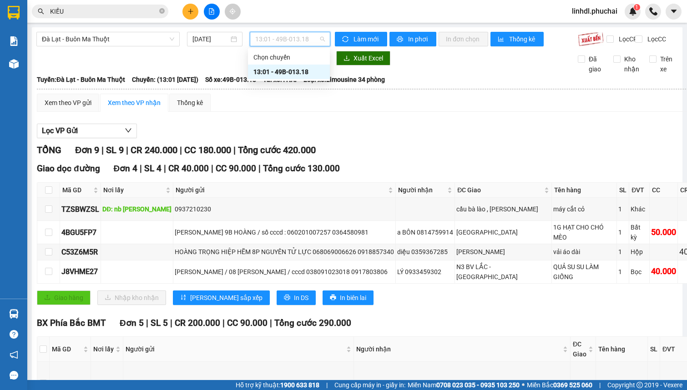
click at [293, 73] on div "13:01 - 49B-013.18" at bounding box center [288, 72] width 71 height 10
click at [118, 35] on span "Đà Lạt - Buôn Ma Thuột" at bounding box center [108, 39] width 132 height 14
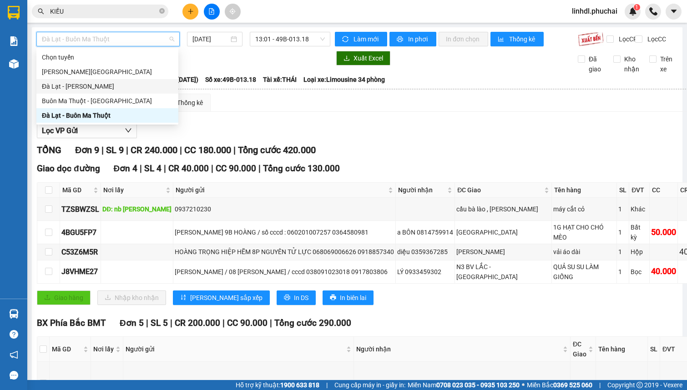
drag, startPoint x: 101, startPoint y: 90, endPoint x: 150, endPoint y: 74, distance: 51.2
click at [101, 90] on div "Đà Lạt - [PERSON_NAME]" at bounding box center [107, 86] width 131 height 10
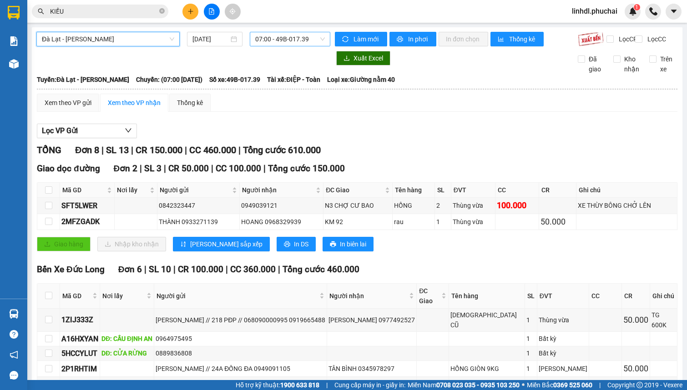
click at [276, 43] on span "07:00 - 49B-017.39" at bounding box center [290, 39] width 70 height 14
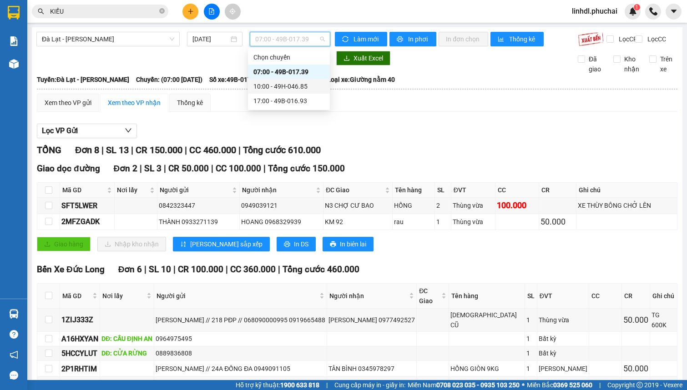
click at [296, 86] on div "10:00 - 49H-046.85" at bounding box center [288, 86] width 71 height 10
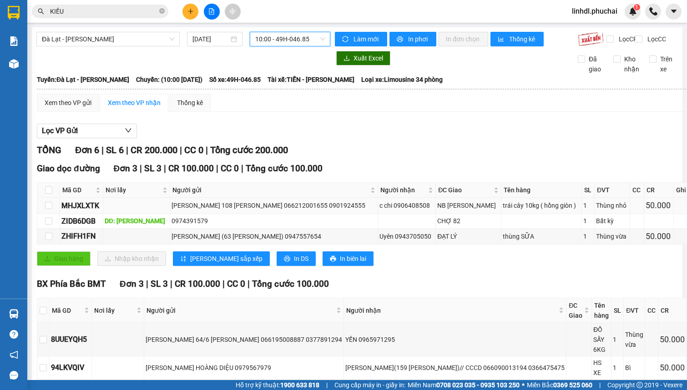
click at [254, 211] on div "[PERSON_NAME] 108 [PERSON_NAME] 066212001655 0901924555" at bounding box center [273, 206] width 204 height 10
copy div "[PERSON_NAME] 108 [PERSON_NAME] 066212001655 0901924555"
click at [296, 208] on div "[PERSON_NAME] 108 [PERSON_NAME] 066212001655 0901924555" at bounding box center [273, 206] width 204 height 10
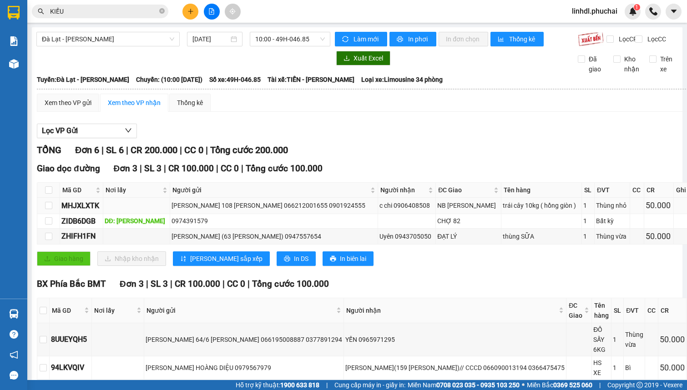
click at [312, 211] on div "[PERSON_NAME] 108 [PERSON_NAME] 066212001655 0901924555" at bounding box center [273, 206] width 204 height 10
drag, startPoint x: 302, startPoint y: 212, endPoint x: 344, endPoint y: 211, distance: 42.3
click at [344, 211] on div "[PERSON_NAME] 108 [PERSON_NAME] 066212001655 0901924555" at bounding box center [273, 206] width 204 height 10
copy div "0901924555"
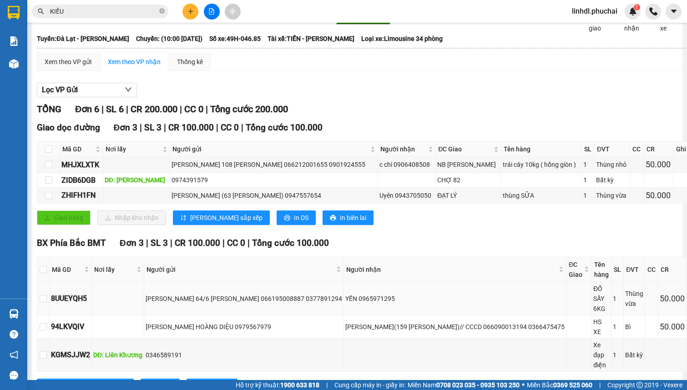
click at [215, 304] on div "[PERSON_NAME] 64/6 [PERSON_NAME] 066195008887 0377891294" at bounding box center [243, 299] width 196 height 10
copy div "[PERSON_NAME] 64/6 [PERSON_NAME] 066195008887 0377891294"
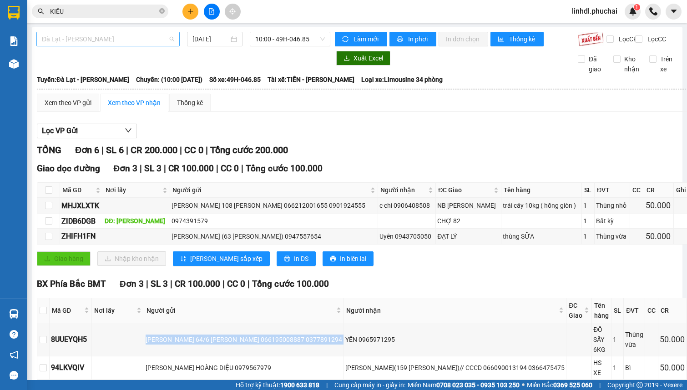
click at [122, 43] on span "Đà Lạt - [PERSON_NAME]" at bounding box center [108, 39] width 132 height 14
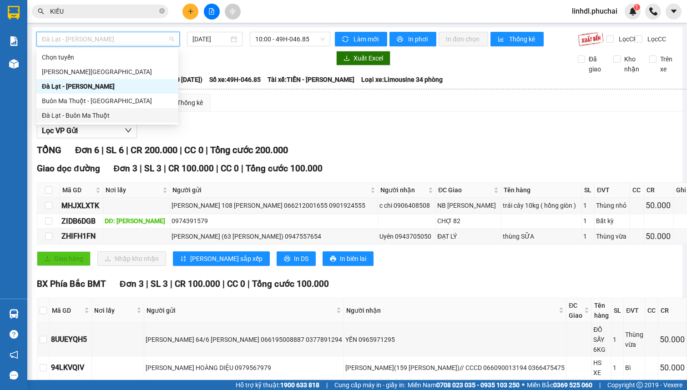
click at [115, 114] on div "Đà Lạt - Buôn Ma Thuột" at bounding box center [107, 115] width 131 height 10
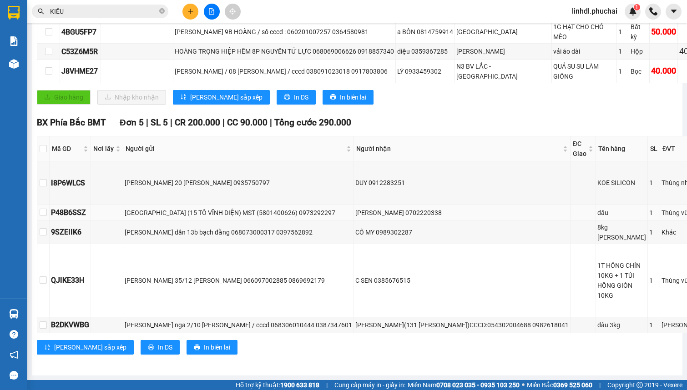
scroll to position [82, 0]
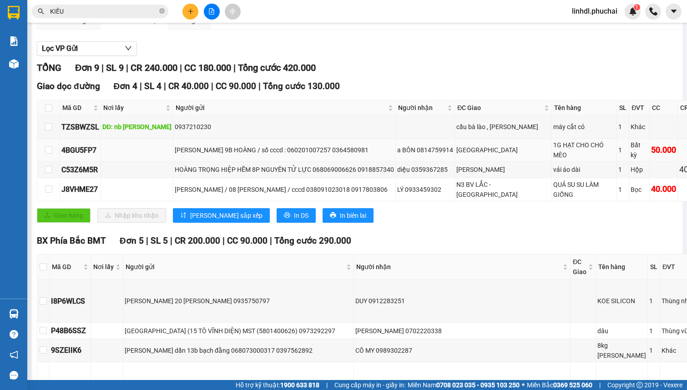
click at [203, 155] on div "[PERSON_NAME] 9B HOÀNG / số cccd : 060201007257 0364580981" at bounding box center [284, 150] width 219 height 10
copy div "[PERSON_NAME] 9B HOÀNG / số cccd : 060201007257 0364580981"
click at [245, 175] on div "HOÀNG TRỌNG HIỆP HẼM 8P NGUYÊN TỬ LỰC 068069006626 0918857340" at bounding box center [284, 170] width 219 height 10
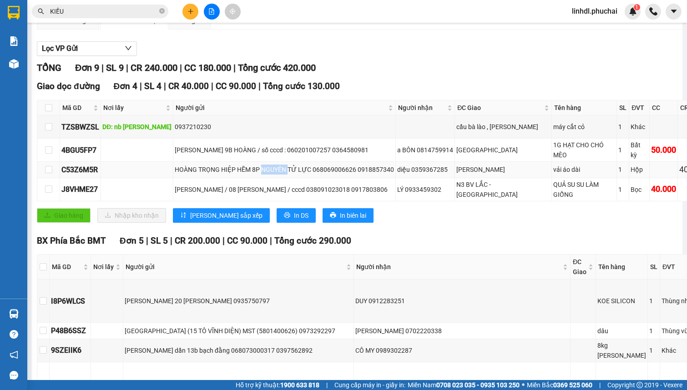
click at [245, 175] on div "HOÀNG TRỌNG HIỆP HẼM 8P NGUYÊN TỬ LỰC 068069006626 0918857340" at bounding box center [284, 170] width 219 height 10
copy div "HOÀNG TRỌNG HIỆP HẼM 8P NGUYÊN TỬ LỰC 068069006626 0918857340"
click at [218, 195] on div "[PERSON_NAME] / 08 [PERSON_NAME] / cccd 038091023018 0917803806" at bounding box center [284, 190] width 219 height 10
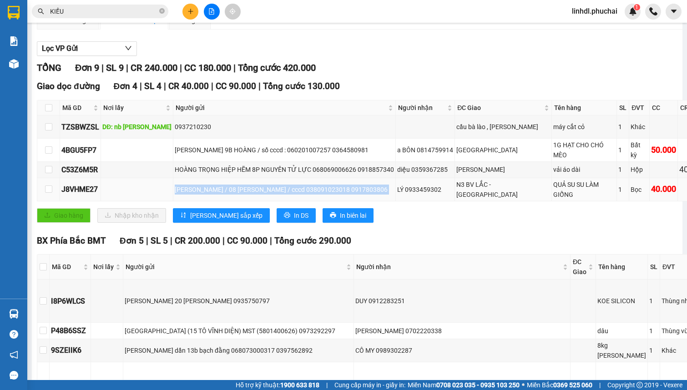
click at [218, 195] on div "[PERSON_NAME] / 08 [PERSON_NAME] / cccd 038091023018 0917803806" at bounding box center [284, 190] width 219 height 10
copy div "[PERSON_NAME] / 08 [PERSON_NAME] / cccd 038091023018 0917803806"
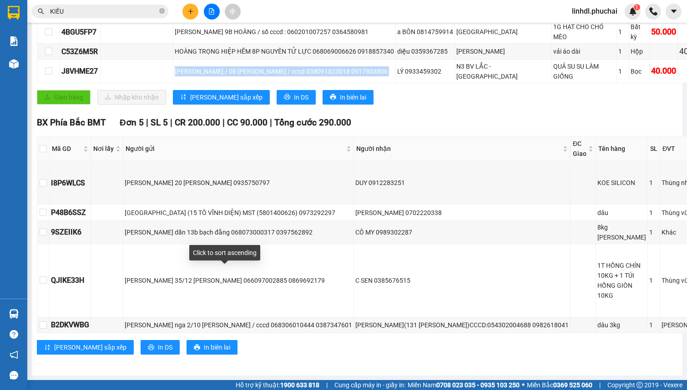
scroll to position [241, 0]
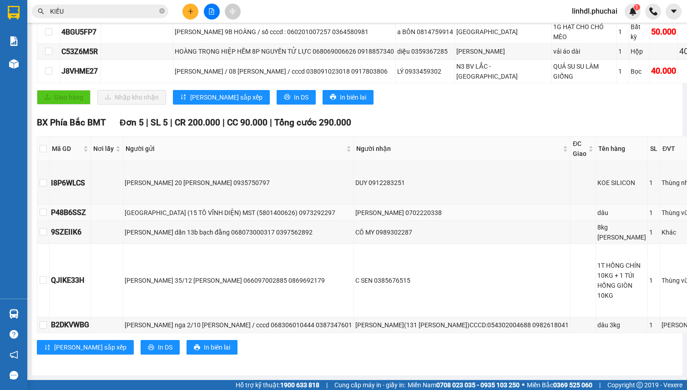
click at [226, 208] on div "[GEOGRAPHIC_DATA] (15 TÔ VĨNH DIỆN) MST (5801400626) 0973292297" at bounding box center [238, 213] width 227 height 10
copy div "[GEOGRAPHIC_DATA] (15 TÔ VĨNH DIỆN) MST (5801400626) 0973292297"
click at [277, 208] on div "[GEOGRAPHIC_DATA] (15 TÔ VĨNH DIỆN) MST (5801400626) 0973292297" at bounding box center [238, 213] width 227 height 10
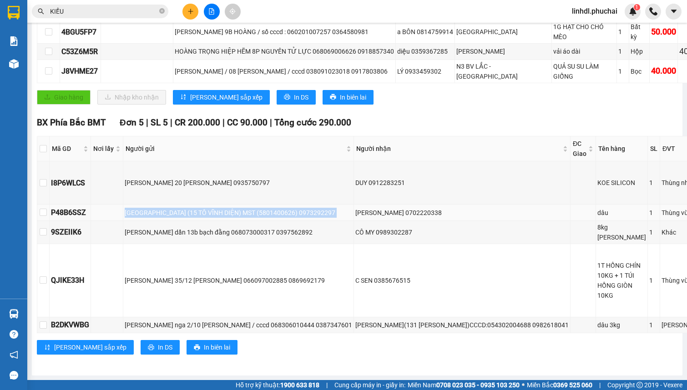
click at [267, 208] on div "[GEOGRAPHIC_DATA] (15 TÔ VĨNH DIỆN) MST (5801400626) 0973292297" at bounding box center [238, 213] width 227 height 10
drag, startPoint x: 267, startPoint y: 184, endPoint x: 307, endPoint y: 184, distance: 40.0
click at [307, 208] on div "[GEOGRAPHIC_DATA] (15 TÔ VĨNH DIỆN) MST (5801400626) 0973292297" at bounding box center [238, 213] width 227 height 10
copy div "0973292297"
click at [211, 227] on div "[PERSON_NAME] dần 13b bạch đằng 068073000317 0397562892" at bounding box center [238, 232] width 227 height 10
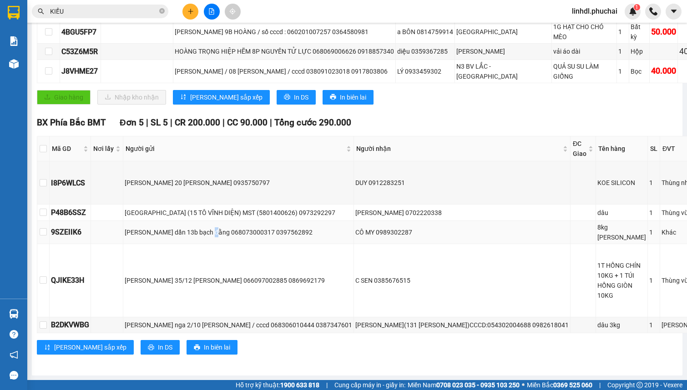
click at [211, 227] on div "[PERSON_NAME] dần 13b bạch đằng 068073000317 0397562892" at bounding box center [238, 232] width 227 height 10
click at [206, 276] on div "[PERSON_NAME] 35/12 [PERSON_NAME] 066097002885 0869692179" at bounding box center [238, 281] width 227 height 10
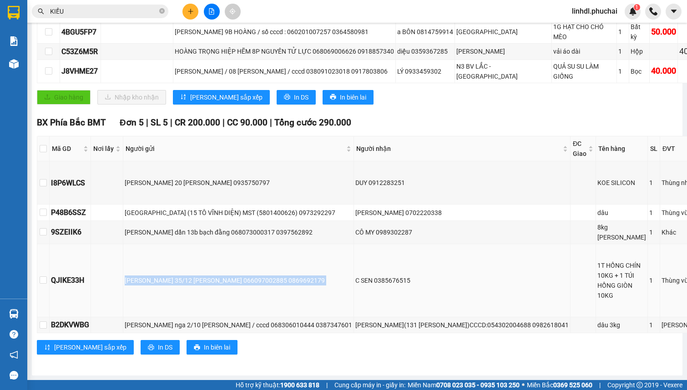
click at [206, 276] on div "[PERSON_NAME] 35/12 [PERSON_NAME] 066097002885 0869692179" at bounding box center [238, 281] width 227 height 10
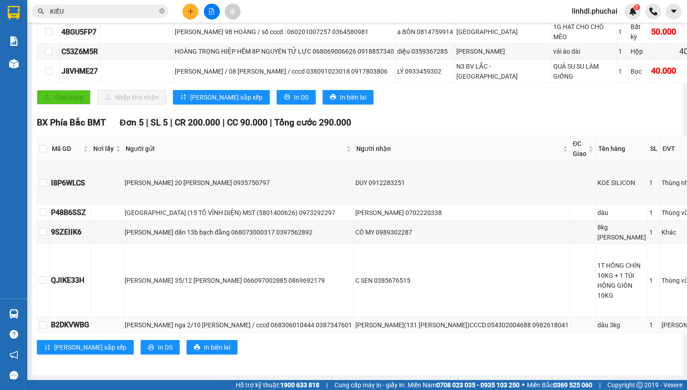
click at [256, 320] on div "[PERSON_NAME] nga 2/10 [PERSON_NAME] / cccd 068306010444 0387347601" at bounding box center [238, 325] width 227 height 10
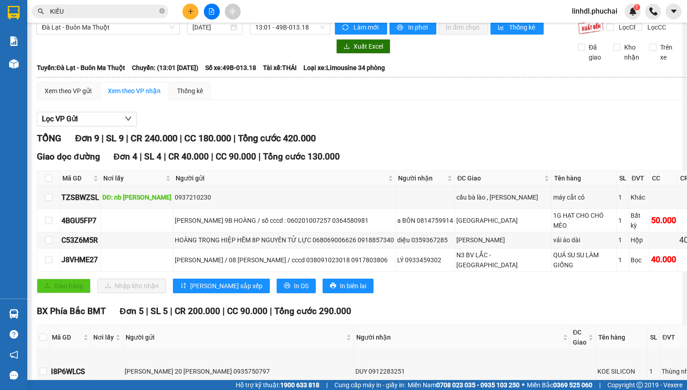
scroll to position [0, 0]
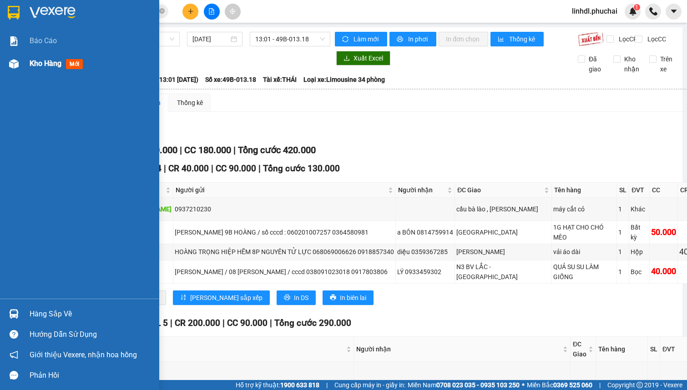
click at [36, 60] on span "Kho hàng" at bounding box center [46, 63] width 32 height 9
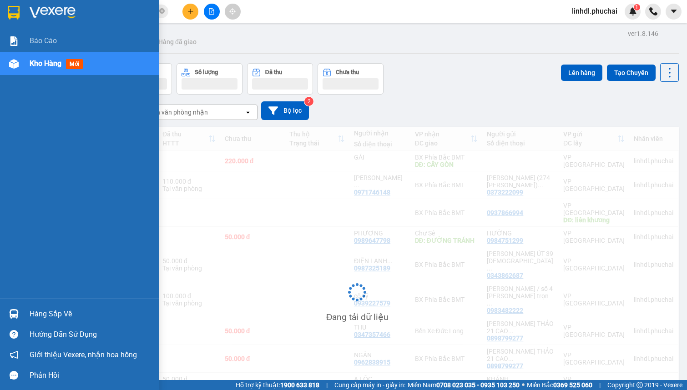
click at [36, 66] on span "Kho hàng" at bounding box center [46, 63] width 32 height 9
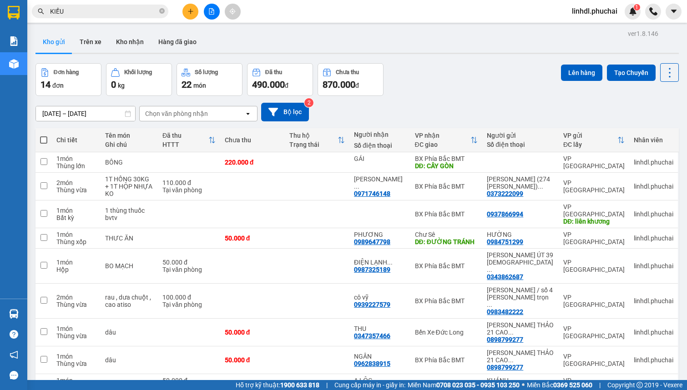
click at [42, 137] on span at bounding box center [43, 139] width 7 height 7
click at [44, 135] on input "checkbox" at bounding box center [44, 135] width 0 height 0
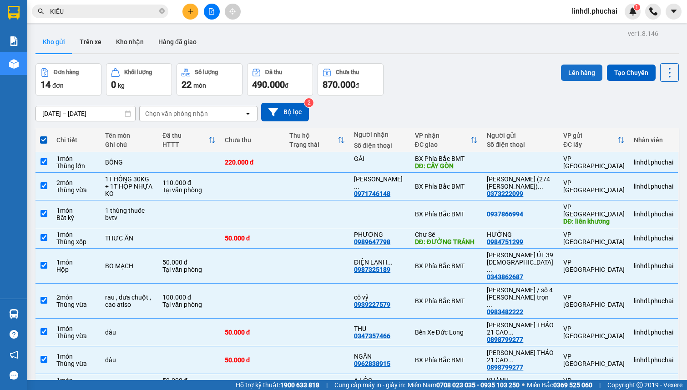
click at [573, 73] on button "Lên hàng" at bounding box center [581, 73] width 41 height 16
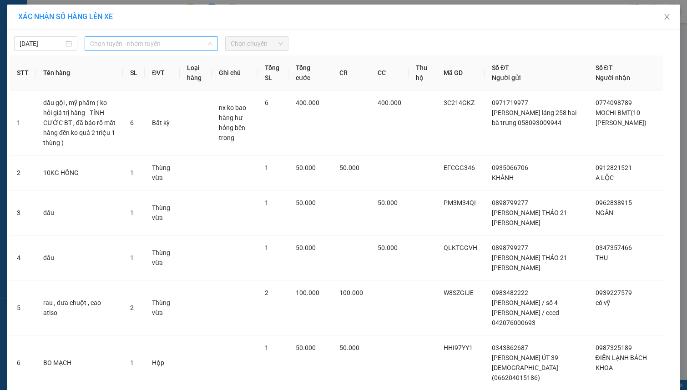
click at [123, 43] on span "Chọn tuyến - nhóm tuyến" at bounding box center [151, 44] width 122 height 14
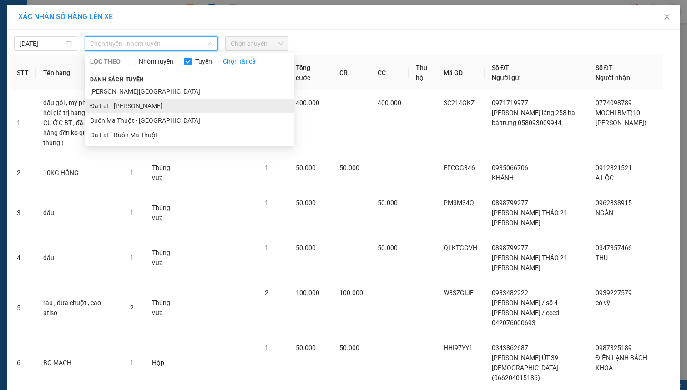
click at [103, 105] on li "Đà Lạt - [PERSON_NAME]" at bounding box center [189, 106] width 209 height 15
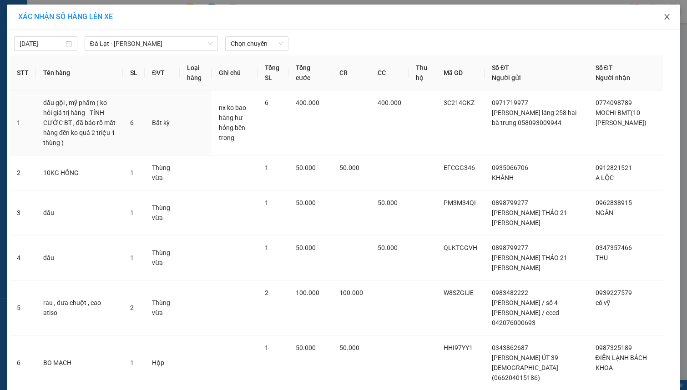
click at [664, 17] on icon "close" at bounding box center [666, 16] width 5 height 5
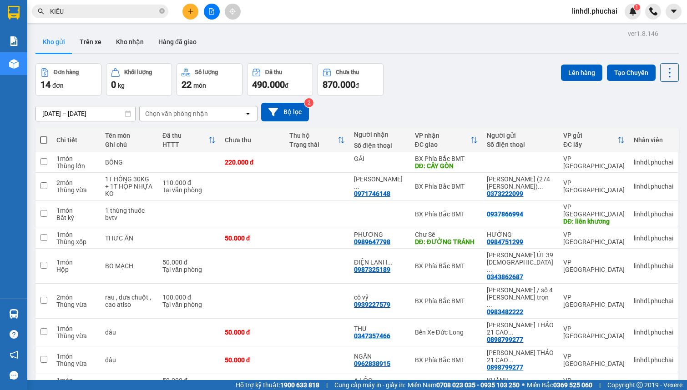
click at [43, 137] on span at bounding box center [43, 139] width 7 height 7
click at [44, 135] on input "checkbox" at bounding box center [44, 135] width 0 height 0
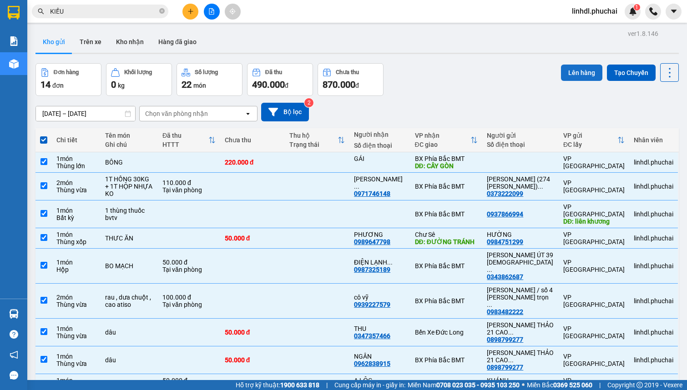
click at [568, 73] on button "Lên hàng" at bounding box center [581, 73] width 41 height 16
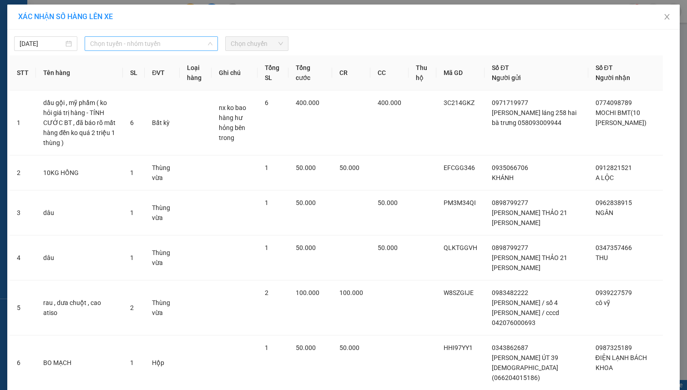
click at [106, 45] on span "Chọn tuyến - nhóm tuyến" at bounding box center [151, 44] width 122 height 14
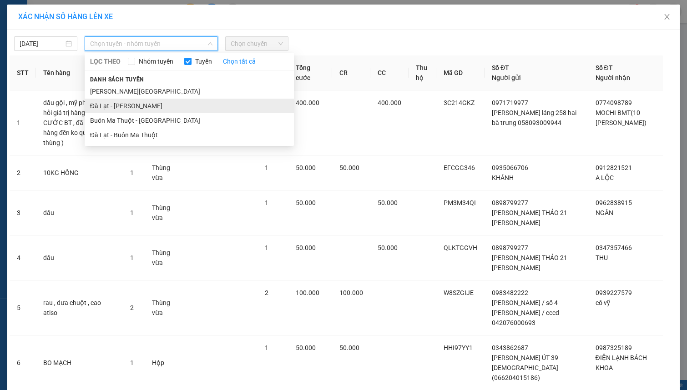
click at [120, 101] on li "Đà Lạt - [PERSON_NAME]" at bounding box center [189, 106] width 209 height 15
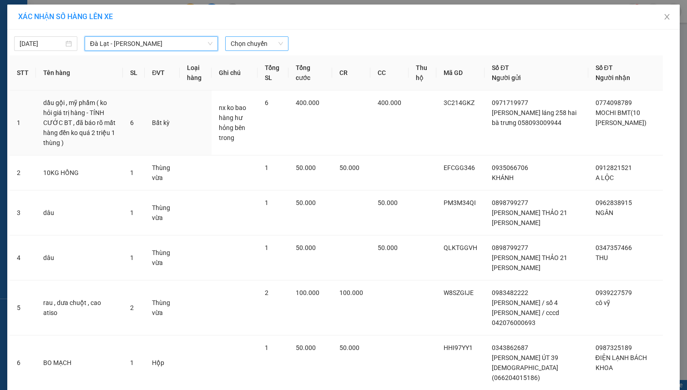
click at [257, 46] on span "Chọn chuyến" at bounding box center [257, 44] width 52 height 14
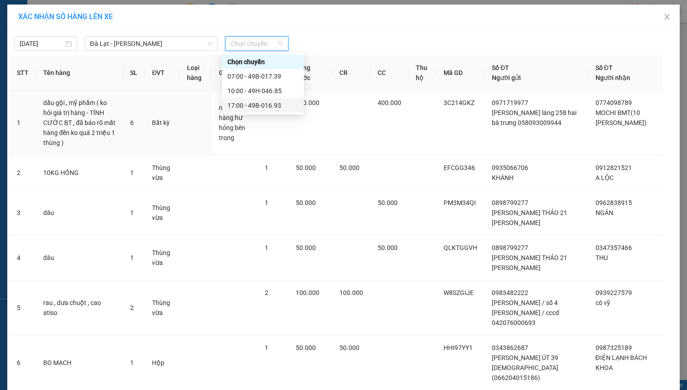
click at [268, 106] on div "17:00 - 49B-016.93" at bounding box center [262, 105] width 71 height 10
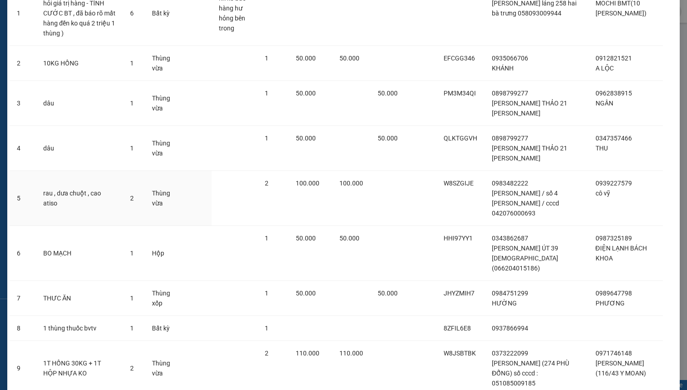
scroll to position [201, 0]
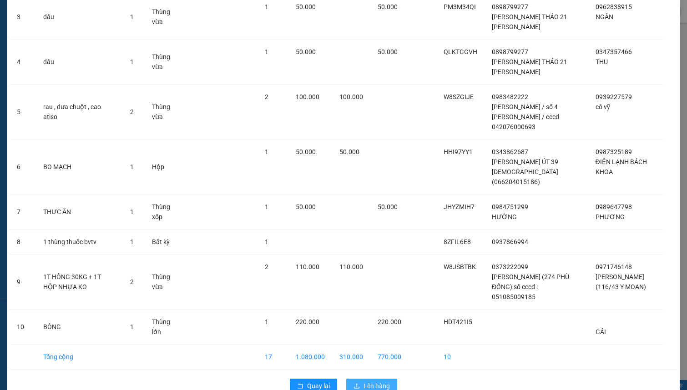
click at [374, 376] on span "Lên hàng" at bounding box center [376, 386] width 26 height 10
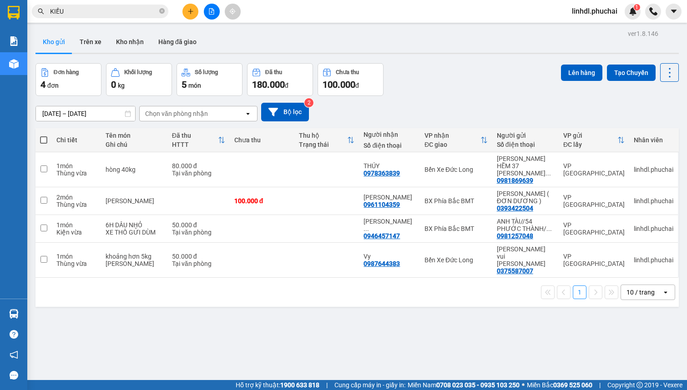
click at [43, 139] on span at bounding box center [43, 139] width 7 height 7
click at [44, 135] on input "checkbox" at bounding box center [44, 135] width 0 height 0
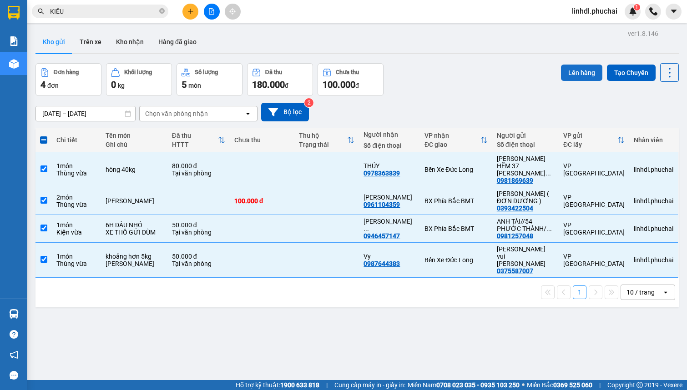
click at [563, 70] on button "Lên hàng" at bounding box center [581, 73] width 41 height 16
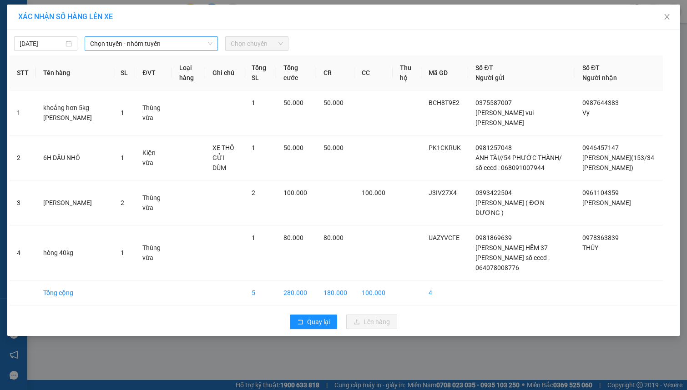
click at [177, 50] on span "Chọn tuyến - nhóm tuyến" at bounding box center [151, 44] width 122 height 14
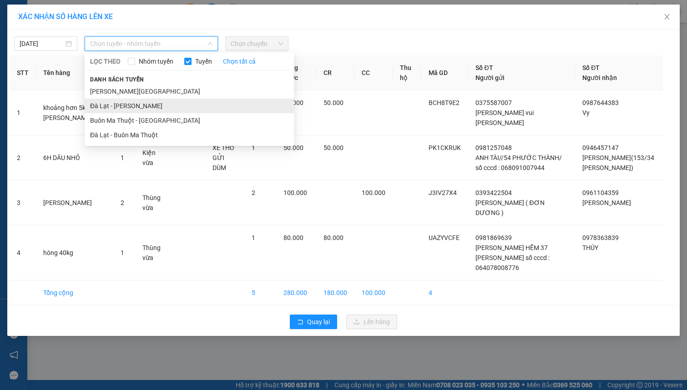
click at [121, 104] on li "Đà Lạt - [PERSON_NAME]" at bounding box center [189, 106] width 209 height 15
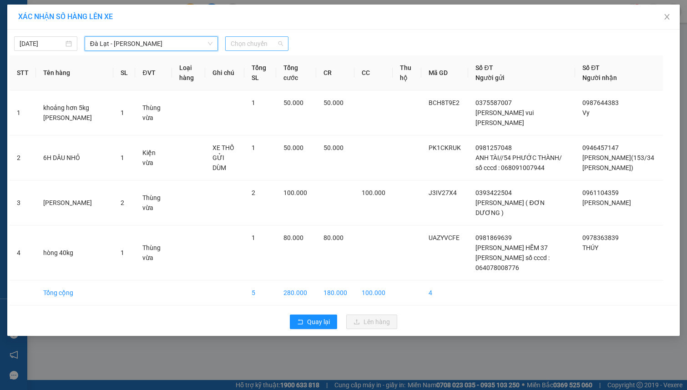
drag, startPoint x: 261, startPoint y: 46, endPoint x: 284, endPoint y: 68, distance: 32.2
click at [261, 46] on span "Chọn chuyến" at bounding box center [257, 44] width 52 height 14
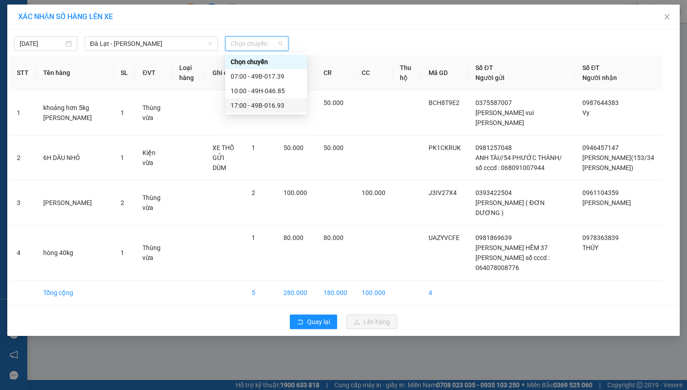
click at [276, 105] on div "17:00 - 49B-016.93" at bounding box center [266, 105] width 71 height 10
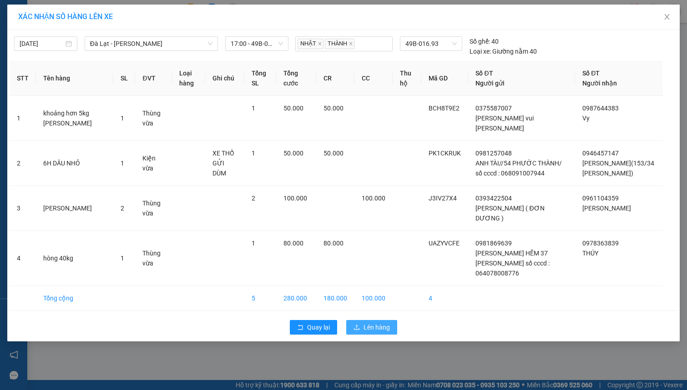
click at [368, 322] on span "Lên hàng" at bounding box center [376, 327] width 26 height 10
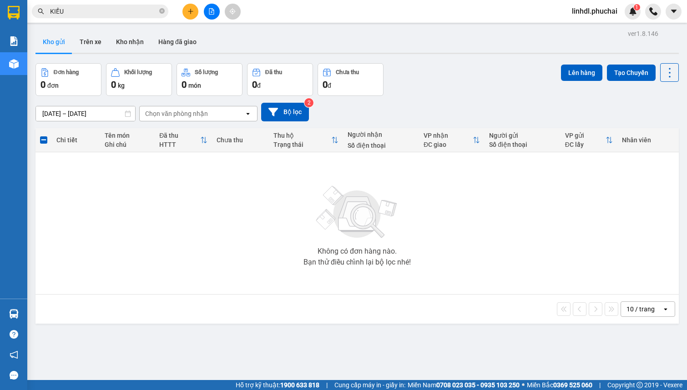
click at [214, 10] on icon "file-add" at bounding box center [211, 11] width 6 height 6
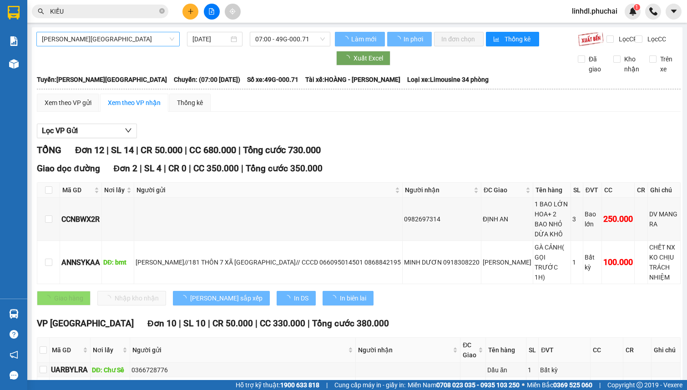
click at [116, 39] on span "[PERSON_NAME][GEOGRAPHIC_DATA]" at bounding box center [108, 39] width 132 height 14
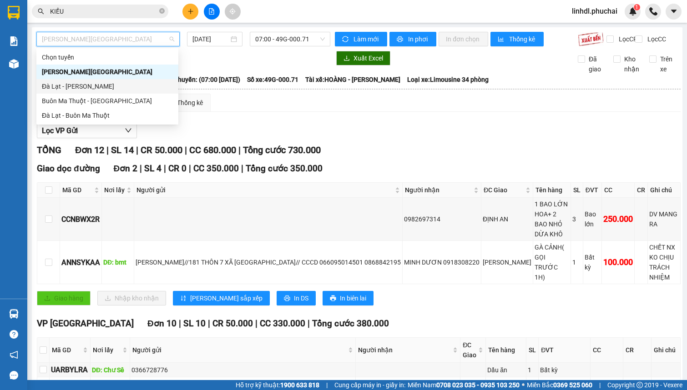
click at [48, 86] on div "Đà Lạt - [PERSON_NAME]" at bounding box center [107, 86] width 131 height 10
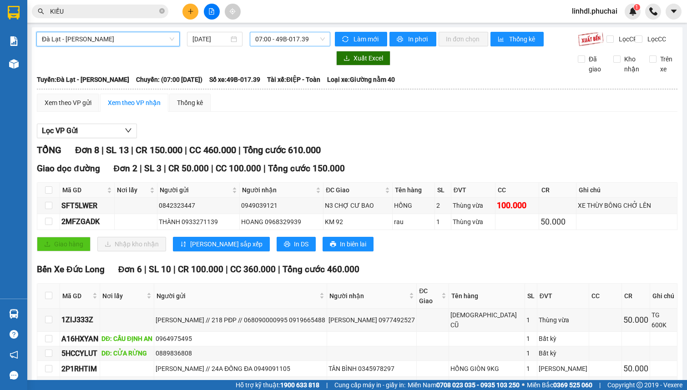
click at [278, 43] on span "07:00 - 49B-017.39" at bounding box center [290, 39] width 70 height 14
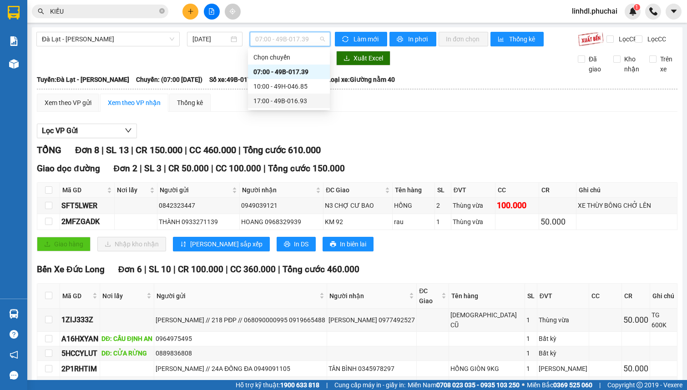
click at [296, 104] on div "17:00 - 49B-016.93" at bounding box center [288, 101] width 71 height 10
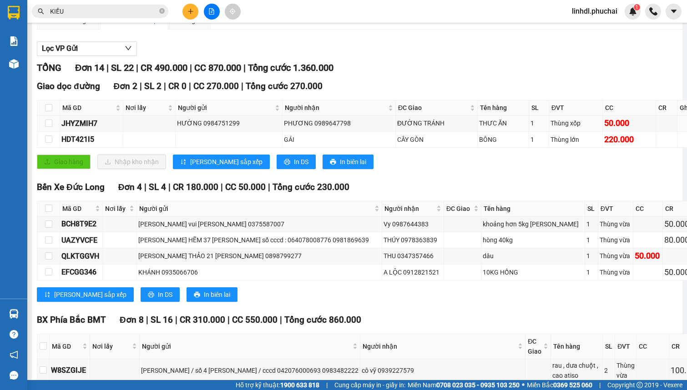
scroll to position [124, 0]
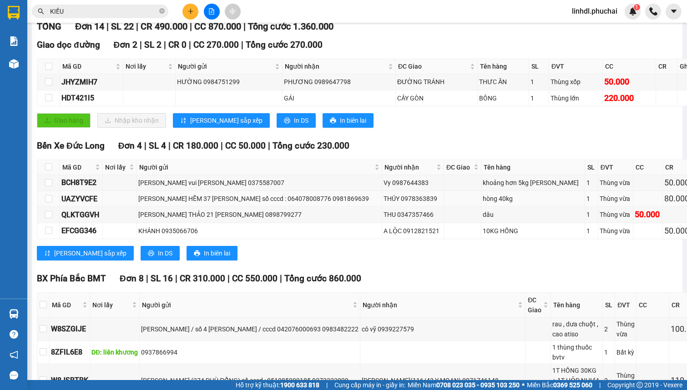
click at [230, 204] on div "[PERSON_NAME] HẼM 37 [PERSON_NAME] số cccd : 064078008776 0981869639" at bounding box center [259, 199] width 242 height 10
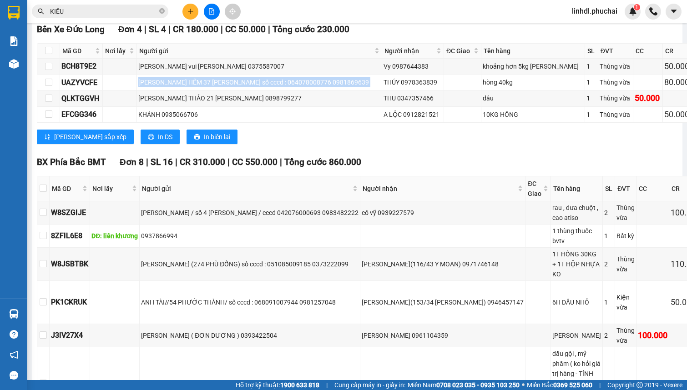
scroll to position [248, 0]
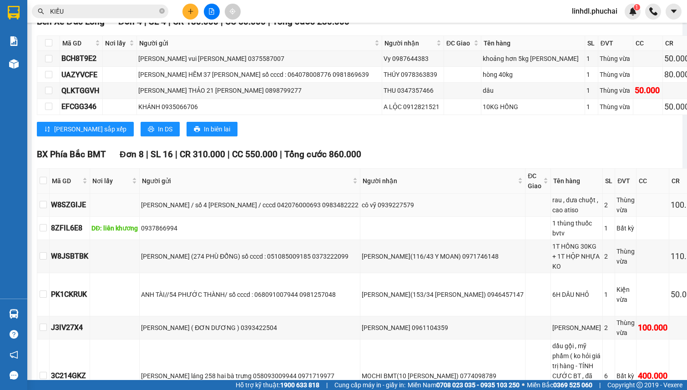
click at [251, 210] on div "[PERSON_NAME] / số 4 [PERSON_NAME] / cccd 042076000693 0983482222" at bounding box center [249, 205] width 217 height 10
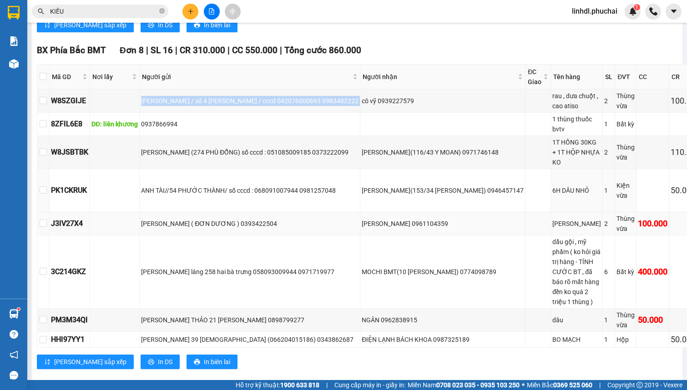
scroll to position [413, 0]
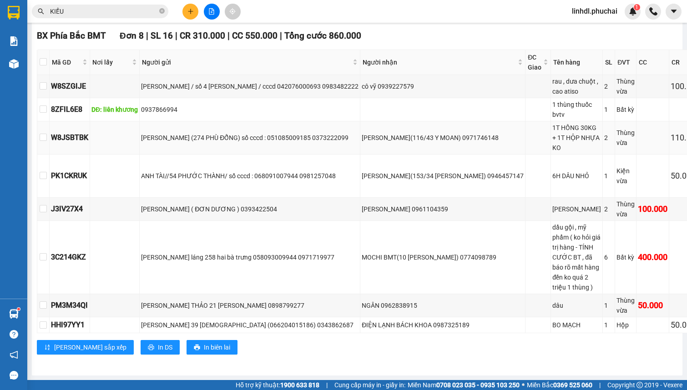
click at [237, 143] on div "[PERSON_NAME] (274 PHÙ ĐỔNG) số cccd : 051085009185 0373222099" at bounding box center [249, 138] width 217 height 10
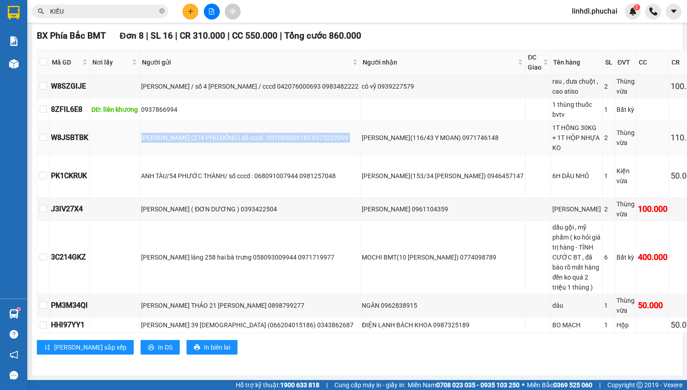
click at [237, 143] on div "[PERSON_NAME] (274 PHÙ ĐỔNG) số cccd : 051085009185 0373222099" at bounding box center [249, 138] width 217 height 10
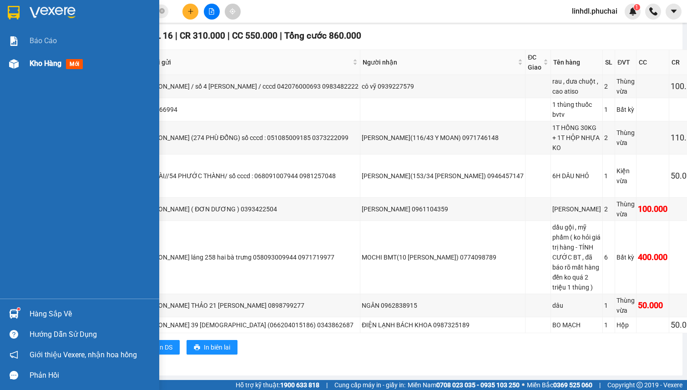
click at [10, 57] on div at bounding box center [14, 64] width 16 height 16
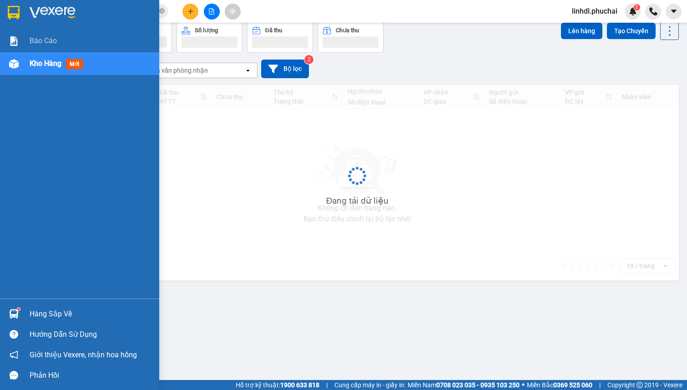
scroll to position [41, 0]
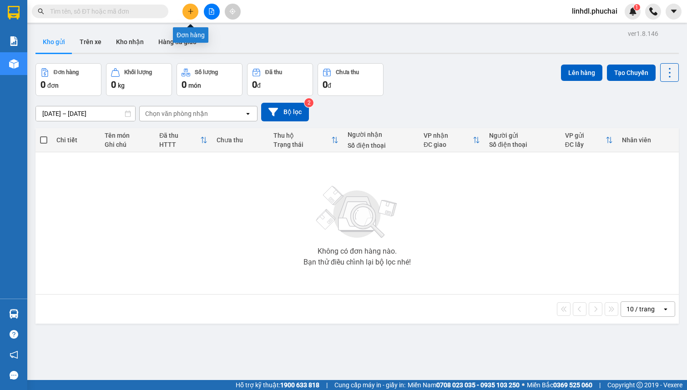
click at [187, 13] on icon "plus" at bounding box center [190, 11] width 6 height 6
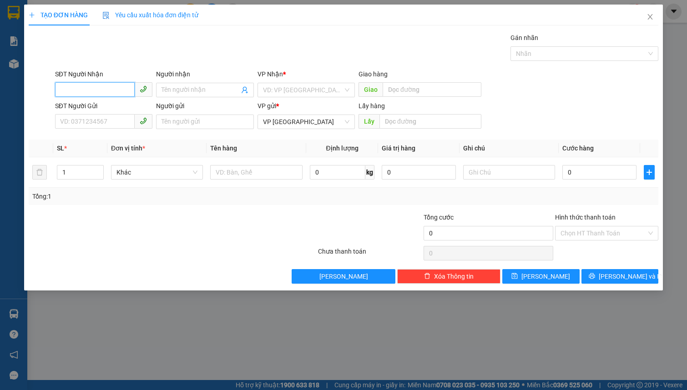
click at [98, 85] on input "SĐT Người Nhận" at bounding box center [95, 89] width 80 height 15
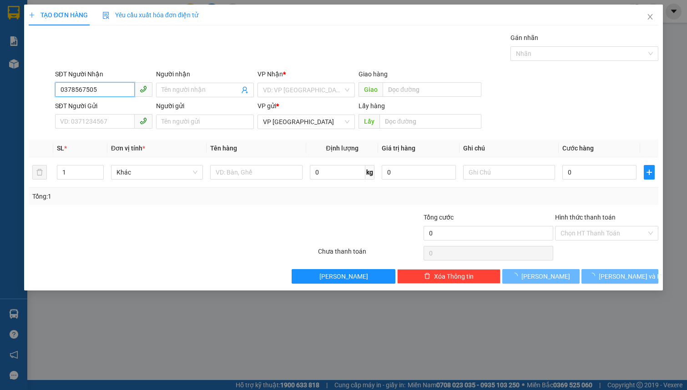
click at [111, 87] on input "0378567505" at bounding box center [95, 89] width 80 height 15
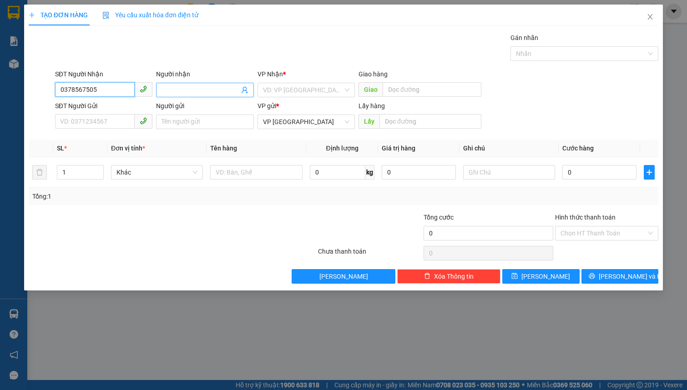
type input "0378567505"
click at [171, 90] on input "Người nhận" at bounding box center [199, 90] width 77 height 10
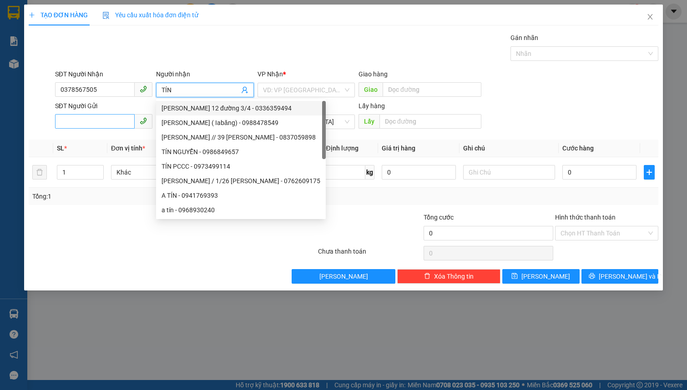
type input "TÍN"
drag, startPoint x: 55, startPoint y: 122, endPoint x: 52, endPoint y: 113, distance: 9.1
click at [54, 119] on div "SĐT Người Gửi VD: 0371234567" at bounding box center [103, 117] width 101 height 32
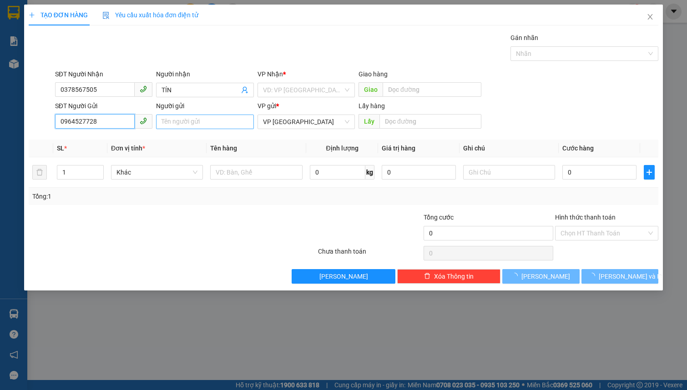
type input "0964527728"
click at [182, 119] on input "Người gửi" at bounding box center [204, 122] width 97 height 15
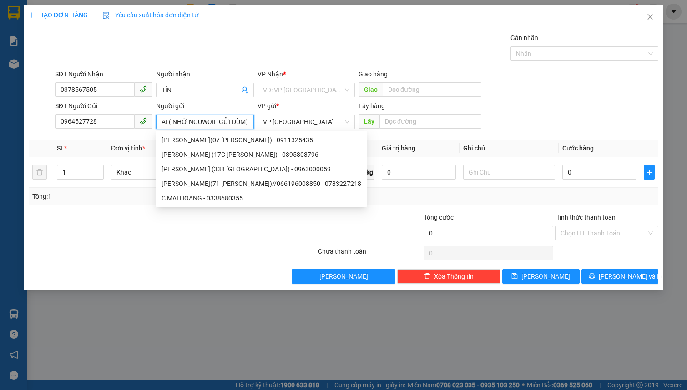
scroll to position [0, 13]
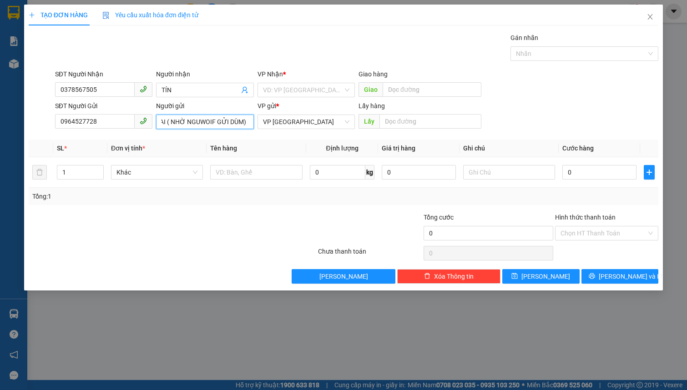
click at [212, 122] on input "C MAI ( NHỜ NGUWOIF GỬI DÙM)" at bounding box center [204, 122] width 97 height 15
click at [142, 172] on span "Khác" at bounding box center [156, 172] width 81 height 14
type input "C MAI ( NHỜ [PERSON_NAME] GỬI DÙM)"
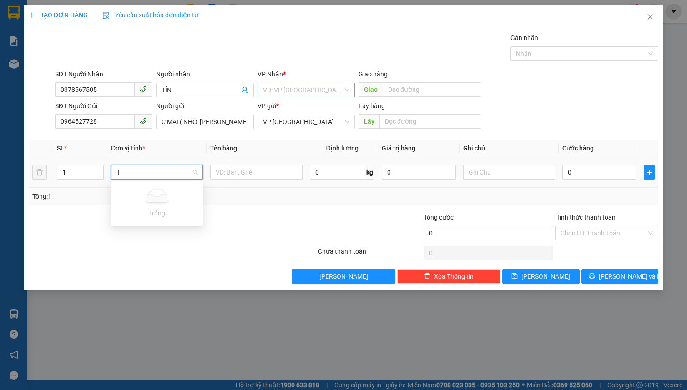
type input "T"
click at [289, 88] on input "search" at bounding box center [303, 90] width 80 height 14
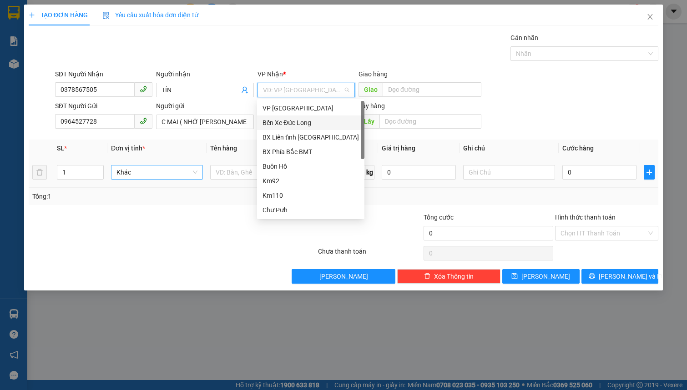
click at [323, 124] on div "Bến Xe Đức Long" at bounding box center [310, 123] width 96 height 10
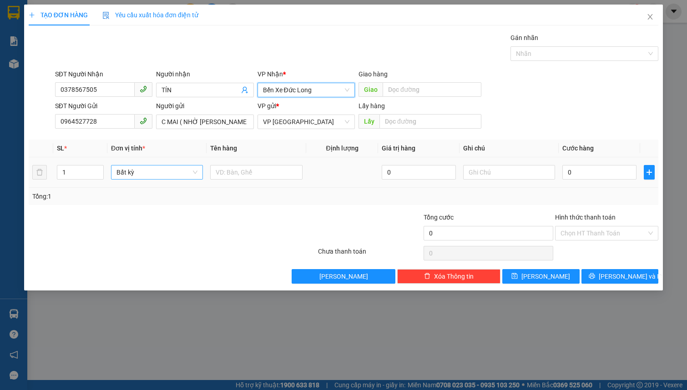
click at [153, 175] on span "Bất kỳ" at bounding box center [156, 172] width 81 height 14
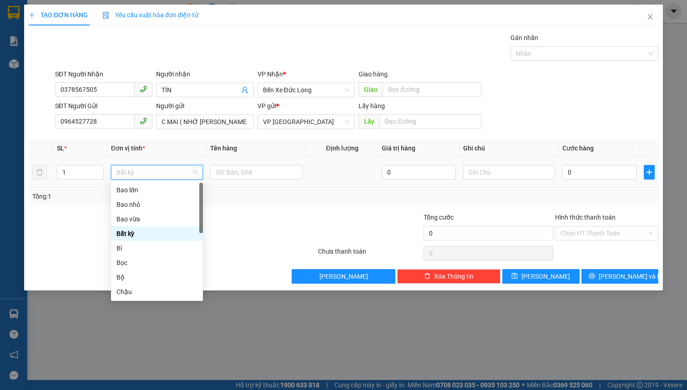
type input "T"
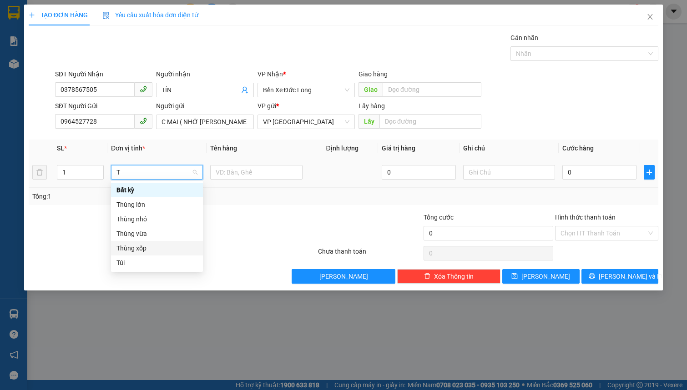
drag, startPoint x: 155, startPoint y: 247, endPoint x: 198, endPoint y: 205, distance: 60.8
click at [158, 244] on div "Thùng xốp" at bounding box center [156, 248] width 81 height 10
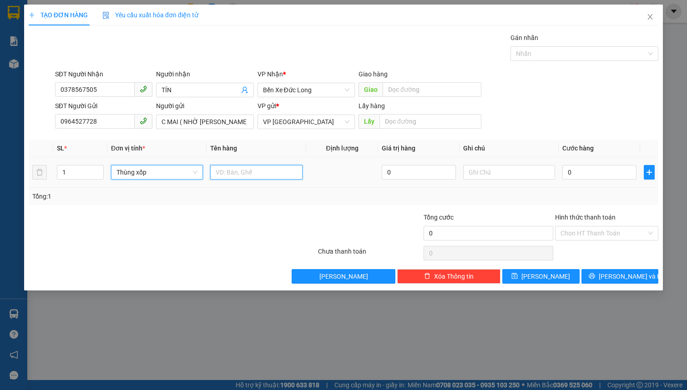
click at [227, 175] on input "text" at bounding box center [256, 172] width 92 height 15
type input "DÂY ĐÔNG LẠNH"
click at [489, 172] on input "text" at bounding box center [509, 172] width 92 height 15
type input "23KG"
click at [577, 171] on input "0" at bounding box center [599, 172] width 74 height 15
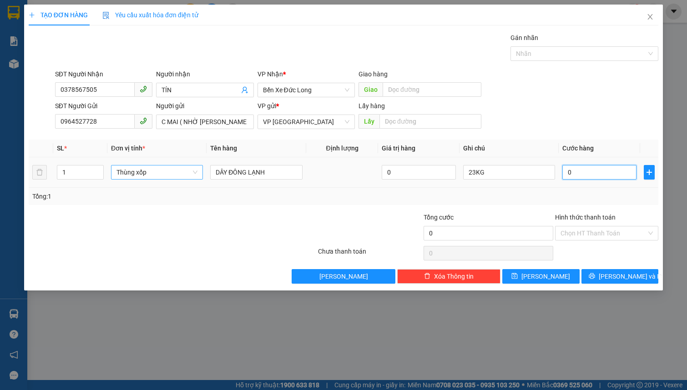
type input "7"
type input "70"
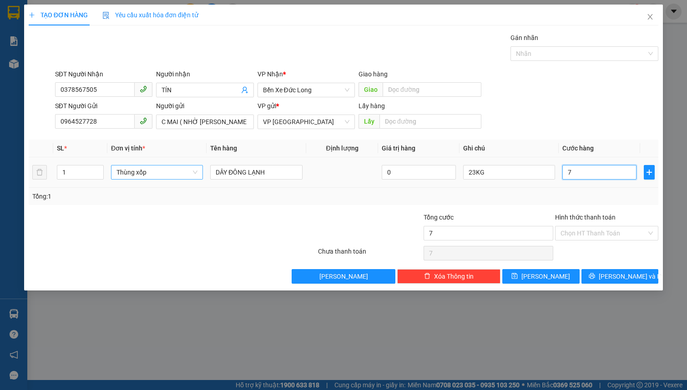
type input "70"
type input "700"
type input "7.000"
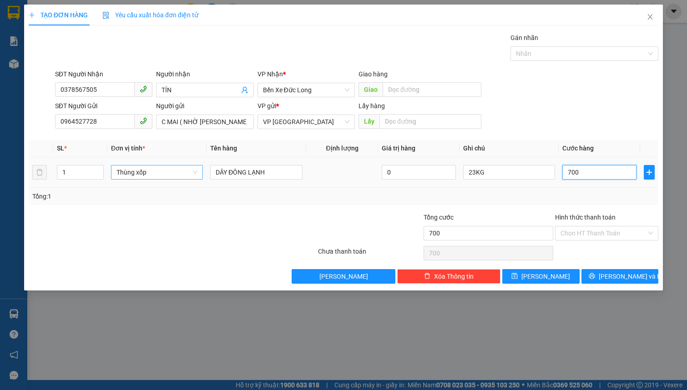
type input "7.000"
type input "70.000"
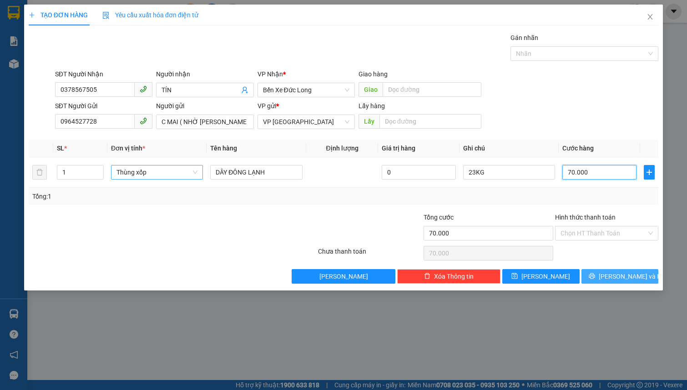
type input "70.000"
drag, startPoint x: 601, startPoint y: 278, endPoint x: 600, endPoint y: 271, distance: 7.8
click at [595, 278] on icon "printer" at bounding box center [591, 276] width 6 height 6
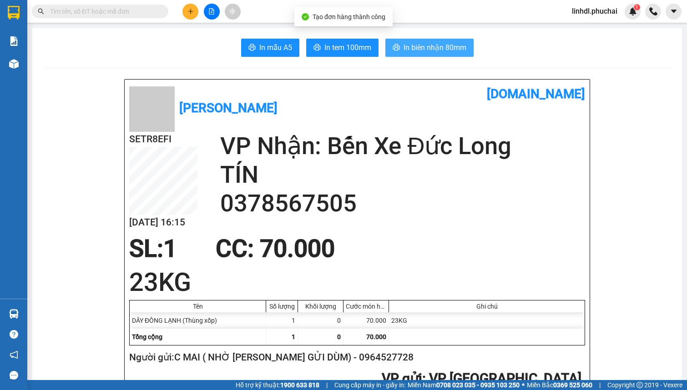
click at [413, 49] on span "In biên nhận 80mm" at bounding box center [434, 47] width 63 height 11
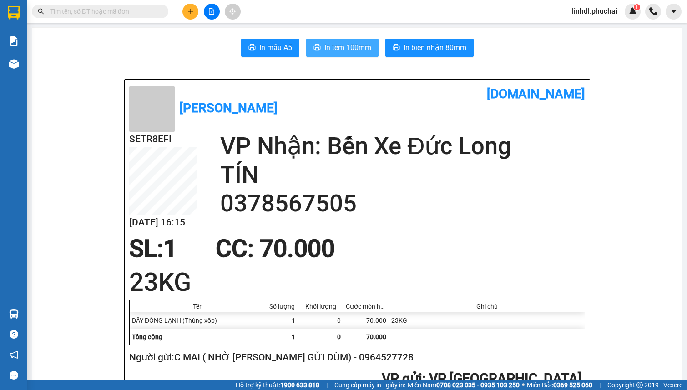
click at [344, 46] on span "In tem 100mm" at bounding box center [347, 47] width 47 height 11
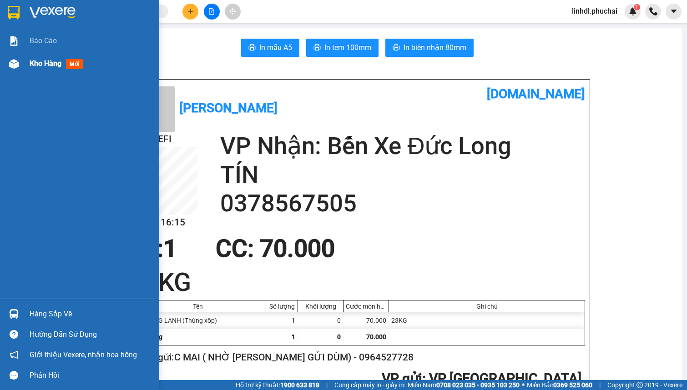
click at [18, 65] on img at bounding box center [14, 64] width 10 height 10
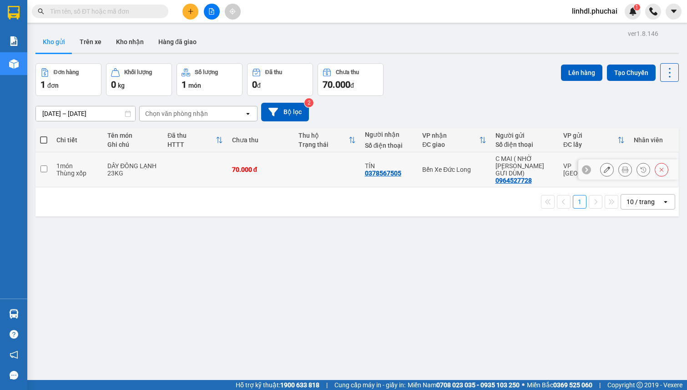
click at [603, 166] on icon at bounding box center [606, 169] width 6 height 6
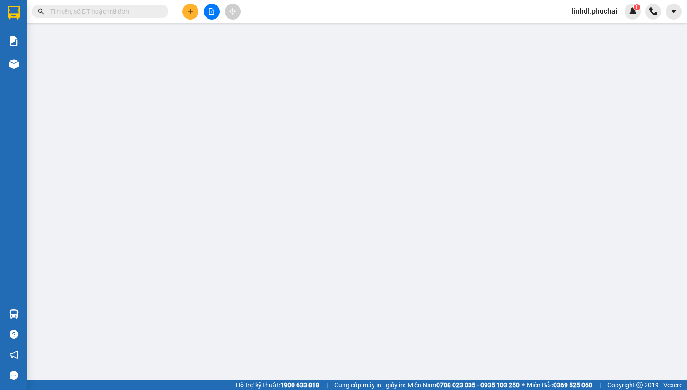
type input "0378567505"
type input "0964527728"
type input "70.000"
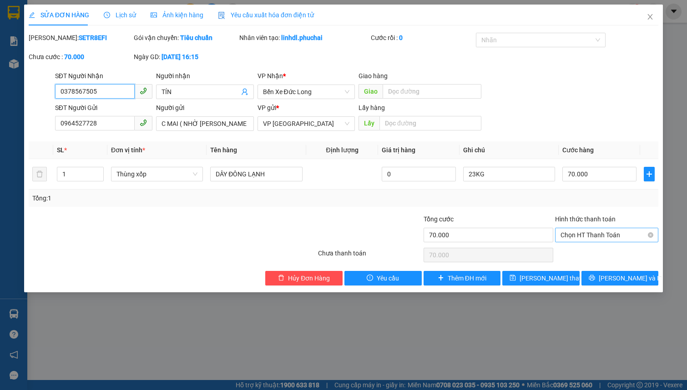
click at [599, 235] on span "Chọn HT Thanh Toán" at bounding box center [606, 235] width 92 height 14
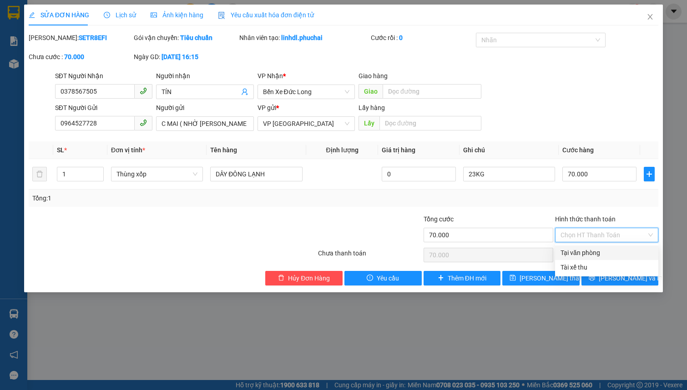
click at [602, 252] on div "Tại văn phòng" at bounding box center [606, 253] width 92 height 10
type input "0"
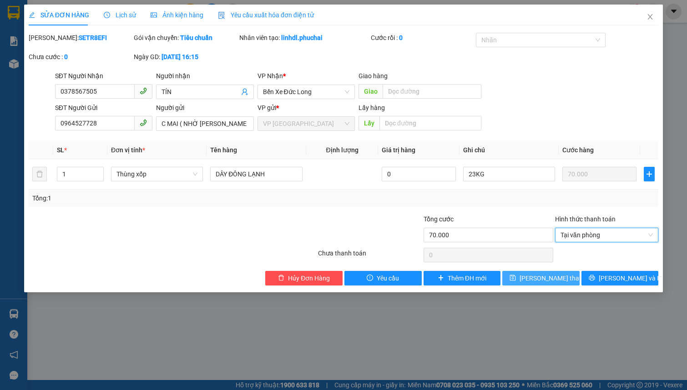
click at [539, 281] on span "[PERSON_NAME] thay đổi" at bounding box center [555, 278] width 73 height 10
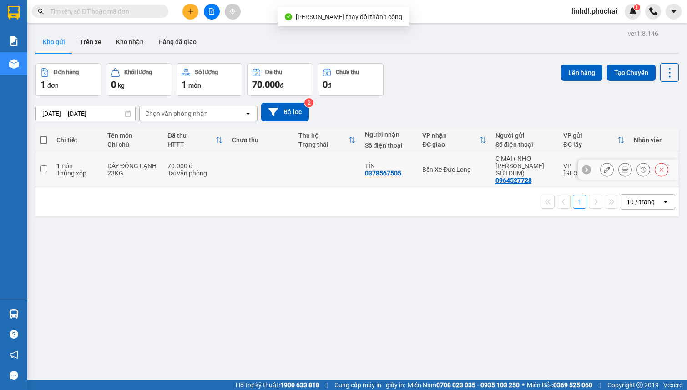
click at [618, 165] on button at bounding box center [624, 170] width 13 height 16
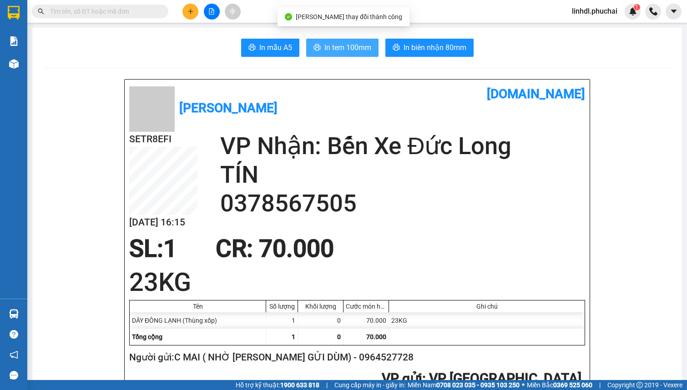
click at [352, 44] on span "In tem 100mm" at bounding box center [347, 47] width 47 height 11
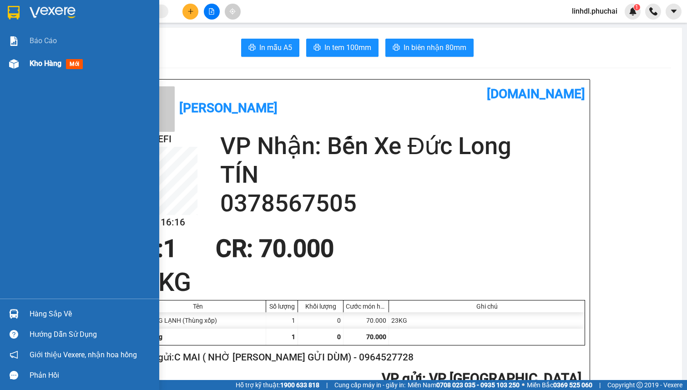
click at [24, 65] on div "Kho hàng mới" at bounding box center [79, 63] width 159 height 23
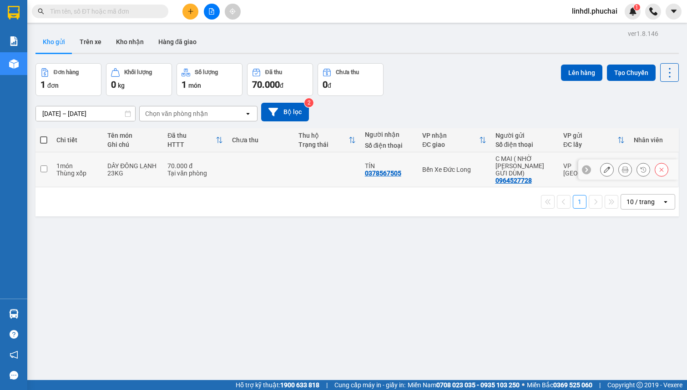
click at [273, 164] on td at bounding box center [260, 169] width 66 height 35
checkbox input "true"
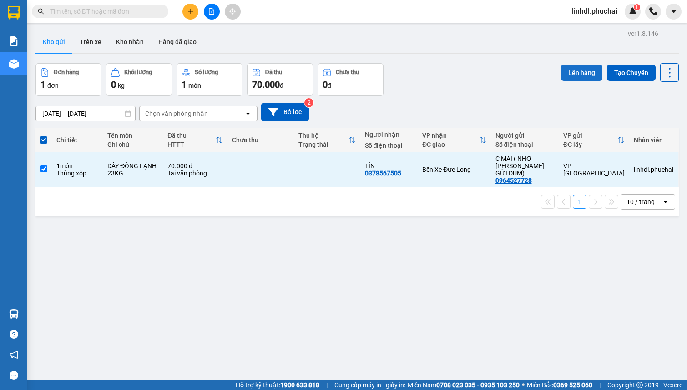
click at [568, 69] on button "Lên hàng" at bounding box center [581, 73] width 41 height 16
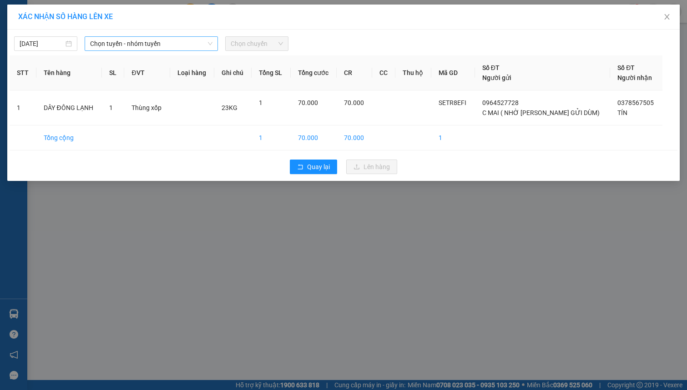
click at [174, 46] on span "Chọn tuyến - nhóm tuyến" at bounding box center [151, 44] width 122 height 14
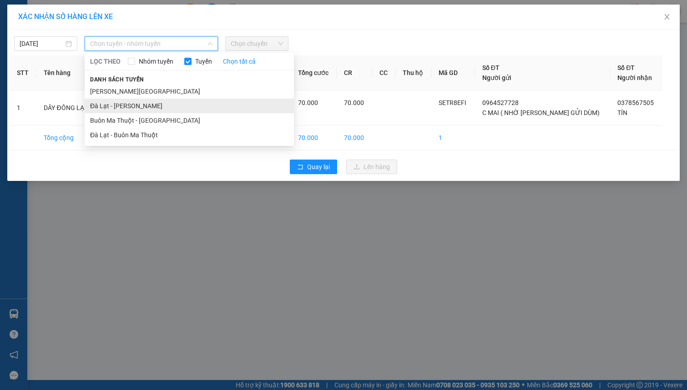
click at [121, 106] on li "Đà Lạt - [PERSON_NAME]" at bounding box center [189, 106] width 209 height 15
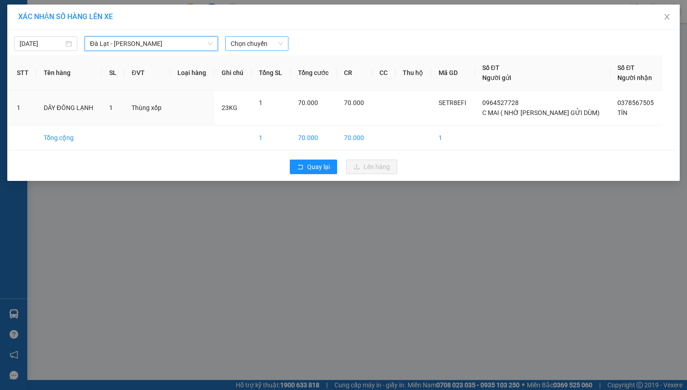
click at [260, 43] on span "Chọn chuyến" at bounding box center [257, 44] width 52 height 14
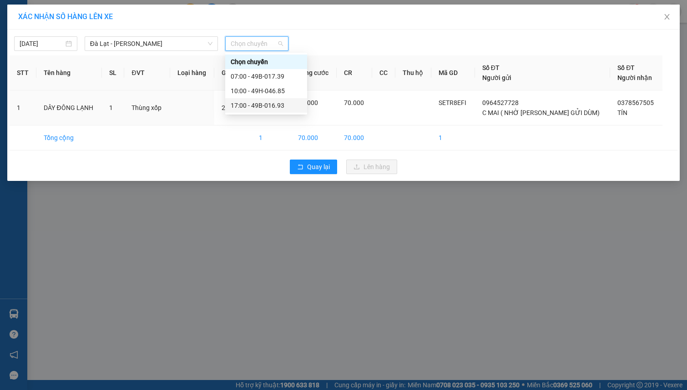
click at [264, 102] on div "17:00 - 49B-016.93" at bounding box center [266, 105] width 71 height 10
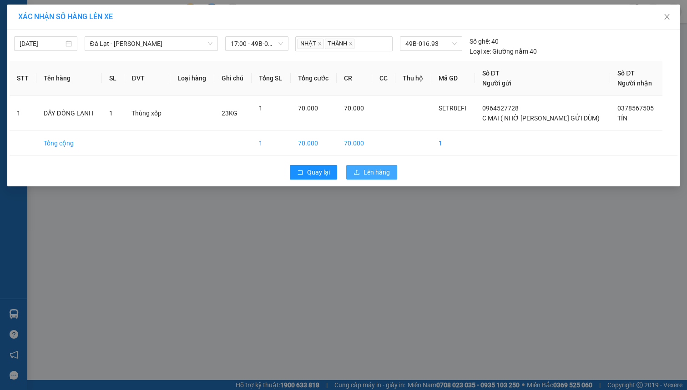
click at [375, 170] on span "Lên hàng" at bounding box center [376, 172] width 26 height 10
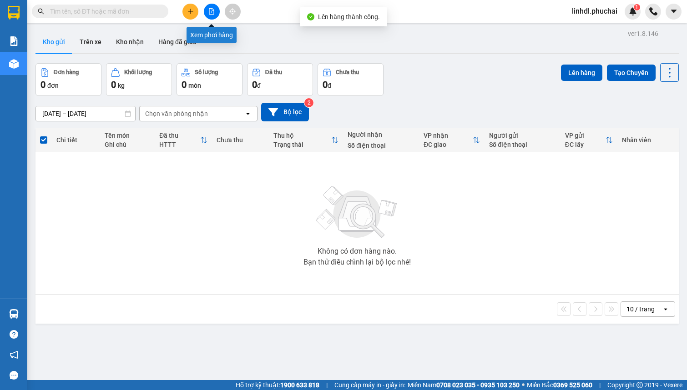
click at [209, 8] on icon "file-add" at bounding box center [211, 11] width 5 height 6
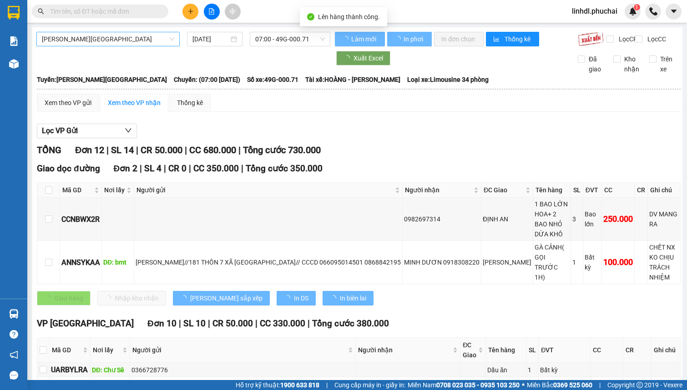
click at [79, 40] on span "[PERSON_NAME][GEOGRAPHIC_DATA]" at bounding box center [108, 39] width 132 height 14
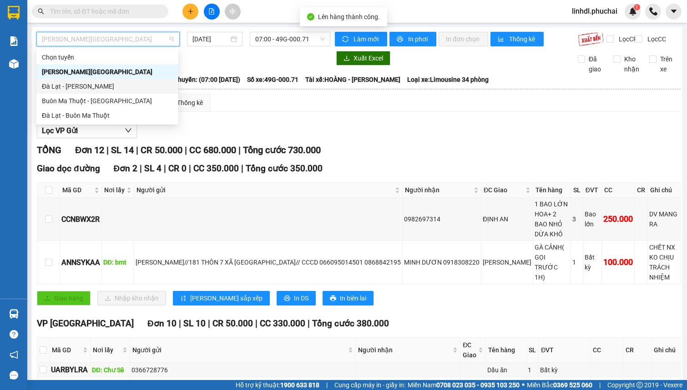
click at [64, 87] on div "Đà Lạt - [PERSON_NAME]" at bounding box center [107, 86] width 131 height 10
type input "[DATE]"
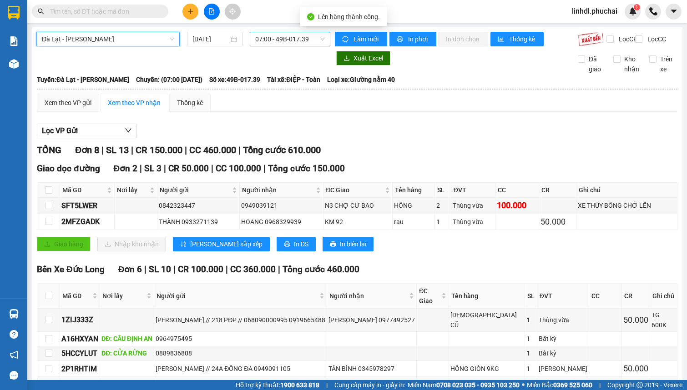
click at [265, 44] on span "07:00 - 49B-017.39" at bounding box center [290, 39] width 70 height 14
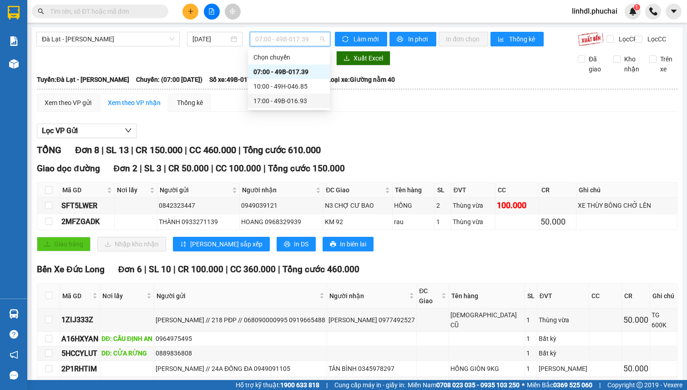
click at [287, 101] on div "17:00 - 49B-016.93" at bounding box center [288, 101] width 71 height 10
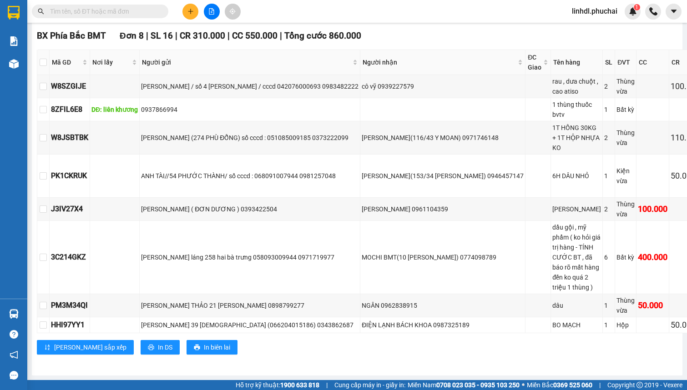
scroll to position [413, 0]
click at [192, 10] on icon "plus" at bounding box center [190, 11] width 6 height 6
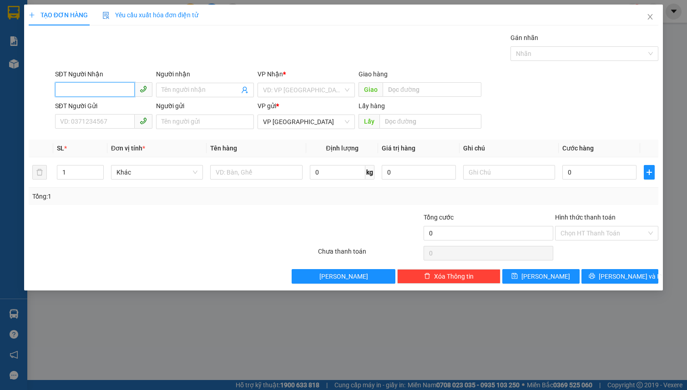
click at [99, 91] on input "SĐT Người Nhận" at bounding box center [95, 89] width 80 height 15
type input "0977558304"
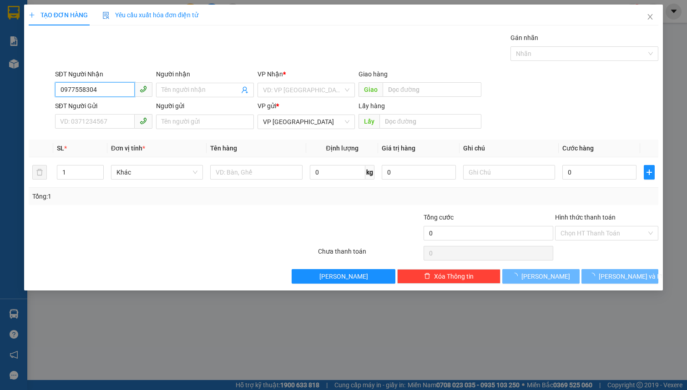
click at [104, 91] on input "0977558304" at bounding box center [95, 89] width 80 height 15
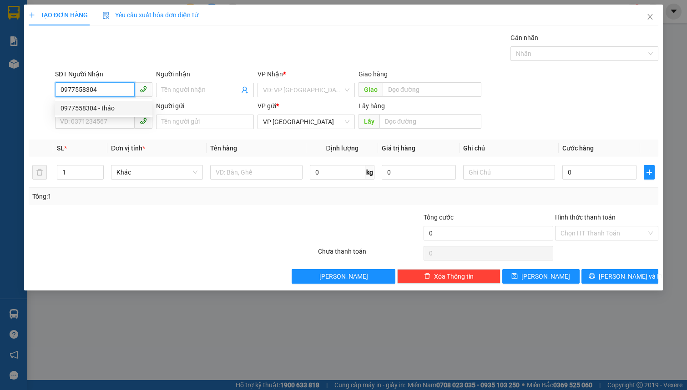
click at [108, 107] on div "0977558304 - thảo" at bounding box center [103, 108] width 86 height 10
type input "thảo"
type input "n3 e xim"
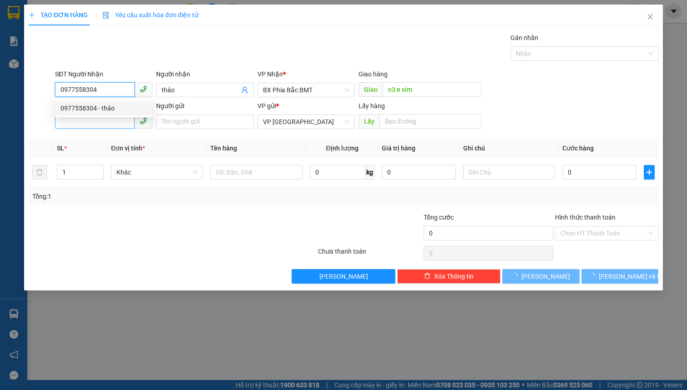
type input "50.000"
type input "0977558304"
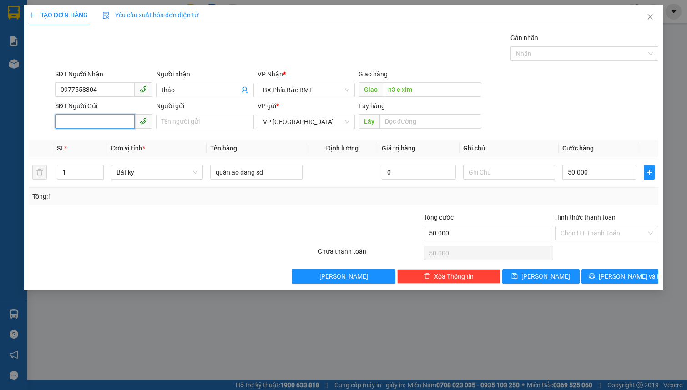
click at [100, 120] on input "SĐT Người Gửi" at bounding box center [95, 121] width 80 height 15
click at [104, 137] on div "0938653588 - nguyễn văn tý 73 nguyễn hoàng" at bounding box center [134, 140] width 148 height 10
type input "0938653588"
click at [201, 121] on input "nguyễn văn tý 73 nguyễn hoàng" at bounding box center [204, 122] width 97 height 15
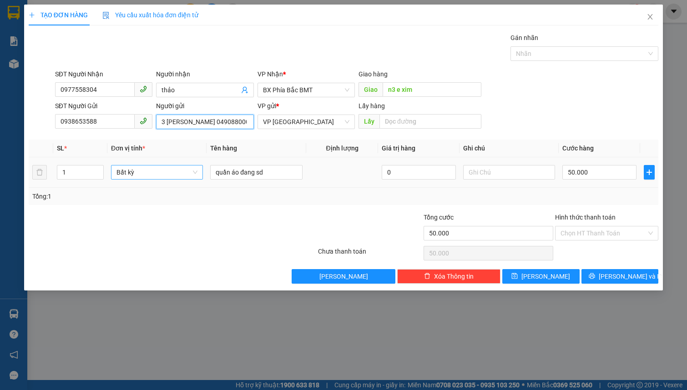
click at [152, 168] on span "Bất kỳ" at bounding box center [156, 172] width 81 height 14
type input "nguyễn văn tiến 73 nguyễn hoàng 049088000300"
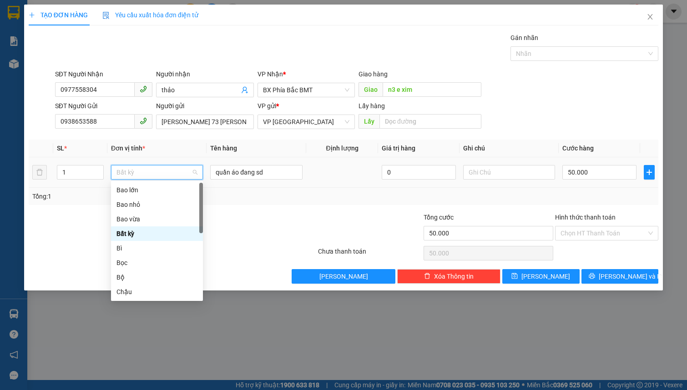
type input "t"
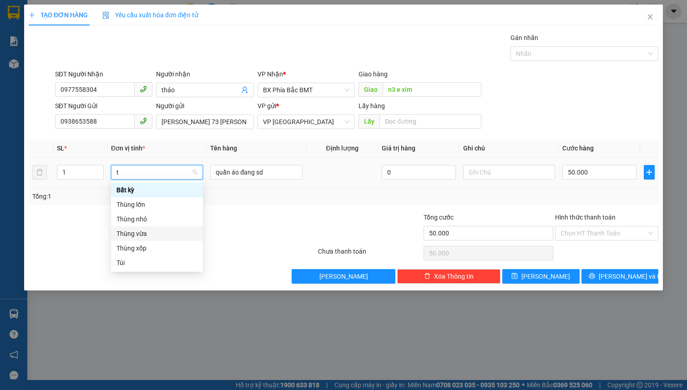
click at [150, 233] on div "Thùng vừa" at bounding box center [156, 234] width 81 height 10
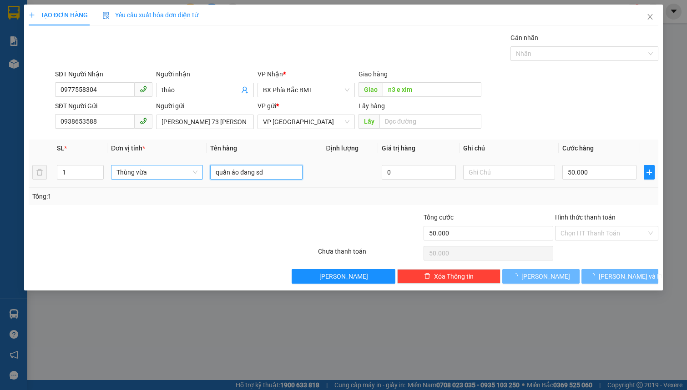
click at [264, 170] on input "quần áo đang sd" at bounding box center [256, 172] width 92 height 15
type input "0"
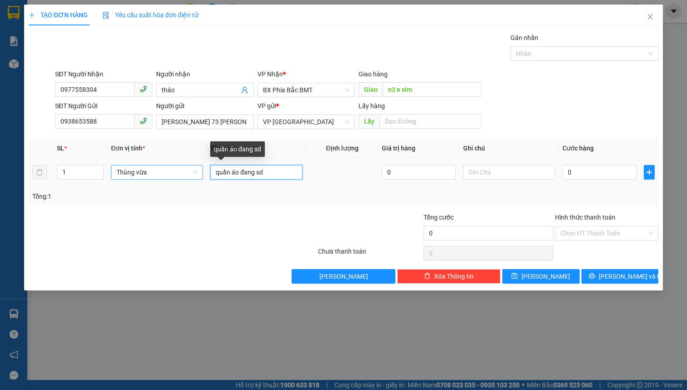
click at [264, 170] on input "quần áo đang sd" at bounding box center [256, 172] width 92 height 15
type input "[PERSON_NAME]"
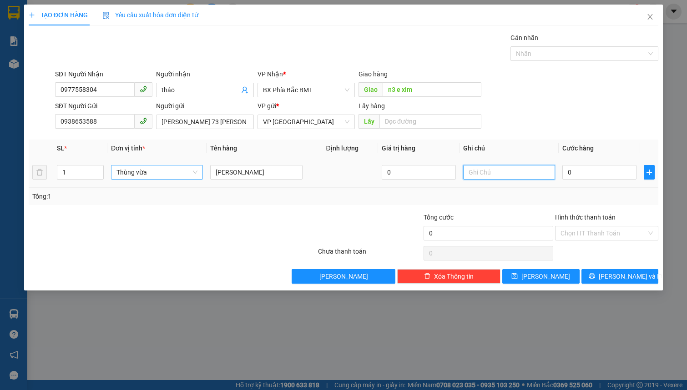
click at [485, 178] on input "text" at bounding box center [509, 172] width 92 height 15
click at [498, 177] on input "21 kg" at bounding box center [509, 172] width 92 height 15
type input "21 kg cả thùng"
click at [596, 165] on input "0" at bounding box center [599, 172] width 74 height 15
type input "5"
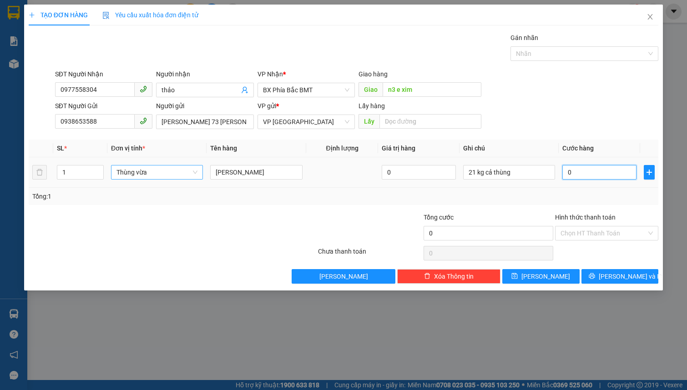
type input "5"
type input "50"
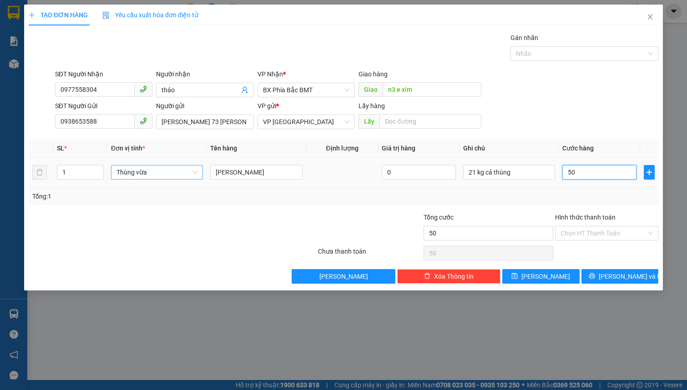
type input "500"
type input "5.000"
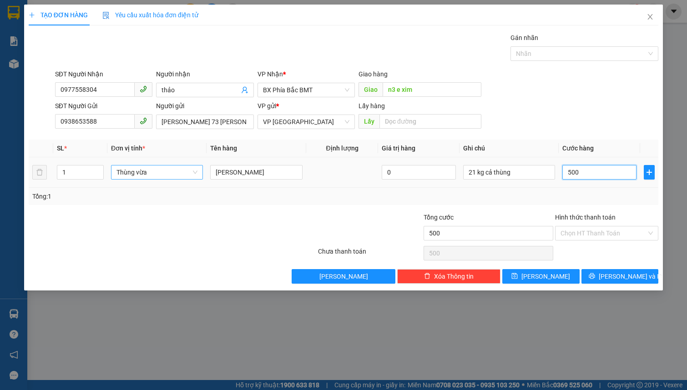
type input "5.000"
type input "50.000"
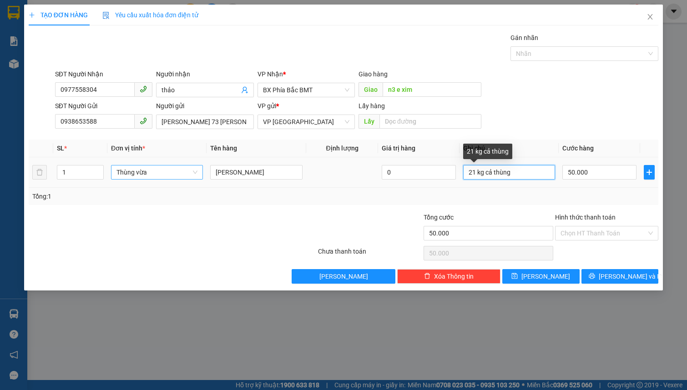
click at [486, 171] on input "21 kg cả thùng" at bounding box center [509, 172] width 92 height 15
click at [542, 174] on input "21 kg (cả thùng" at bounding box center [509, 172] width 92 height 15
type input "21 kg (cả thùng)"
click at [584, 236] on input "Hình thức thanh toán" at bounding box center [603, 233] width 86 height 14
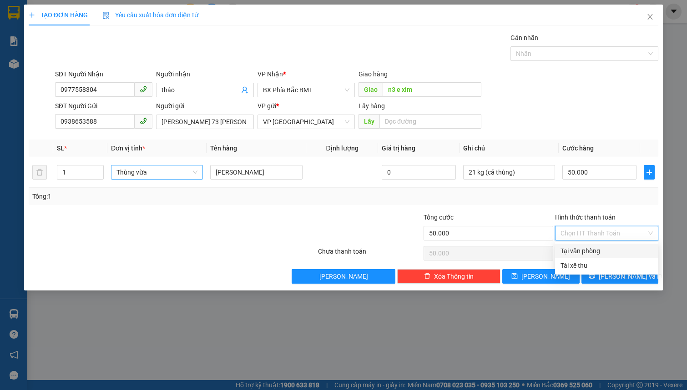
click at [601, 250] on div "Tại văn phòng" at bounding box center [606, 251] width 92 height 10
type input "0"
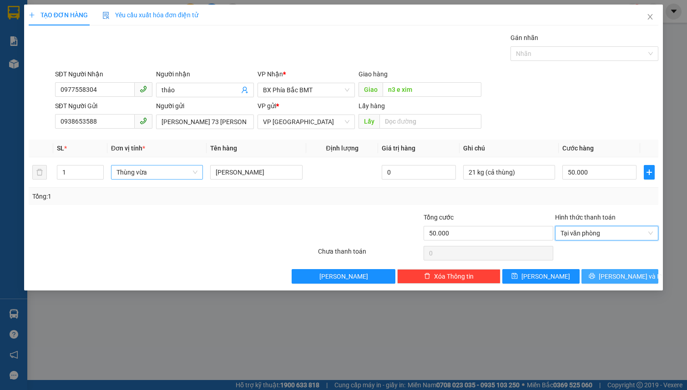
drag, startPoint x: 615, startPoint y: 282, endPoint x: 614, endPoint y: 277, distance: 5.0
click at [615, 283] on button "[PERSON_NAME] và In" at bounding box center [619, 276] width 77 height 15
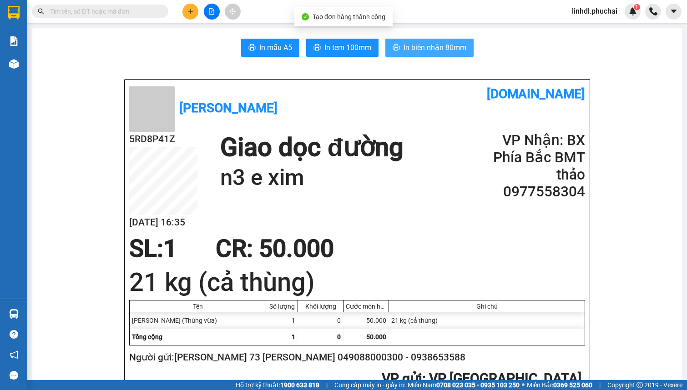
click at [427, 47] on span "In biên nhận 80mm" at bounding box center [434, 47] width 63 height 11
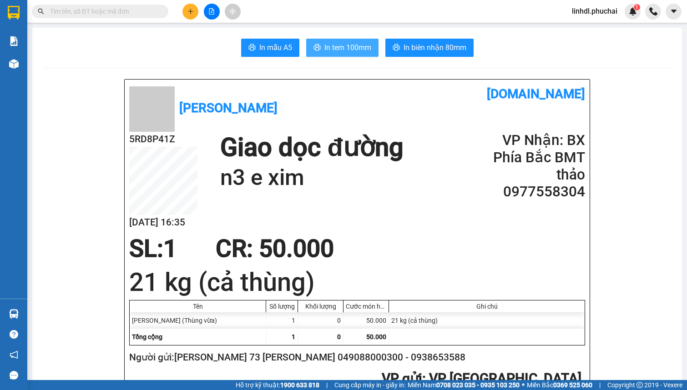
click at [314, 46] on icon "printer" at bounding box center [316, 47] width 7 height 7
click at [212, 7] on button at bounding box center [212, 12] width 16 height 16
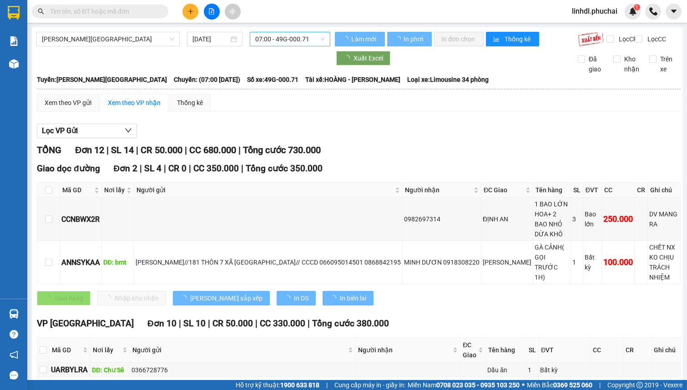
click at [269, 45] on span "07:00 - 49G-000.71" at bounding box center [290, 39] width 70 height 14
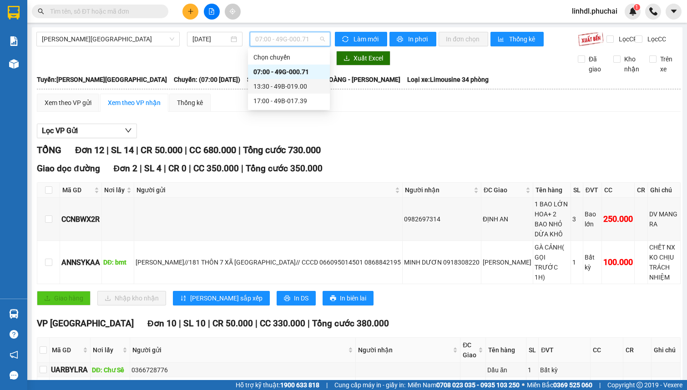
click at [296, 88] on div "13:30 - 49B-019.00" at bounding box center [288, 86] width 71 height 10
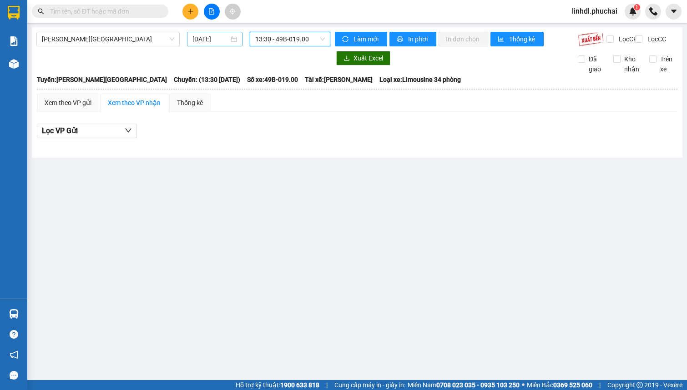
drag, startPoint x: 202, startPoint y: 38, endPoint x: 225, endPoint y: 38, distance: 22.3
click at [203, 38] on input "[DATE]" at bounding box center [210, 39] width 36 height 10
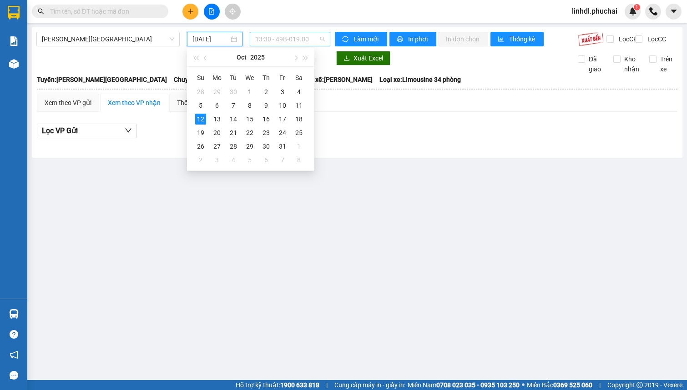
click at [301, 42] on span "13:30 - 49B-019.00" at bounding box center [290, 39] width 70 height 14
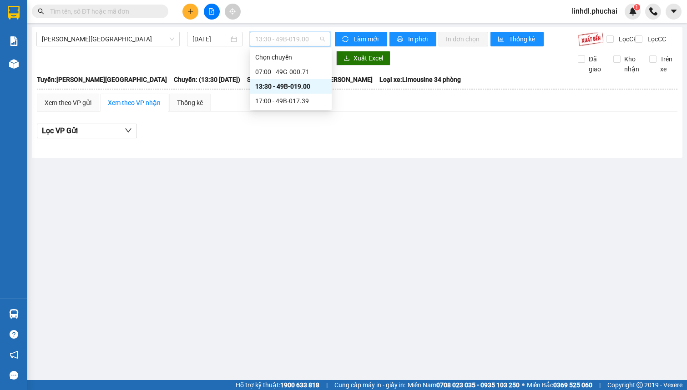
click at [289, 85] on div "13:30 - 49B-019.00" at bounding box center [290, 86] width 71 height 10
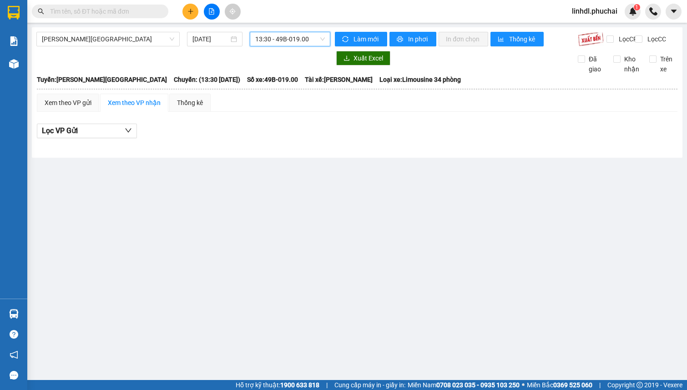
click at [298, 38] on span "13:30 - 49B-019.00" at bounding box center [290, 39] width 70 height 14
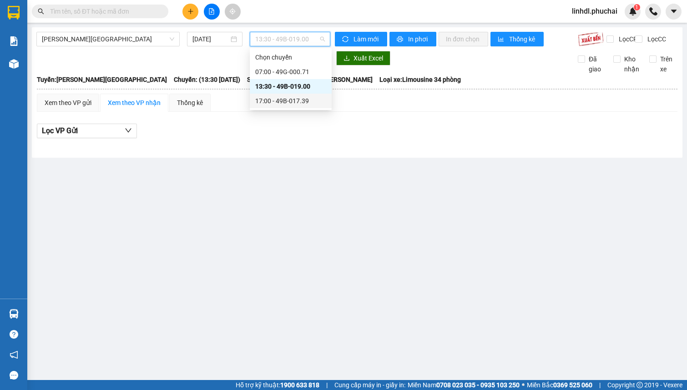
click at [284, 101] on div "17:00 - 49B-017.39" at bounding box center [290, 101] width 71 height 10
